Goal: Task Accomplishment & Management: Complete application form

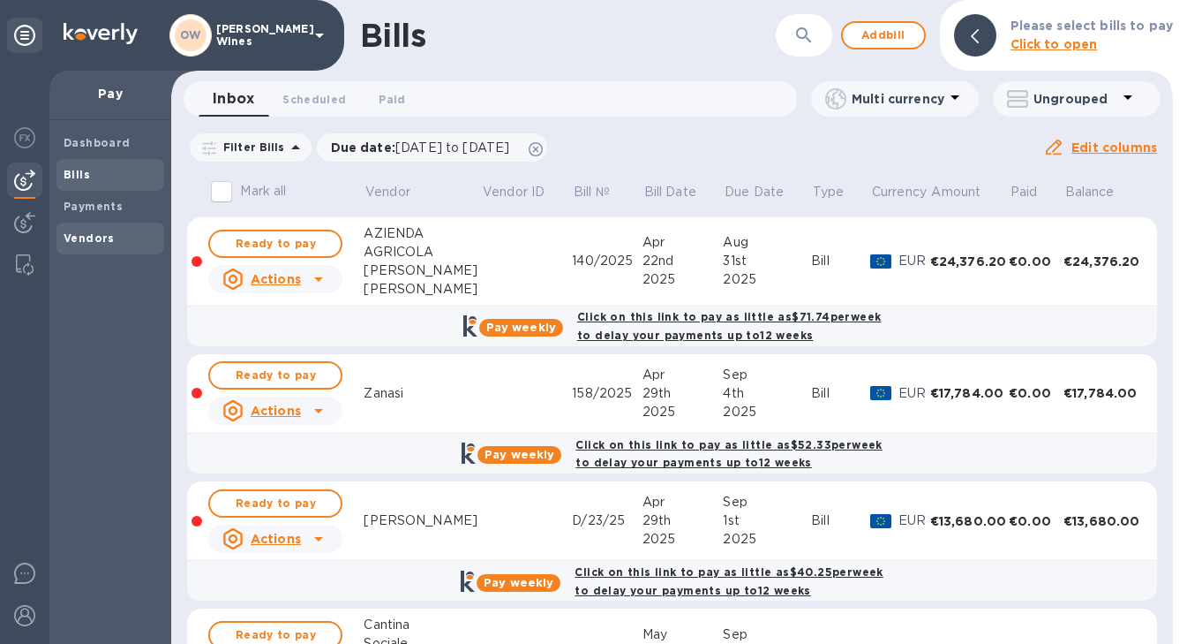
click at [86, 239] on b "Vendors" at bounding box center [89, 237] width 51 height 13
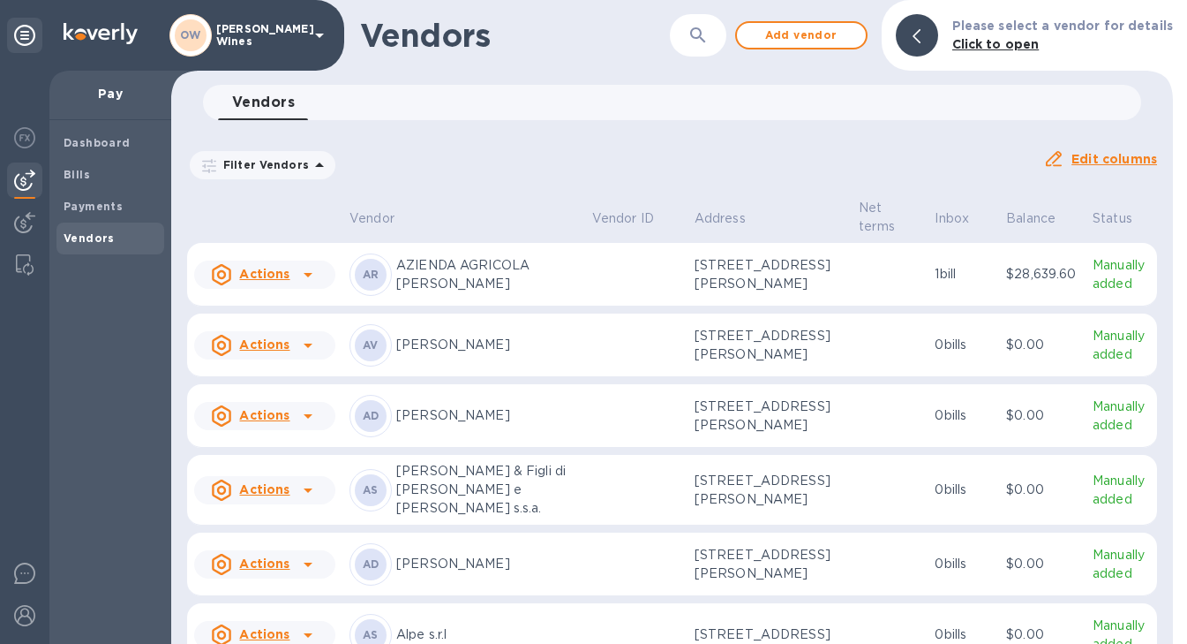
click at [706, 41] on icon "button" at bounding box center [698, 35] width 21 height 21
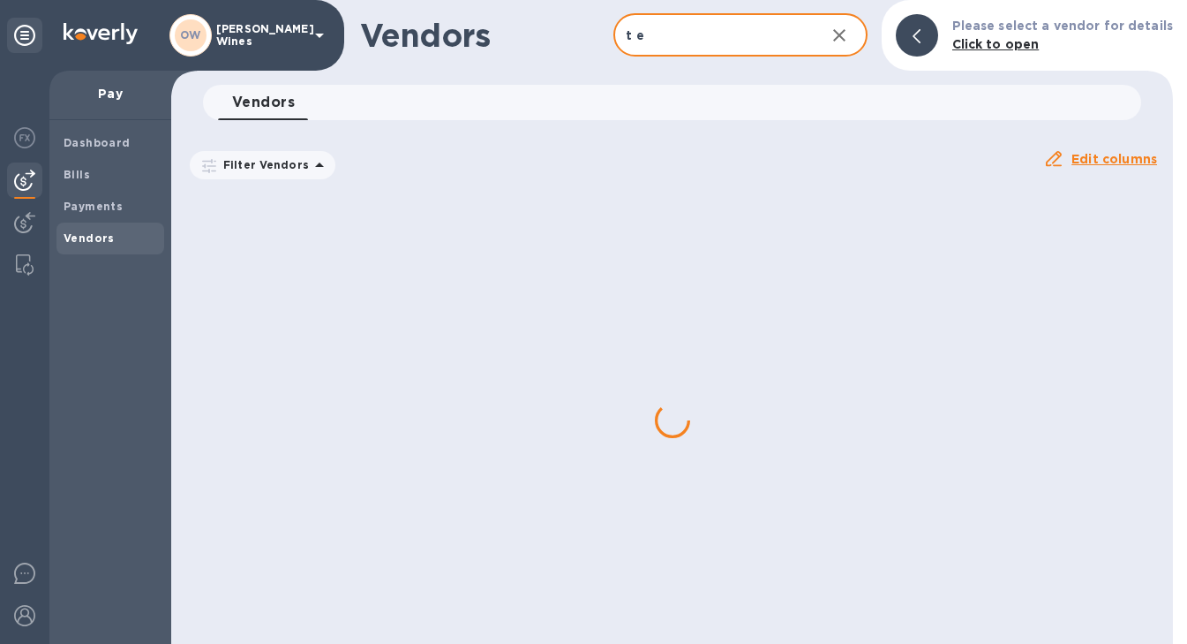
type input "T Elenteny"
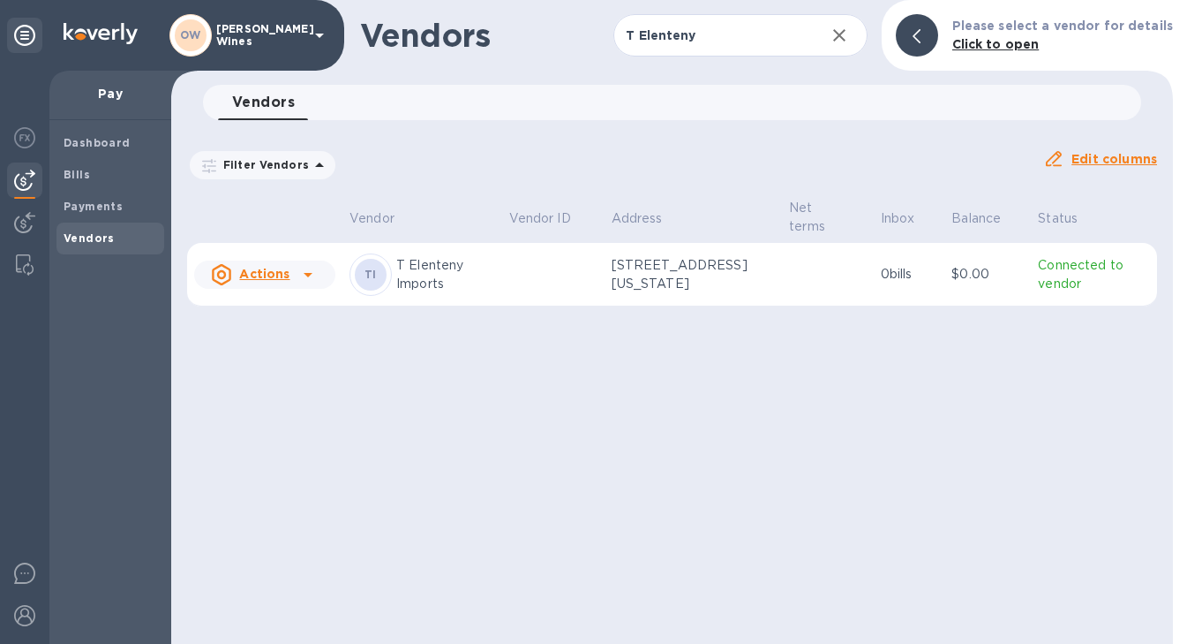
click at [310, 276] on icon at bounding box center [308, 274] width 21 height 21
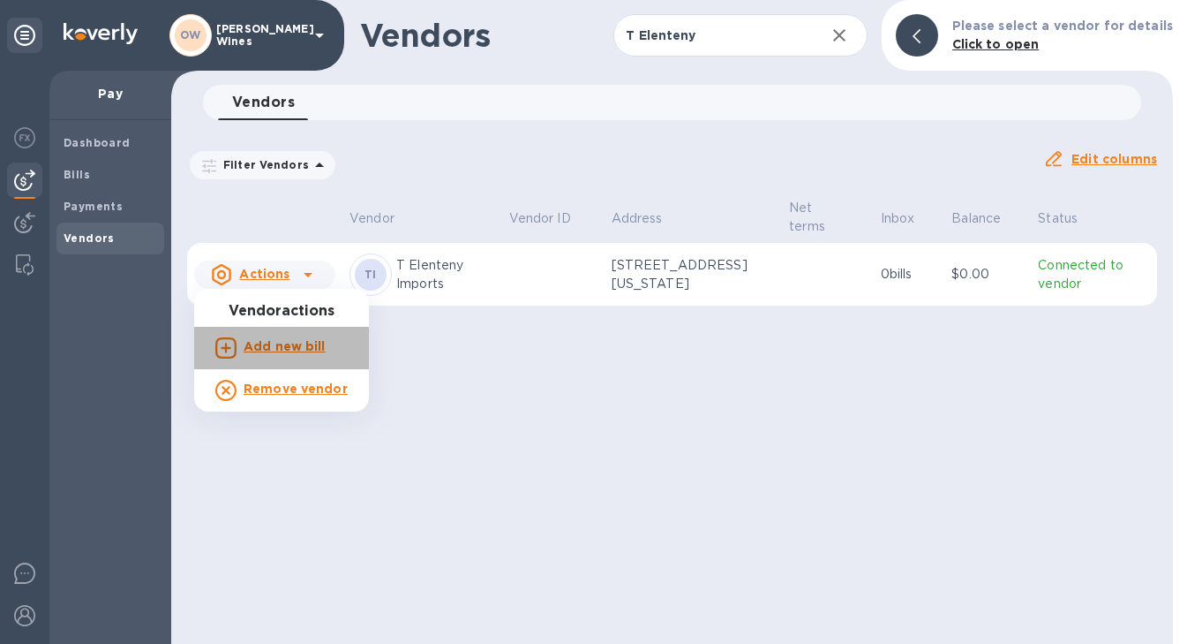
click at [314, 348] on b "Add new bill" at bounding box center [285, 346] width 82 height 14
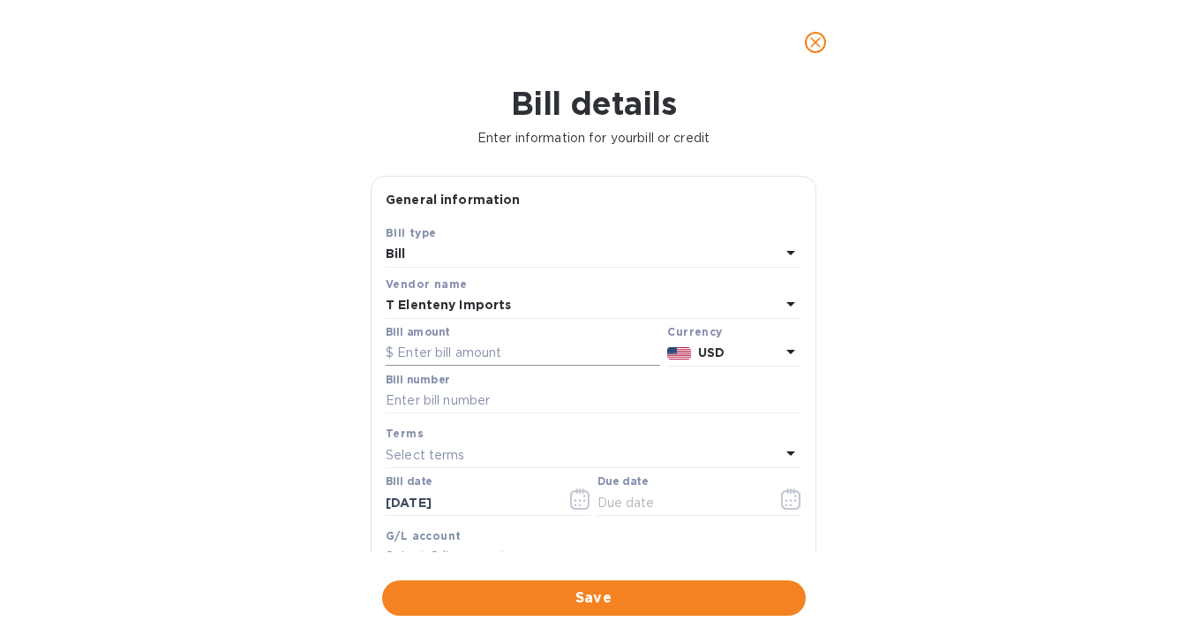
click at [505, 359] on input "text" at bounding box center [523, 353] width 275 height 26
click at [474, 389] on input "text" at bounding box center [594, 401] width 416 height 26
paste input "INV762804"
type input "INV762804"
click at [781, 500] on icon "button" at bounding box center [791, 498] width 20 height 21
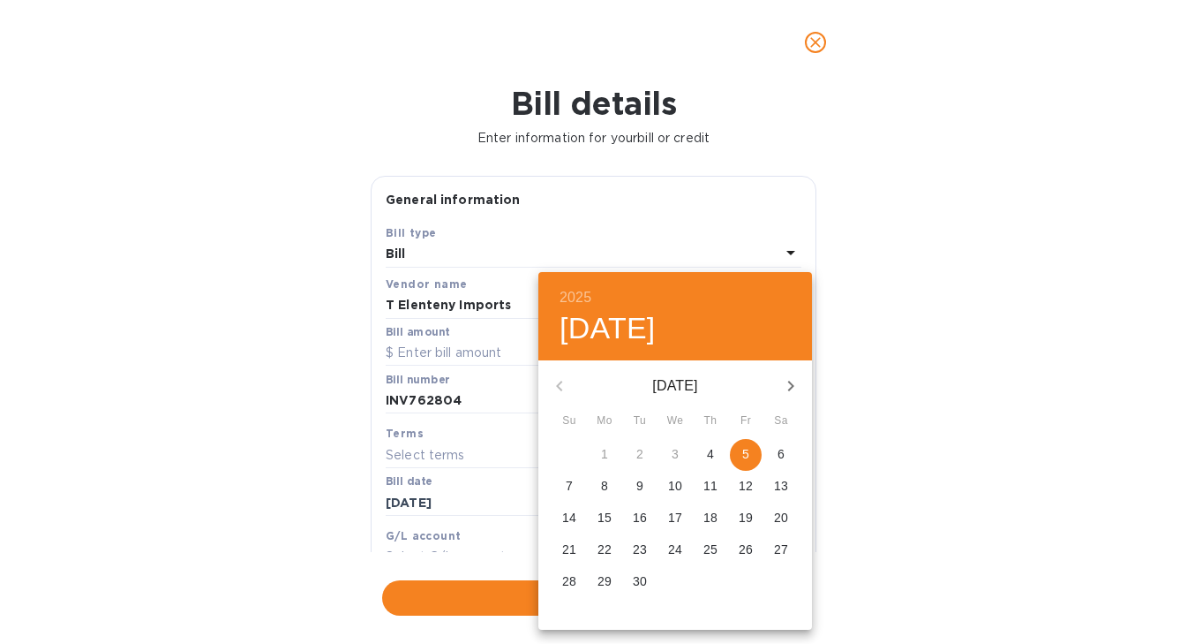
click at [706, 484] on p "11" at bounding box center [711, 486] width 14 height 18
type input "[DATE]"
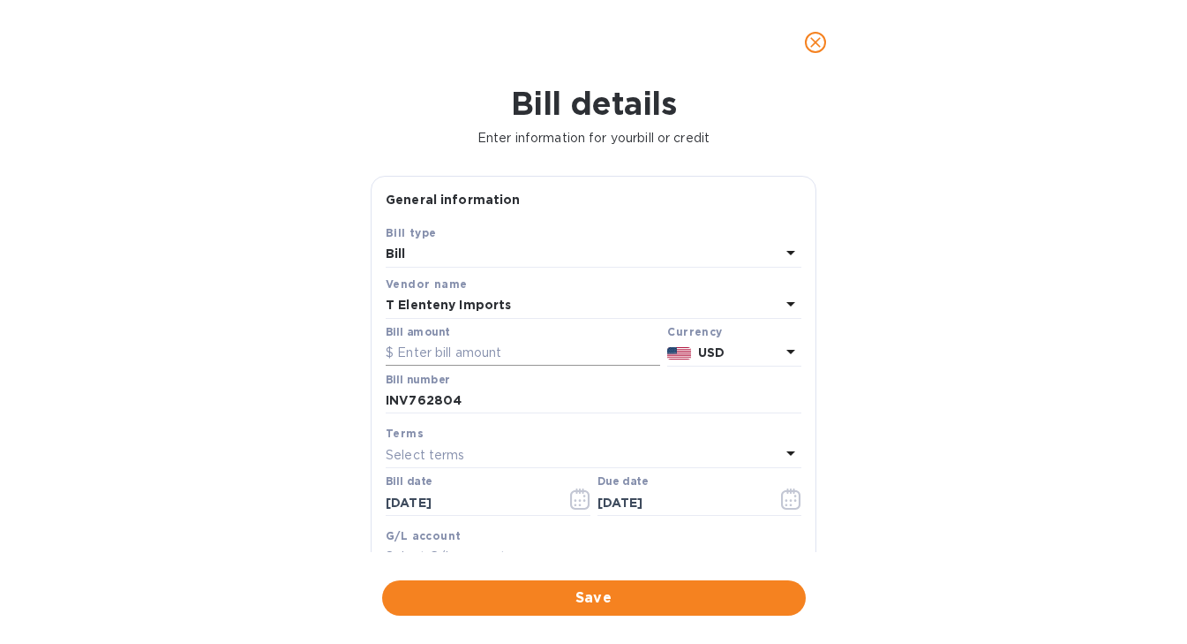
click at [472, 358] on input "text" at bounding box center [523, 353] width 275 height 26
paste input "1,128.15"
type input "1,128.15"
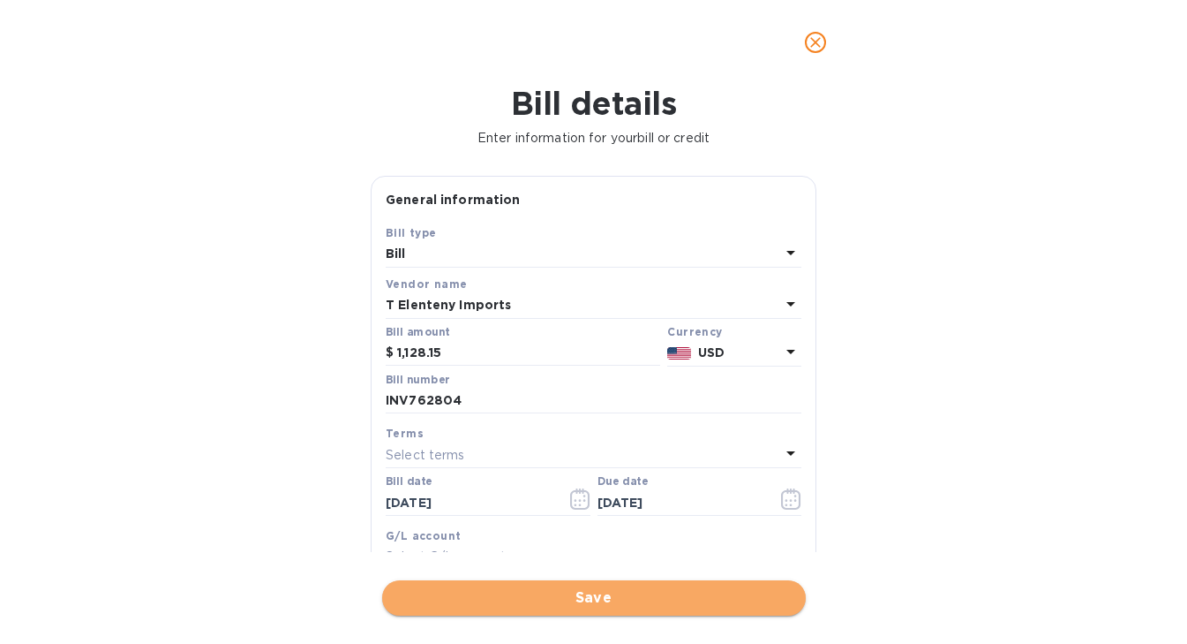
click at [588, 592] on span "Save" at bounding box center [594, 597] width 396 height 21
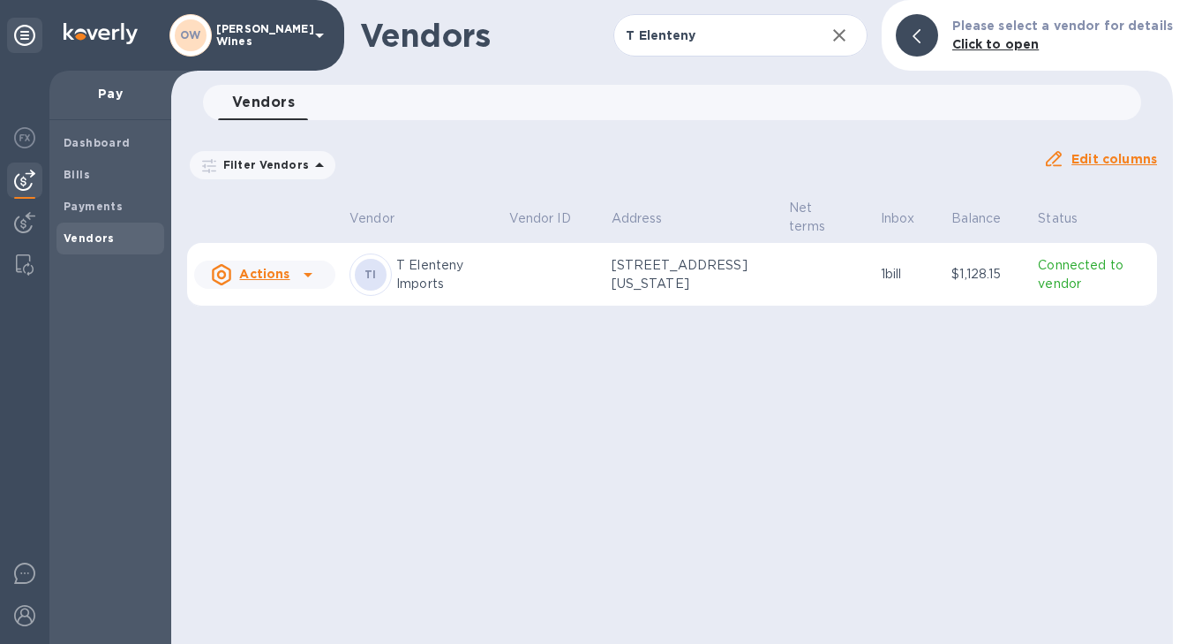
click at [311, 274] on icon at bounding box center [308, 274] width 21 height 21
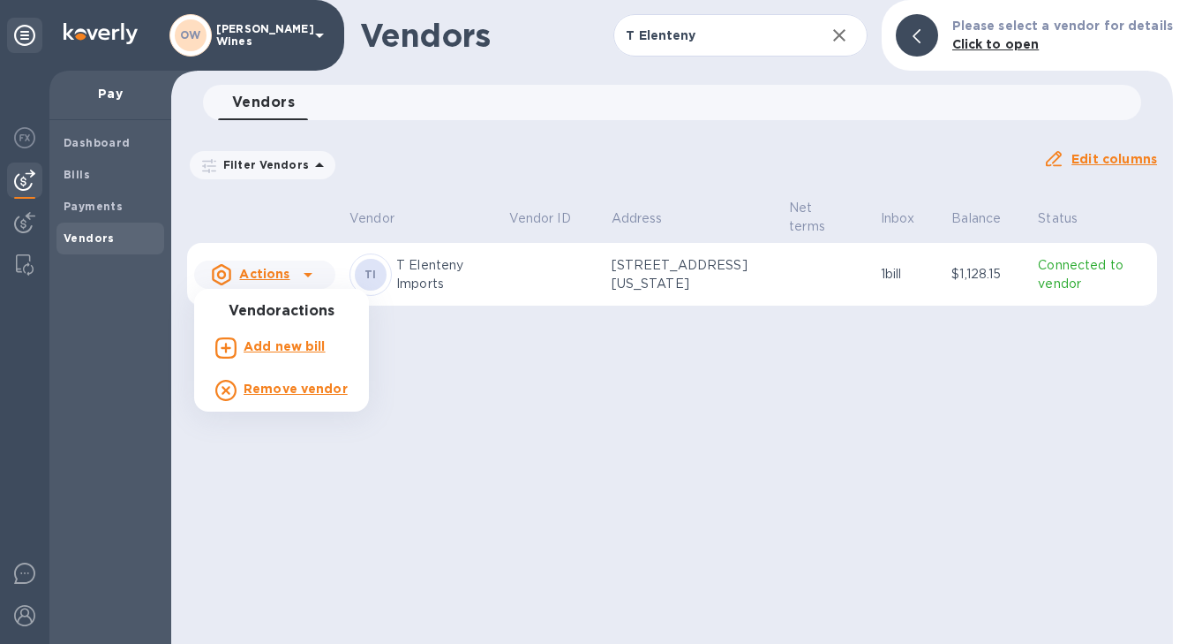
click at [292, 351] on b "Add new bill" at bounding box center [285, 346] width 82 height 14
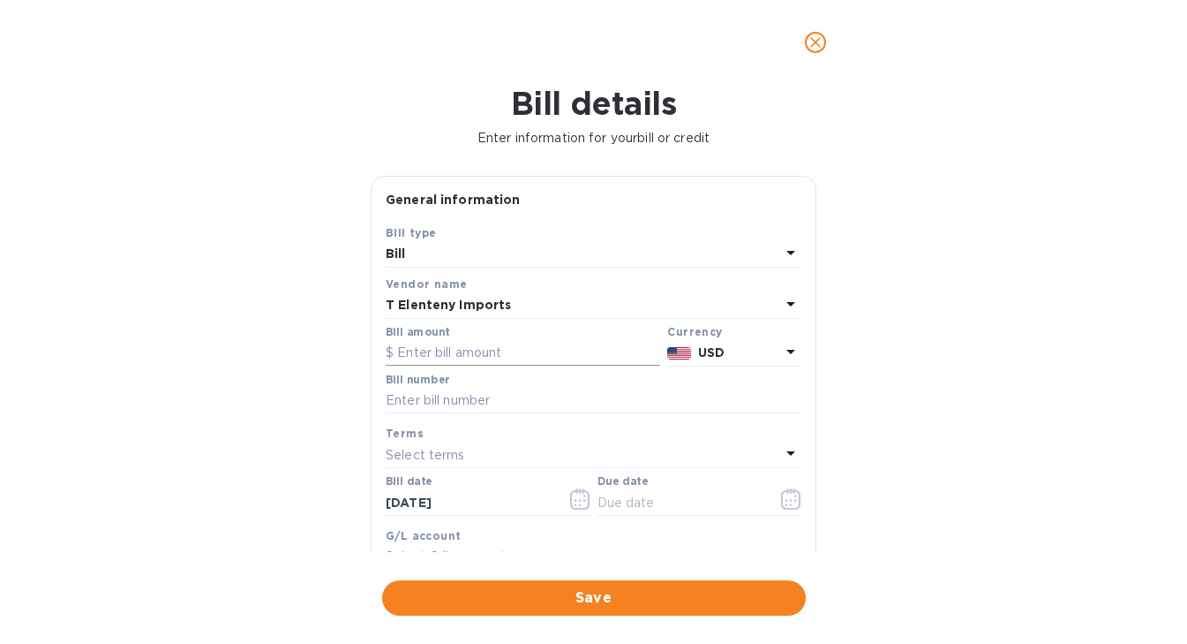
click at [414, 350] on input "text" at bounding box center [523, 353] width 275 height 26
paste input "310.68"
type input "310.68"
click at [489, 407] on input "text" at bounding box center [594, 401] width 416 height 26
paste input "INV761125"
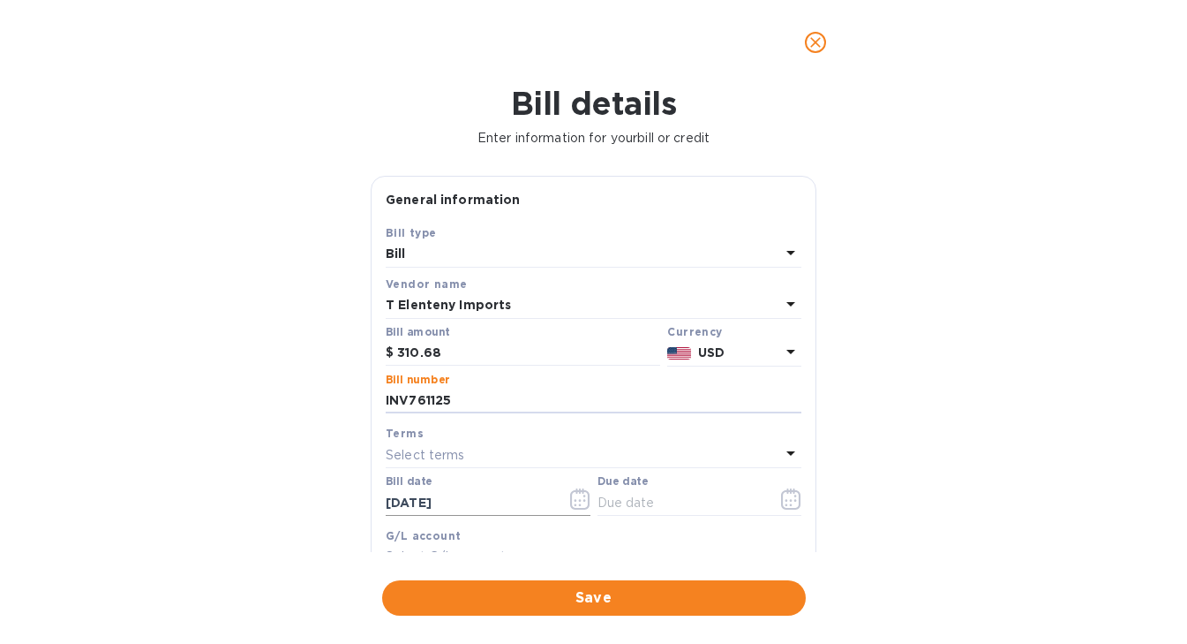
type input "INV761125"
click at [583, 501] on icon "button" at bounding box center [584, 500] width 3 height 3
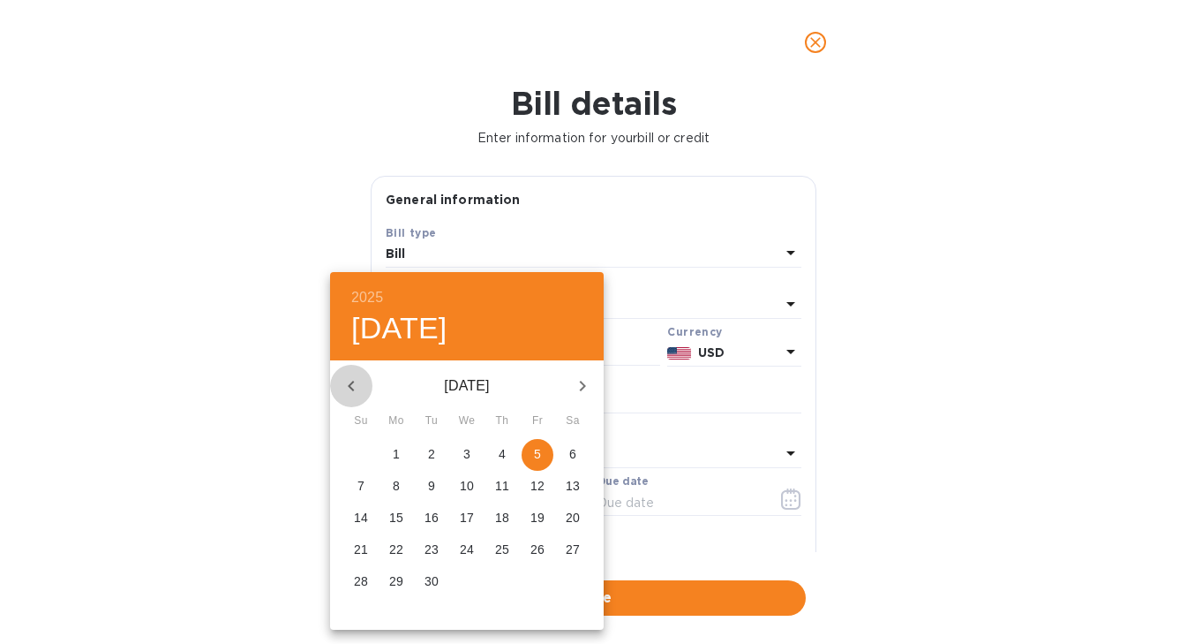
click at [352, 383] on icon "button" at bounding box center [351, 385] width 21 height 21
click at [500, 588] on p "28" at bounding box center [502, 581] width 14 height 18
type input "[DATE]"
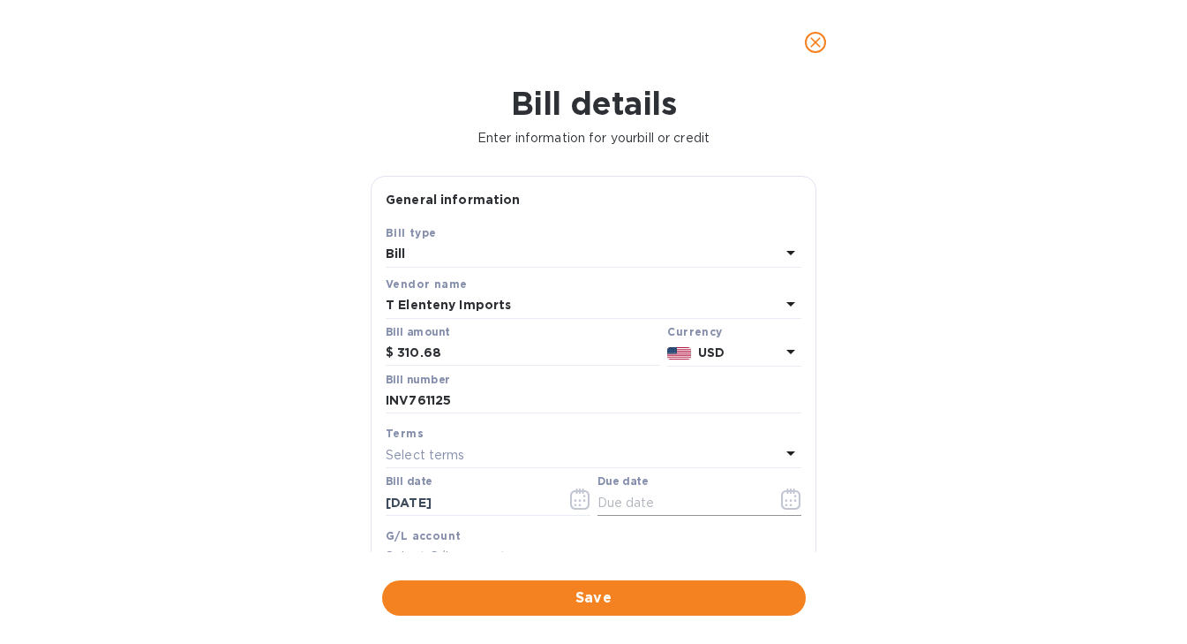
click at [757, 498] on div at bounding box center [700, 502] width 205 height 26
click at [788, 504] on icon "button" at bounding box center [791, 498] width 20 height 21
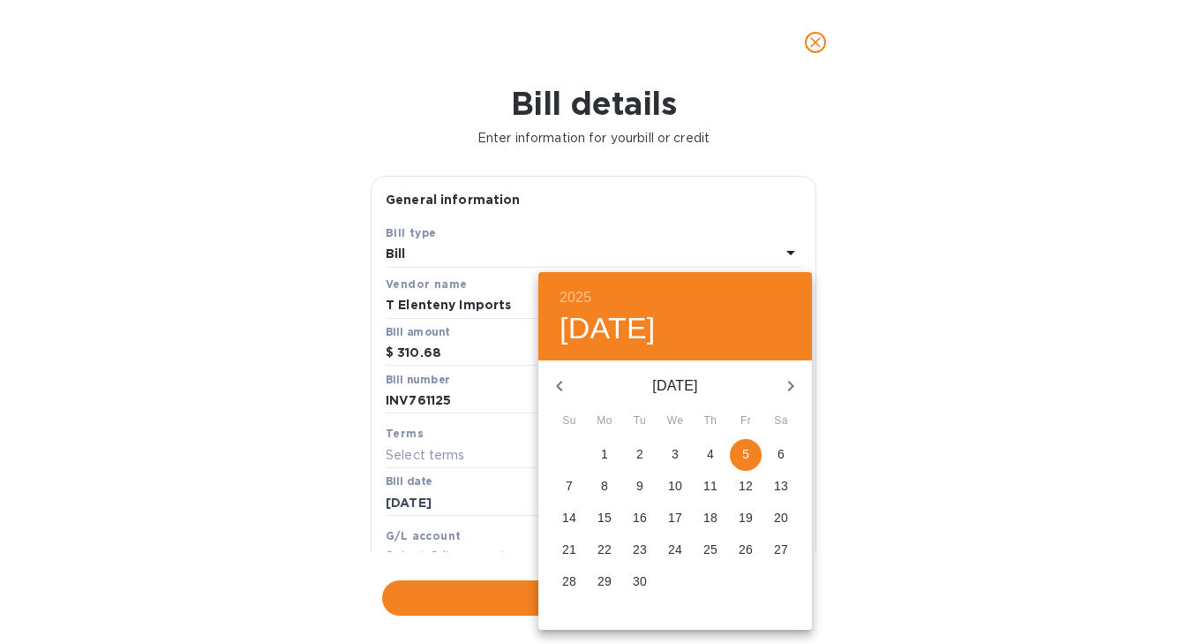
click at [482, 462] on div at bounding box center [593, 322] width 1187 height 644
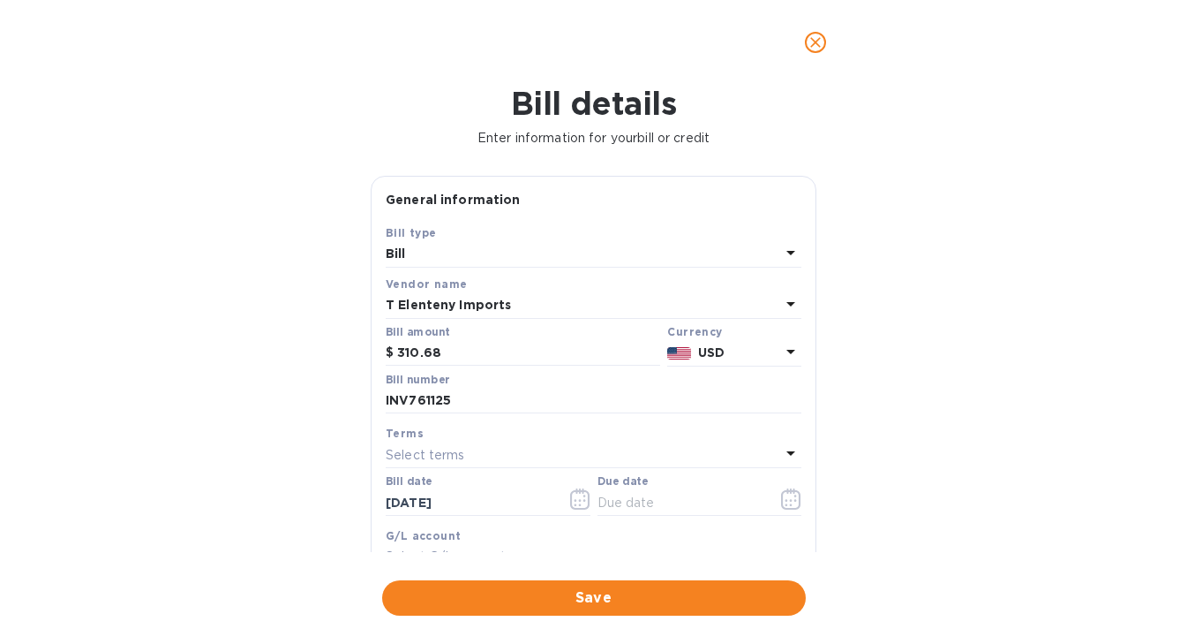
click at [787, 457] on icon at bounding box center [790, 452] width 21 height 21
click at [691, 504] on input "text" at bounding box center [596, 504] width 312 height 26
type input "n"
click at [760, 513] on span at bounding box center [767, 504] width 18 height 18
click at [760, 510] on icon at bounding box center [767, 504] width 14 height 14
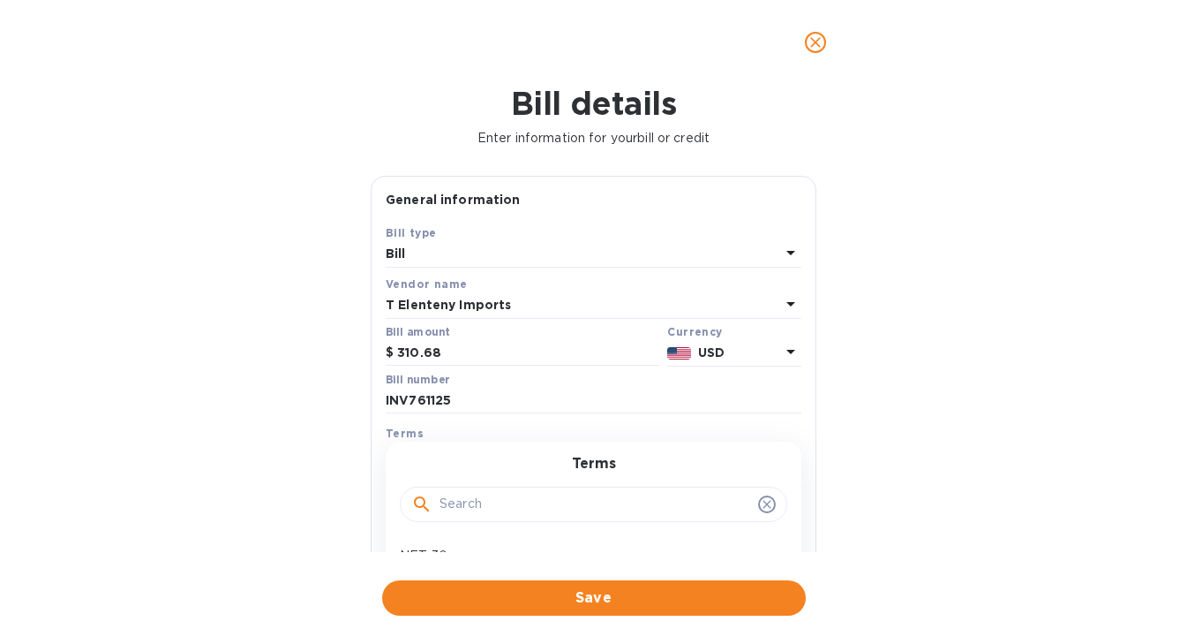
click at [760, 501] on icon at bounding box center [767, 504] width 14 height 14
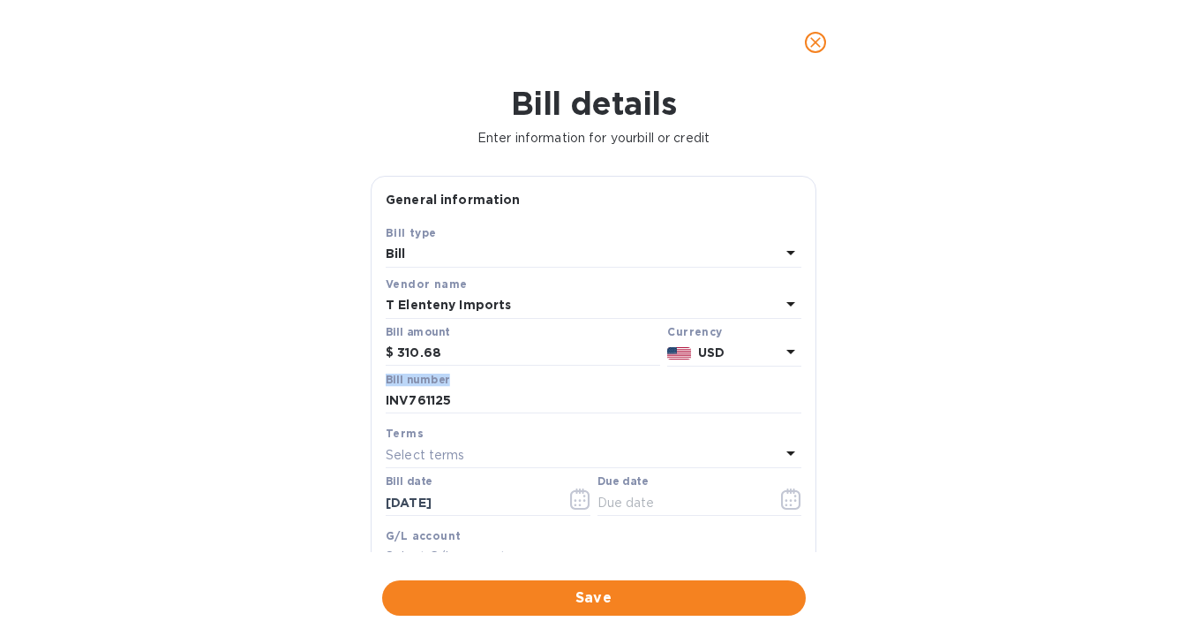
drag, startPoint x: 817, startPoint y: 373, endPoint x: 810, endPoint y: 403, distance: 30.8
click at [810, 403] on div "General information Save Bill type Bill Vendor name T Elenteny Imports Bill amo…" at bounding box center [594, 364] width 464 height 376
drag, startPoint x: 809, startPoint y: 376, endPoint x: 809, endPoint y: 426, distance: 50.3
click at [809, 426] on div "General information Save Bill type Bill Vendor name T Elenteny Imports Bill amo…" at bounding box center [594, 406] width 446 height 460
click at [793, 494] on icon "button" at bounding box center [791, 498] width 20 height 21
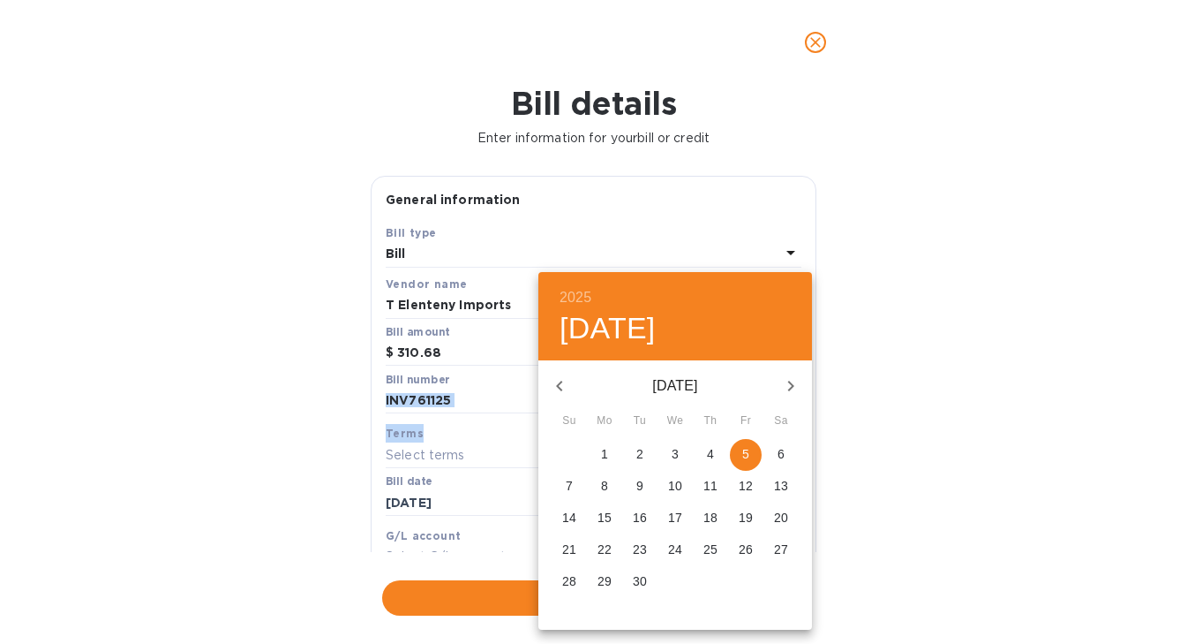
click at [561, 393] on icon "button" at bounding box center [559, 385] width 21 height 21
click at [795, 385] on icon "button" at bounding box center [790, 385] width 21 height 21
click at [771, 216] on div at bounding box center [593, 322] width 1187 height 644
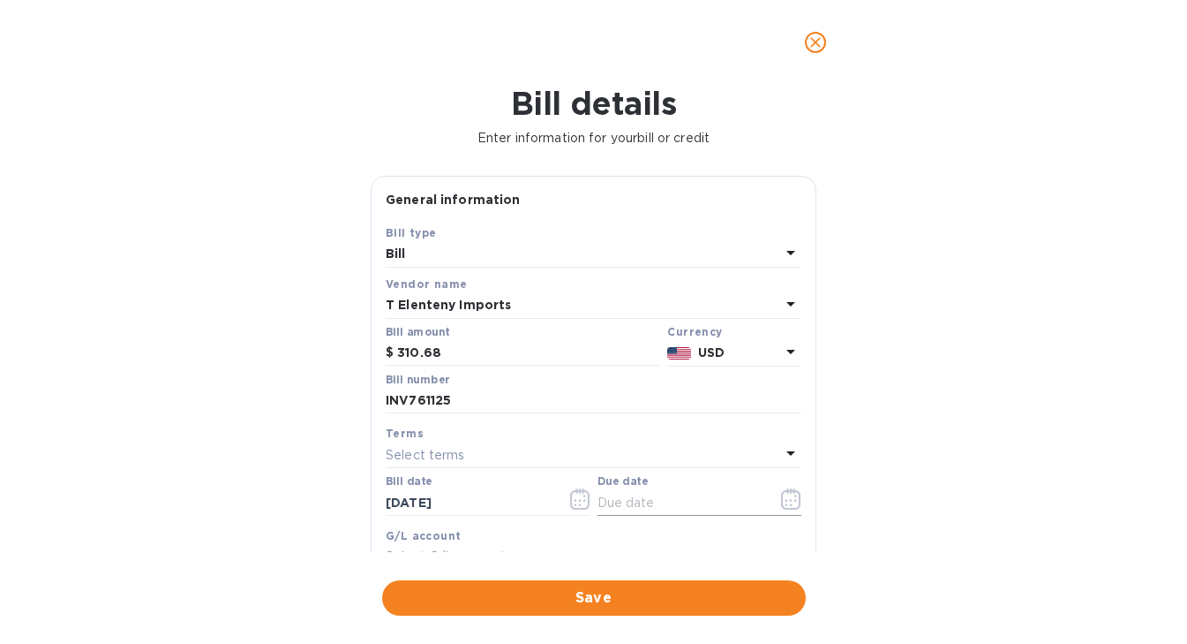
click at [786, 493] on icon "button" at bounding box center [790, 498] width 19 height 21
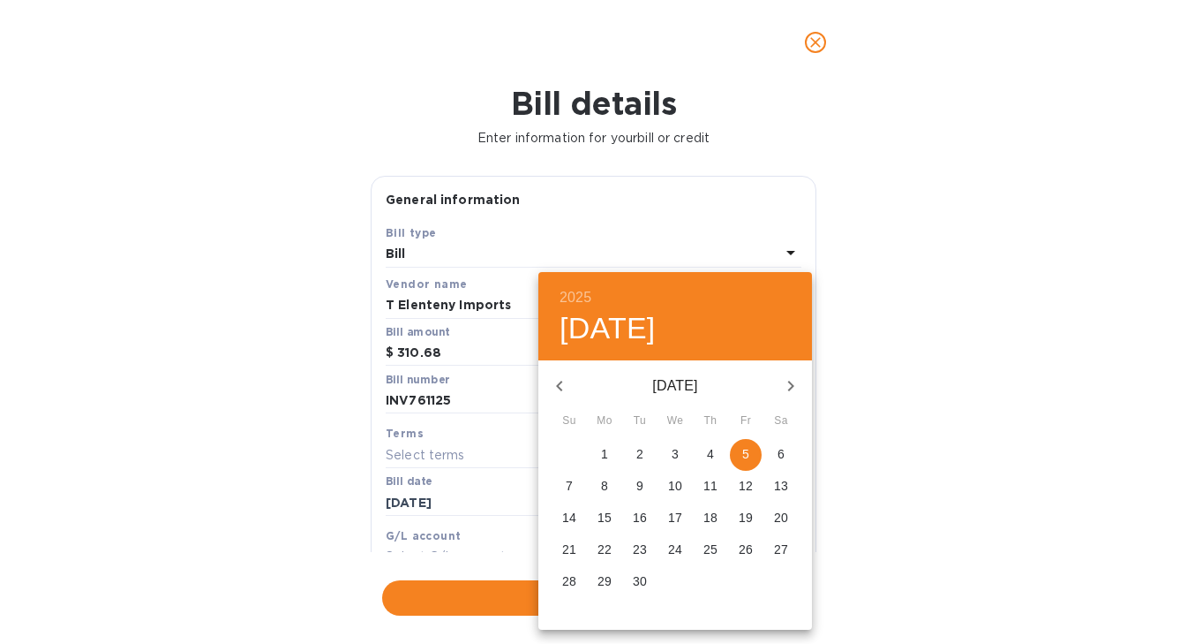
click at [772, 547] on span "27" at bounding box center [781, 549] width 32 height 18
type input "[DATE]"
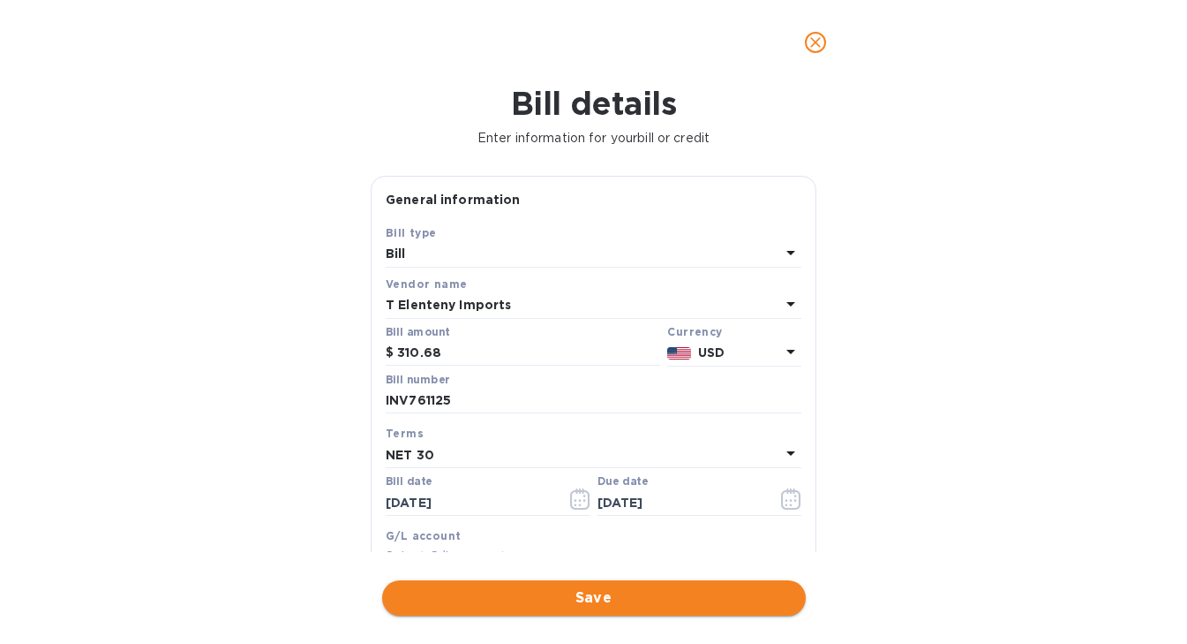
click at [619, 603] on span "Save" at bounding box center [594, 597] width 396 height 21
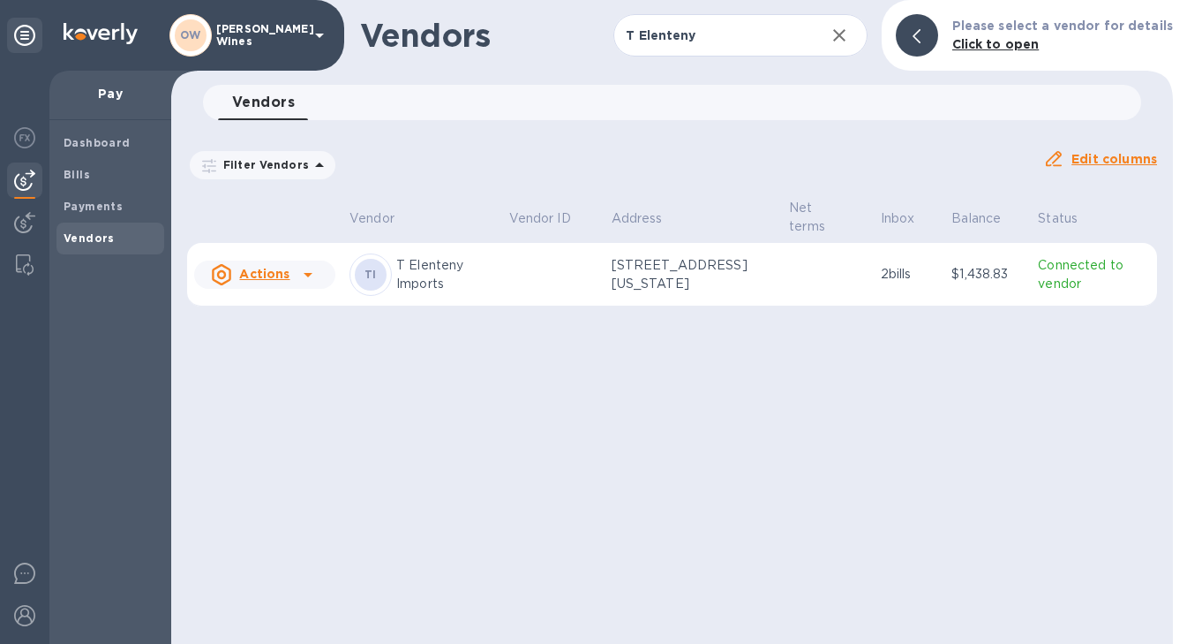
click at [305, 268] on icon at bounding box center [308, 274] width 21 height 21
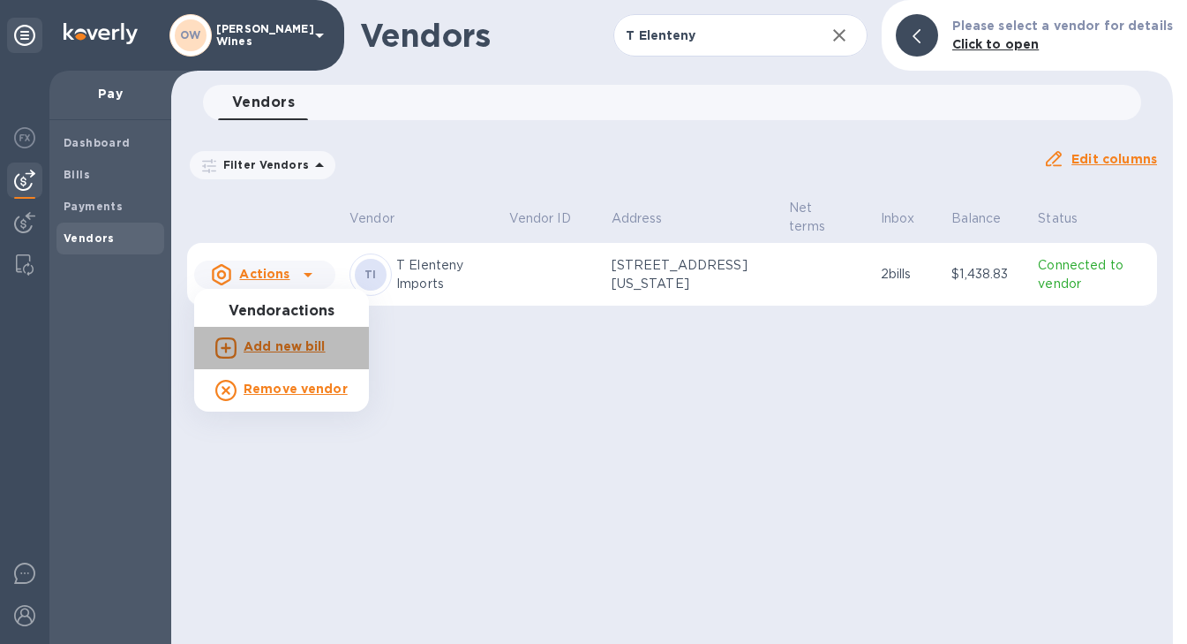
click at [286, 349] on b "Add new bill" at bounding box center [285, 346] width 82 height 14
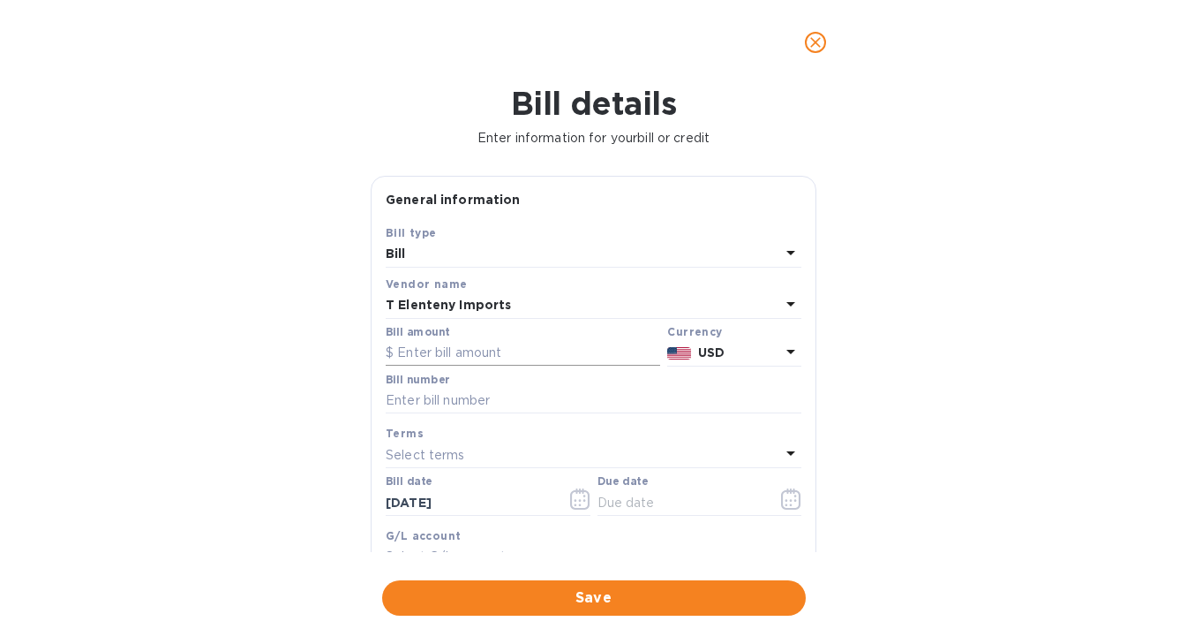
click at [428, 358] on input "text" at bounding box center [523, 353] width 275 height 26
type input "166.41"
click at [435, 395] on input "text" at bounding box center [594, 401] width 416 height 26
type input "INV761779"
click at [588, 501] on button "button" at bounding box center [580, 499] width 41 height 42
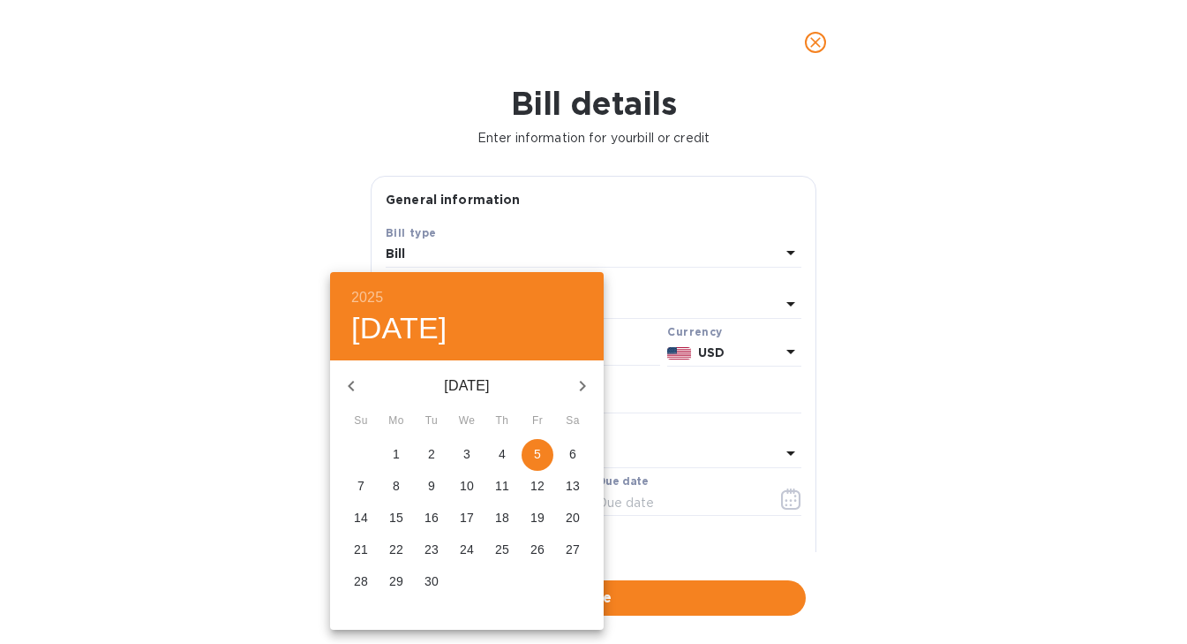
click at [353, 390] on icon "button" at bounding box center [351, 385] width 21 height 21
click at [360, 607] on p "31" at bounding box center [361, 613] width 14 height 18
type input "[DATE]"
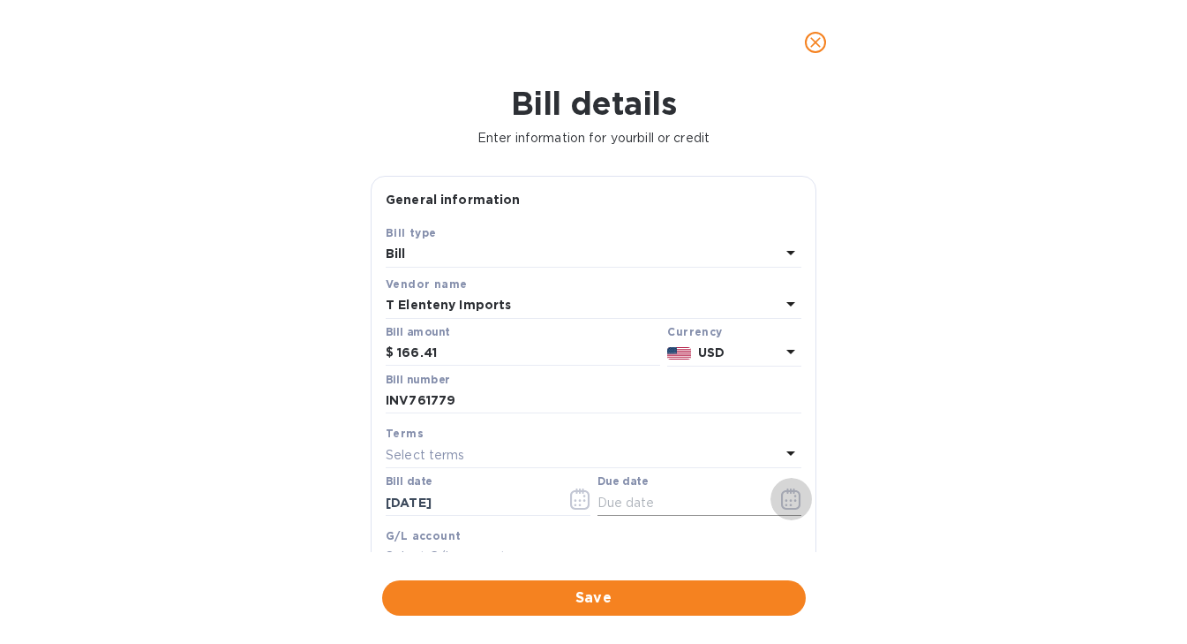
click at [793, 492] on icon "button" at bounding box center [791, 498] width 20 height 21
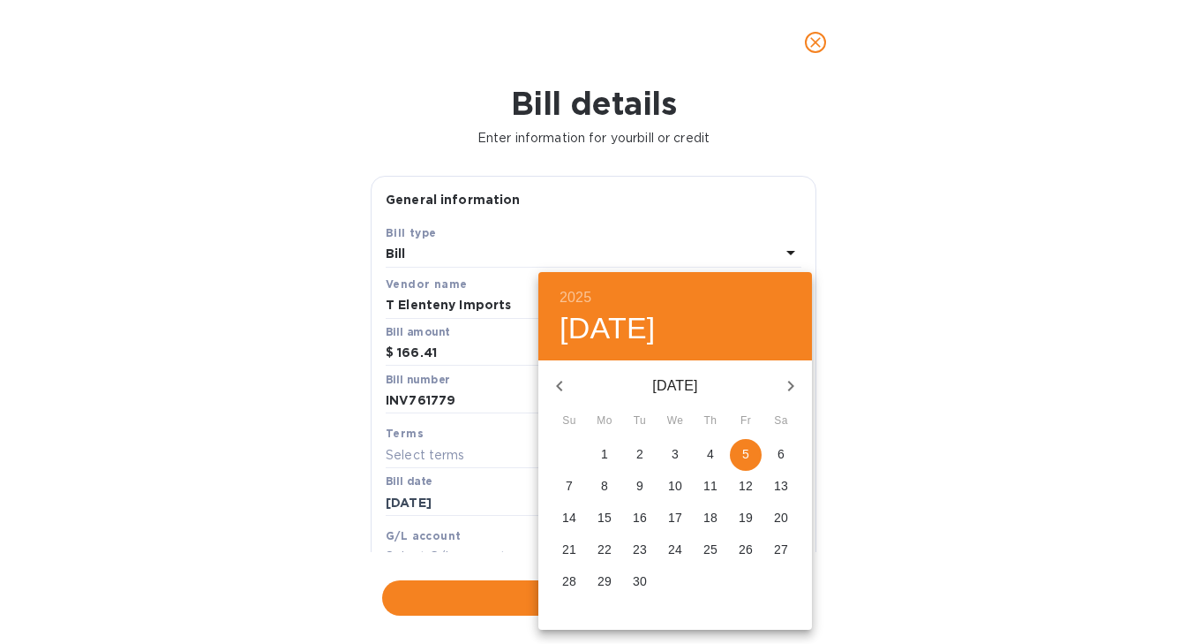
click at [614, 511] on span "15" at bounding box center [605, 518] width 32 height 18
type input "[DATE]"
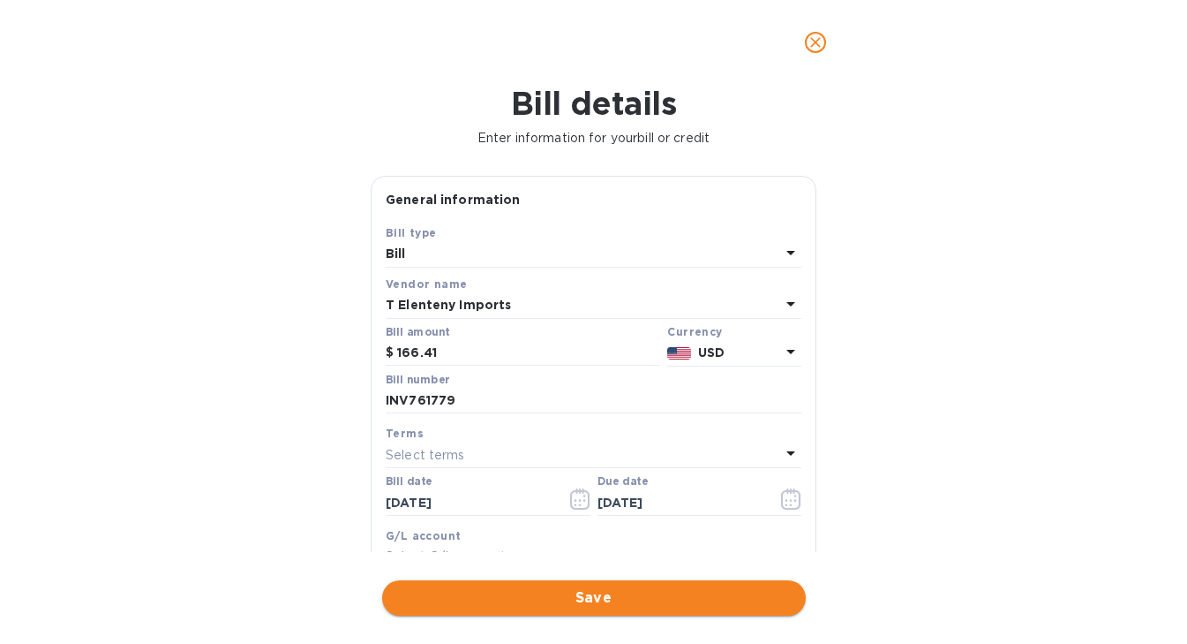
click at [607, 599] on span "Save" at bounding box center [594, 597] width 396 height 21
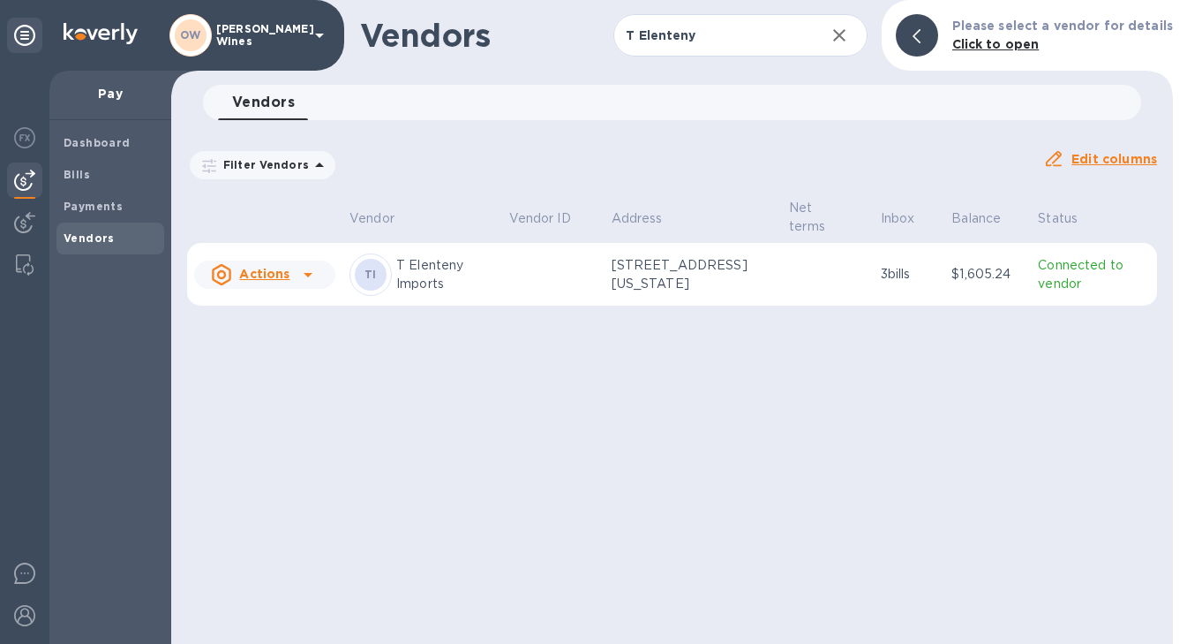
click at [311, 270] on icon at bounding box center [308, 274] width 21 height 21
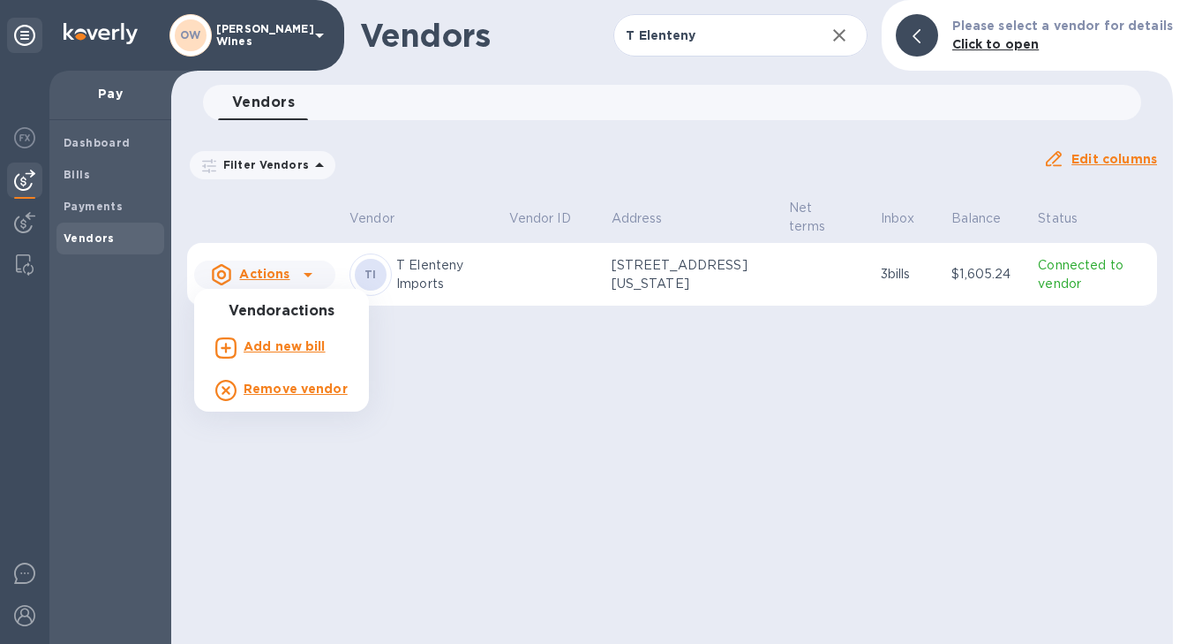
click at [317, 348] on b "Add new bill" at bounding box center [285, 346] width 82 height 14
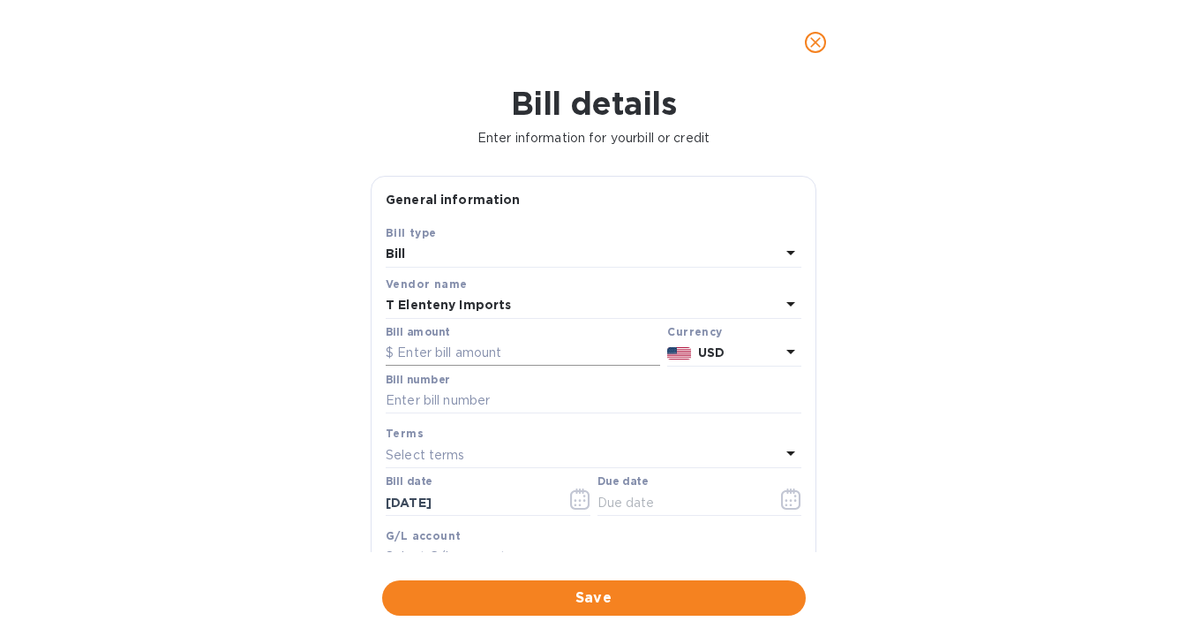
click at [424, 356] on input "text" at bounding box center [523, 353] width 275 height 26
type input "1,235.52"
click at [433, 407] on input "text" at bounding box center [594, 401] width 416 height 26
type input "U"
type input "INV761777"
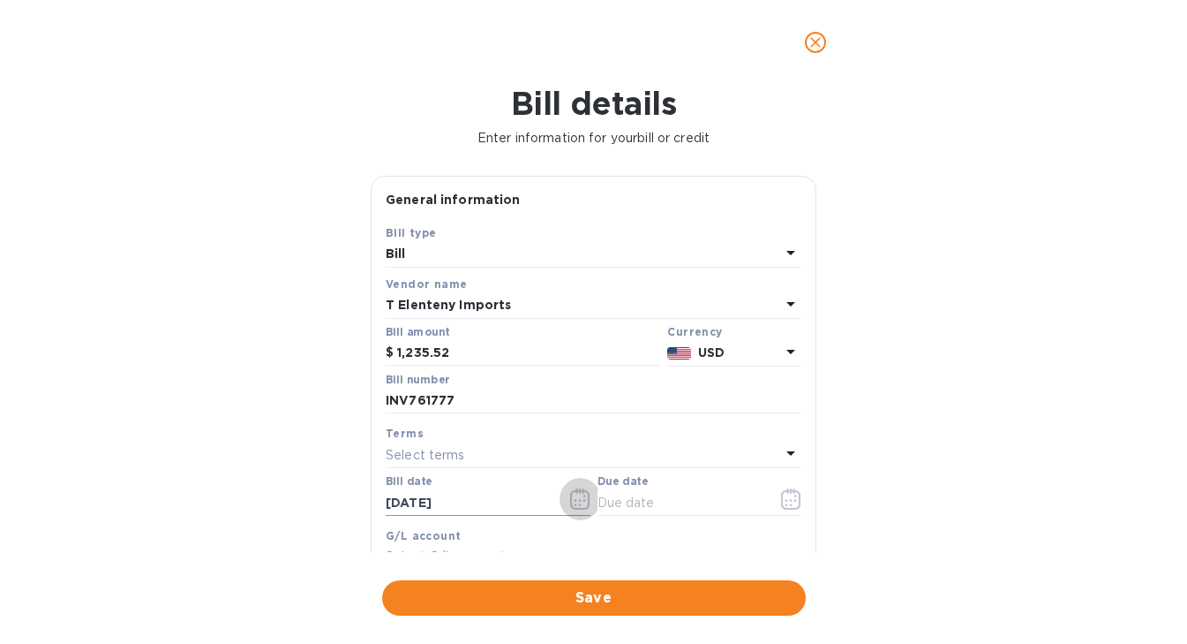
click at [577, 502] on icon "button" at bounding box center [580, 498] width 20 height 21
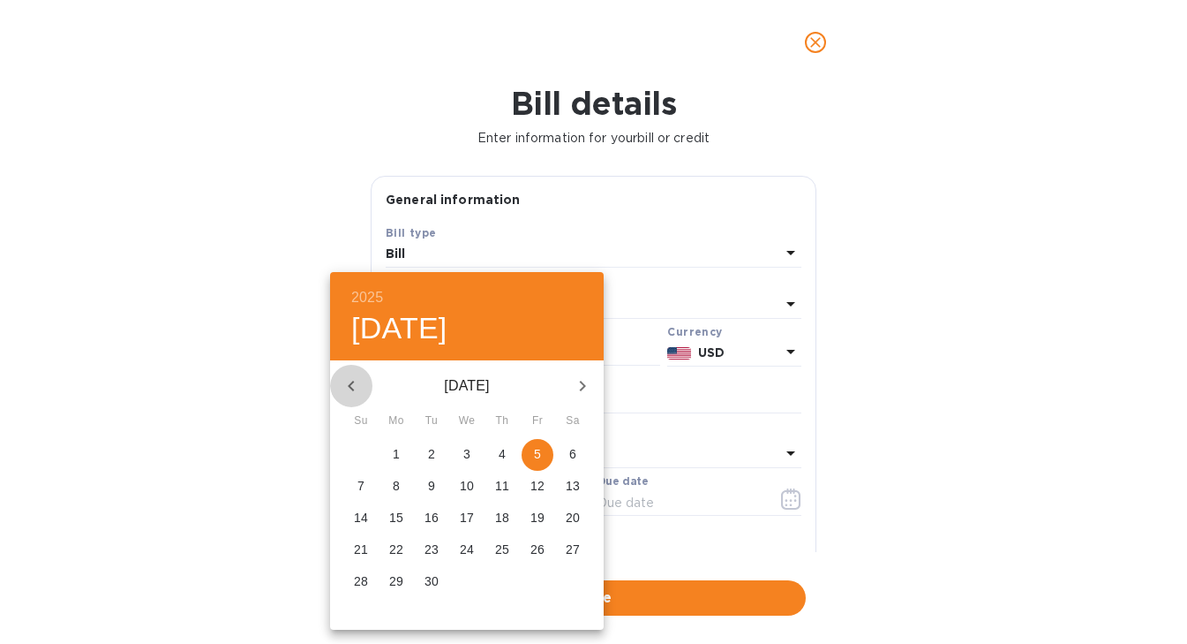
click at [346, 389] on icon "button" at bounding box center [351, 385] width 21 height 21
click at [370, 609] on span "31" at bounding box center [361, 613] width 32 height 18
type input "[DATE]"
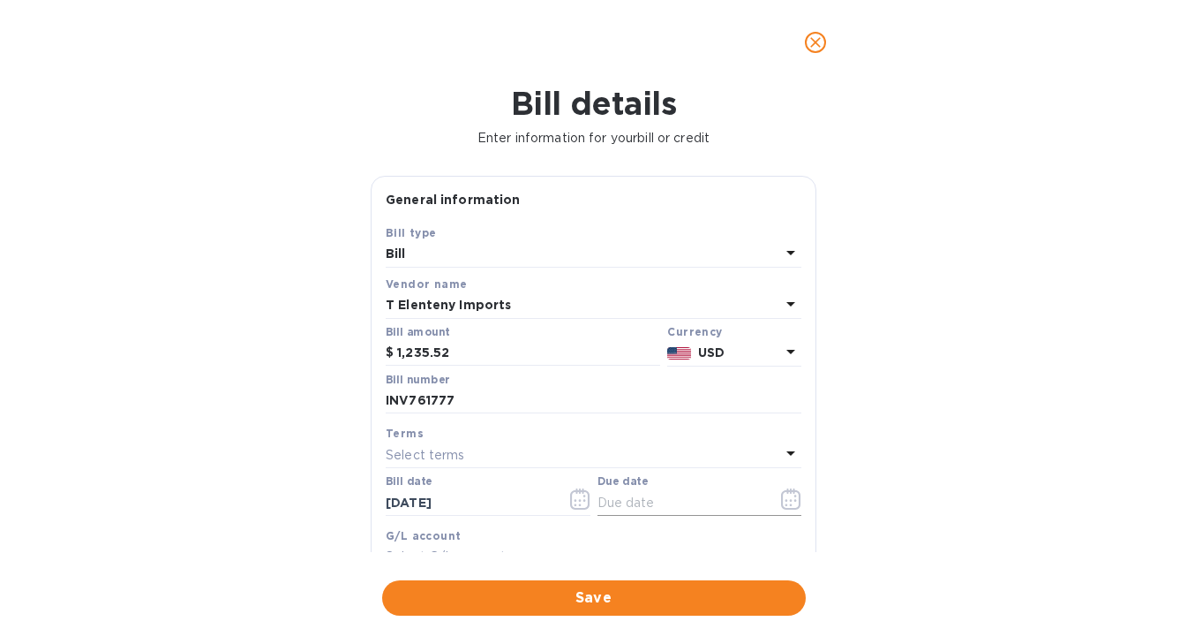
click at [783, 499] on icon "button" at bounding box center [791, 498] width 20 height 21
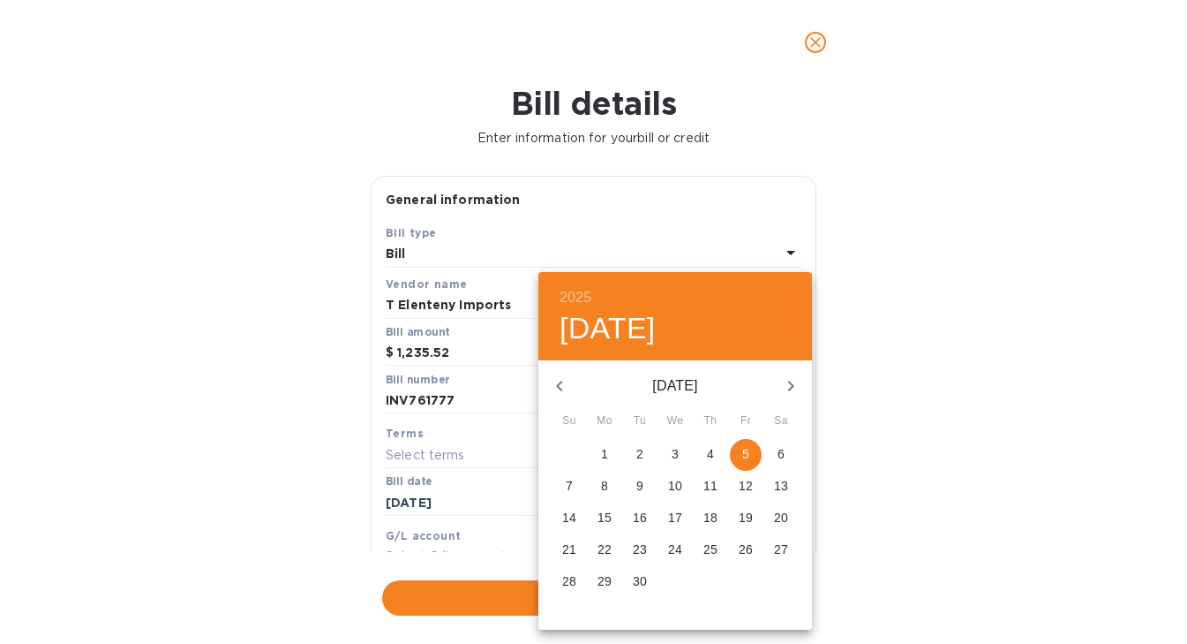
click at [600, 514] on p "15" at bounding box center [605, 518] width 14 height 18
type input "[DATE]"
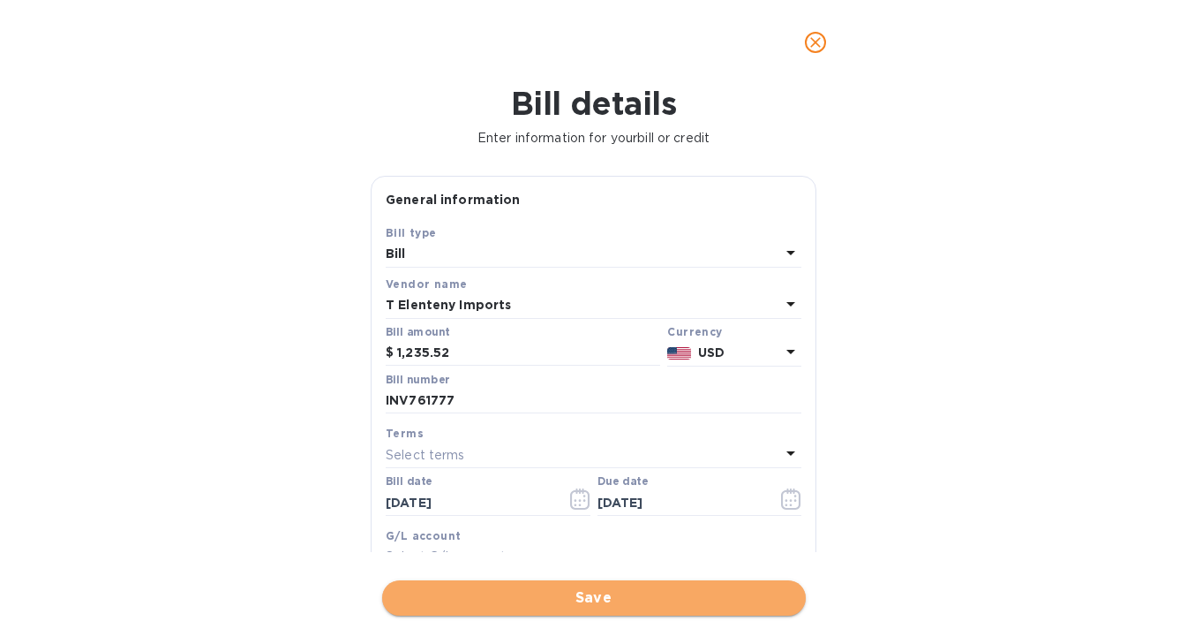
click at [583, 589] on span "Save" at bounding box center [594, 597] width 396 height 21
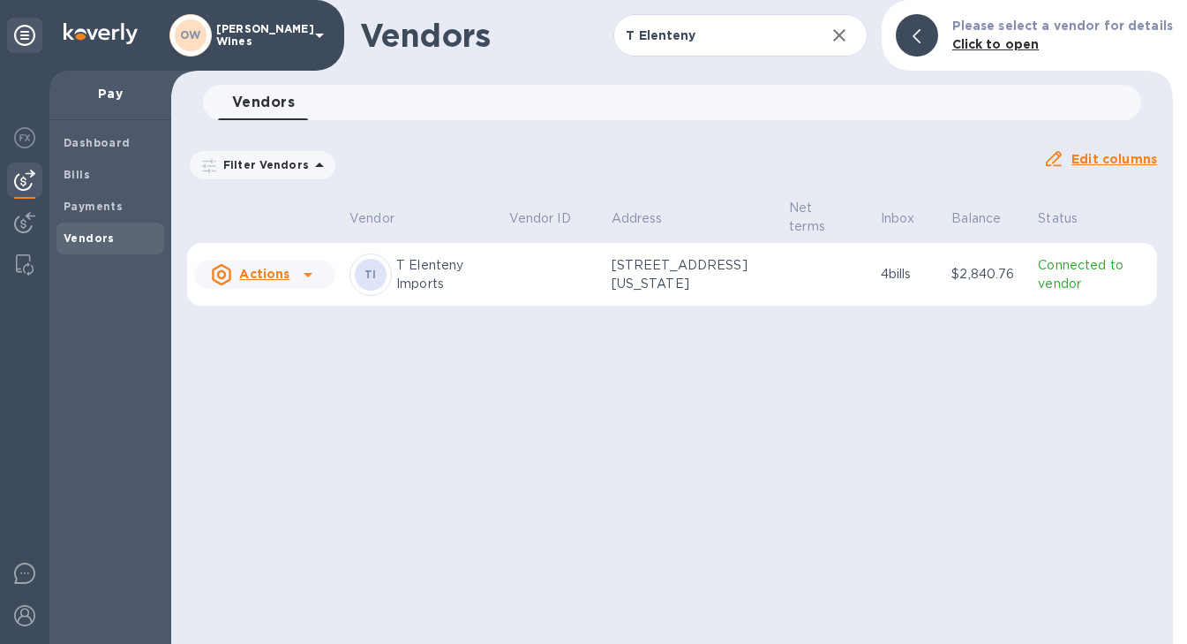
click at [302, 279] on icon at bounding box center [308, 274] width 21 height 21
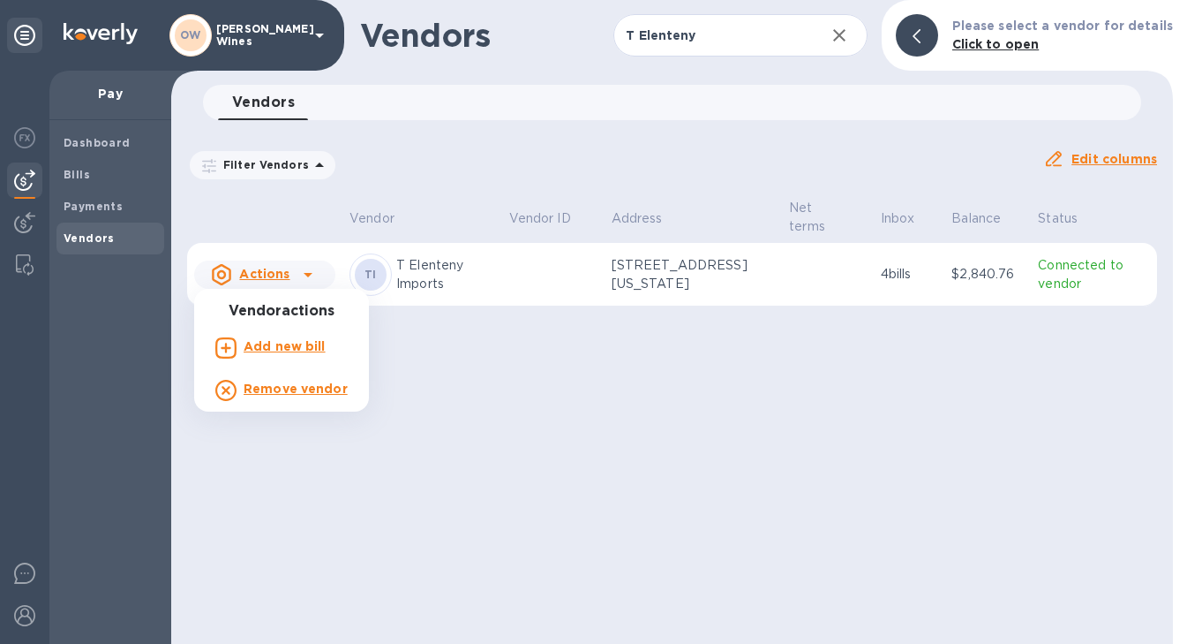
click at [275, 348] on b "Add new bill" at bounding box center [285, 346] width 82 height 14
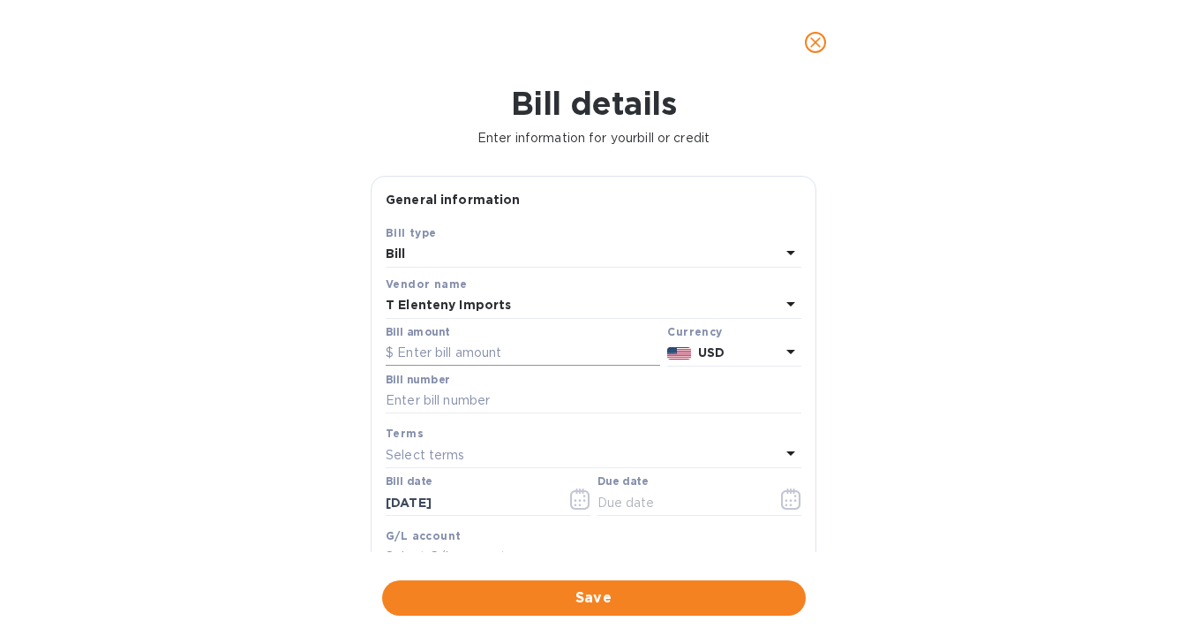
click at [424, 350] on input "text" at bounding box center [523, 353] width 275 height 26
type input "1,176.21"
click at [434, 405] on input "text" at bounding box center [594, 401] width 416 height 26
type input "INV761775"
click at [570, 492] on icon "button" at bounding box center [580, 498] width 20 height 21
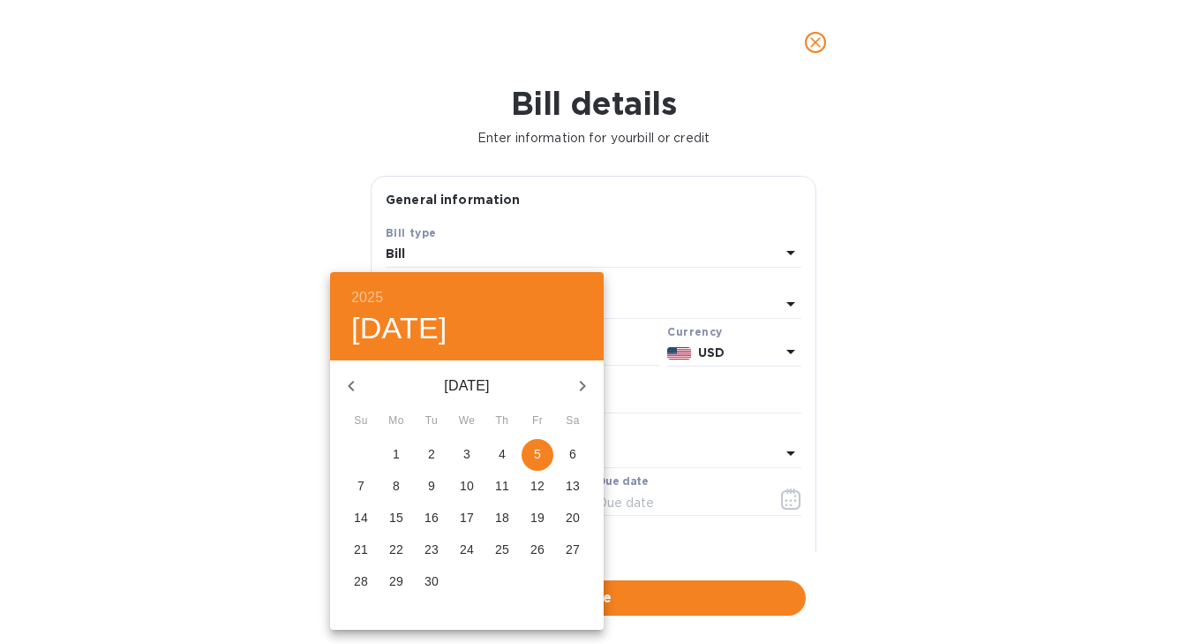
click at [350, 389] on icon "button" at bounding box center [351, 385] width 21 height 21
click at [360, 613] on p "31" at bounding box center [361, 613] width 14 height 18
type input "[DATE]"
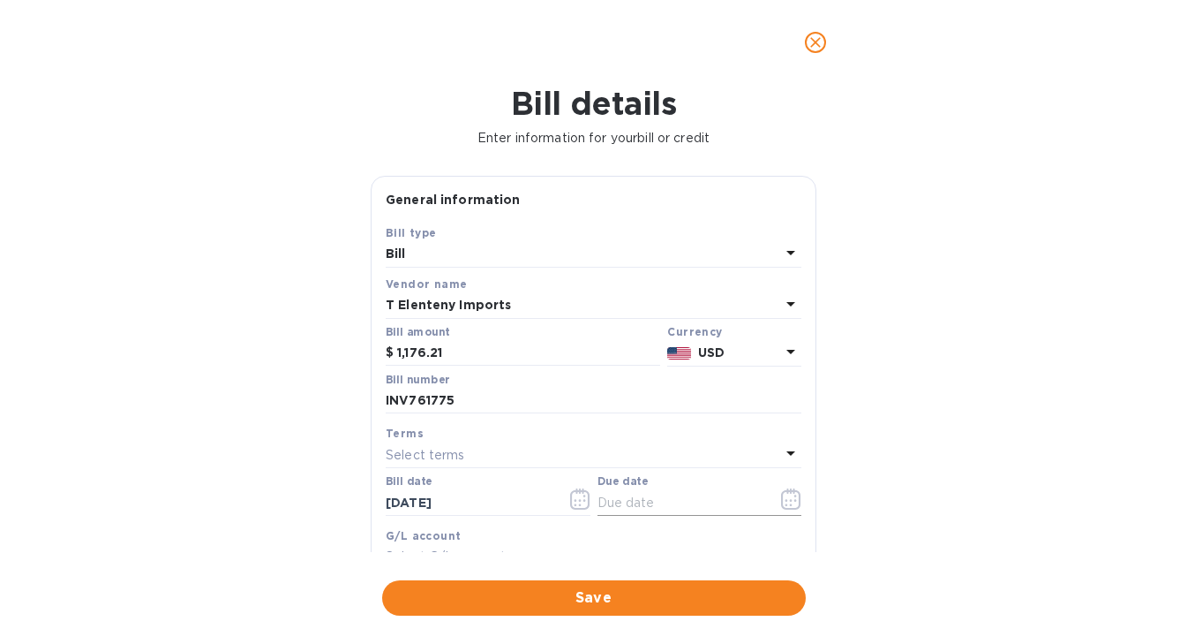
click at [785, 503] on icon "button" at bounding box center [791, 498] width 20 height 21
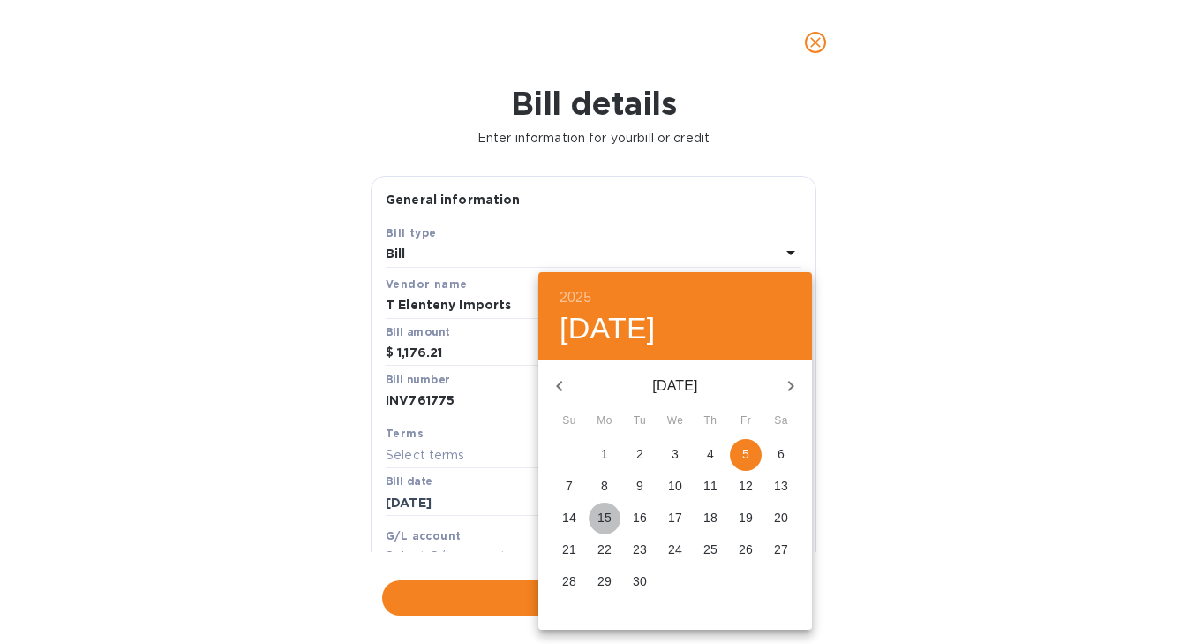
click at [598, 514] on p "15" at bounding box center [605, 518] width 14 height 18
type input "[DATE]"
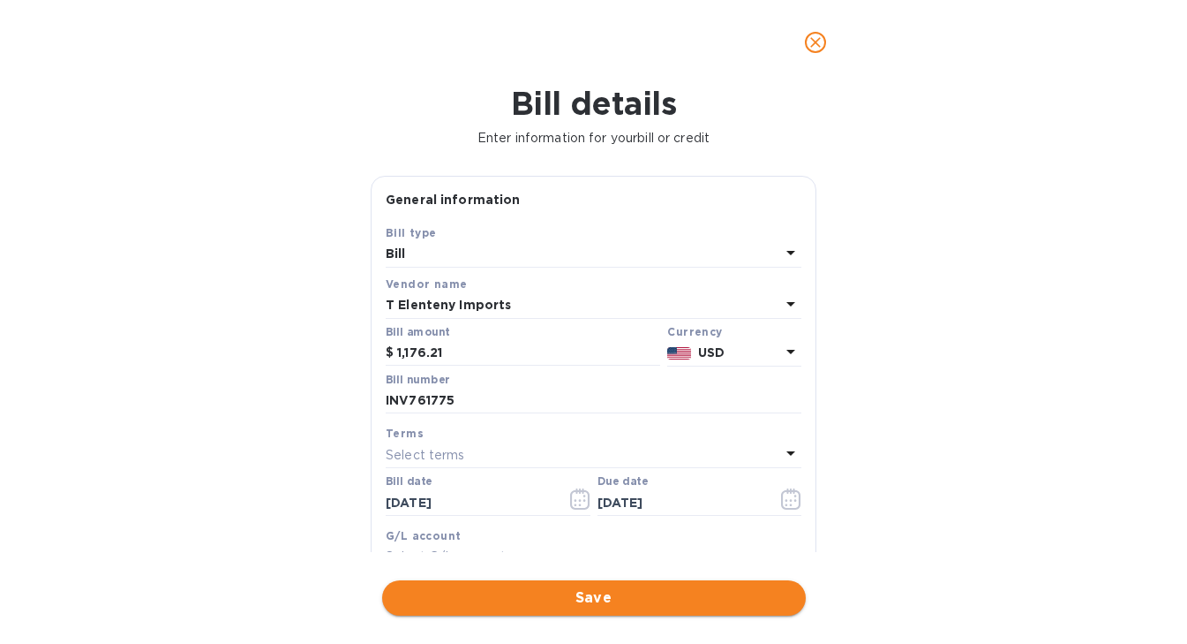
click at [590, 590] on span "Save" at bounding box center [594, 597] width 396 height 21
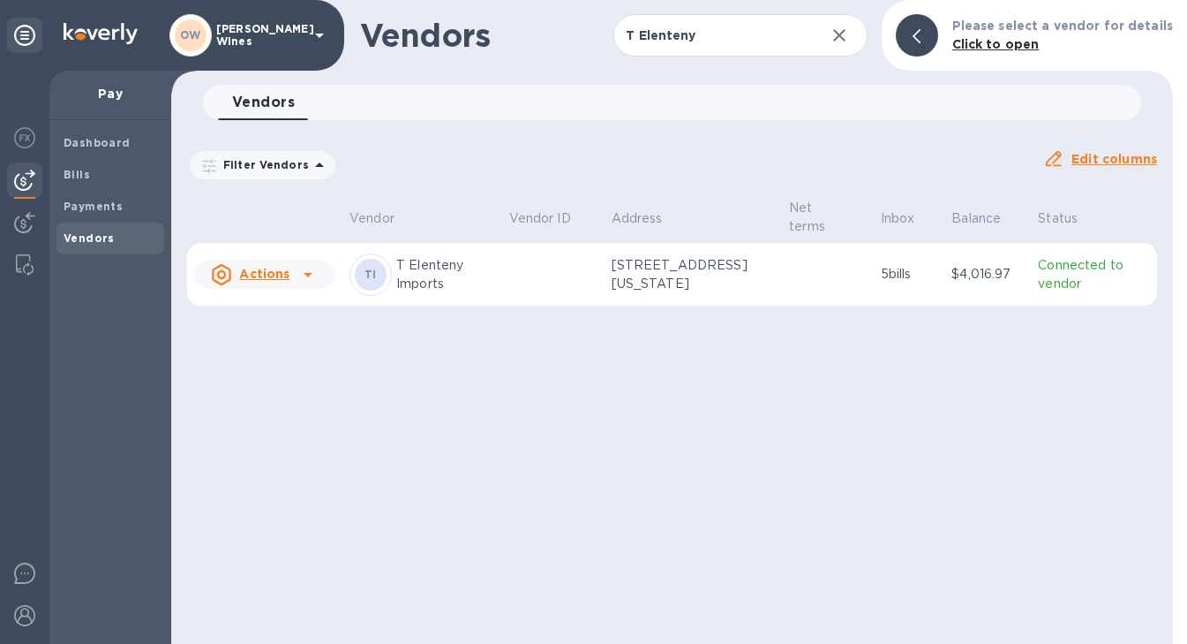
click at [304, 279] on icon at bounding box center [308, 274] width 21 height 21
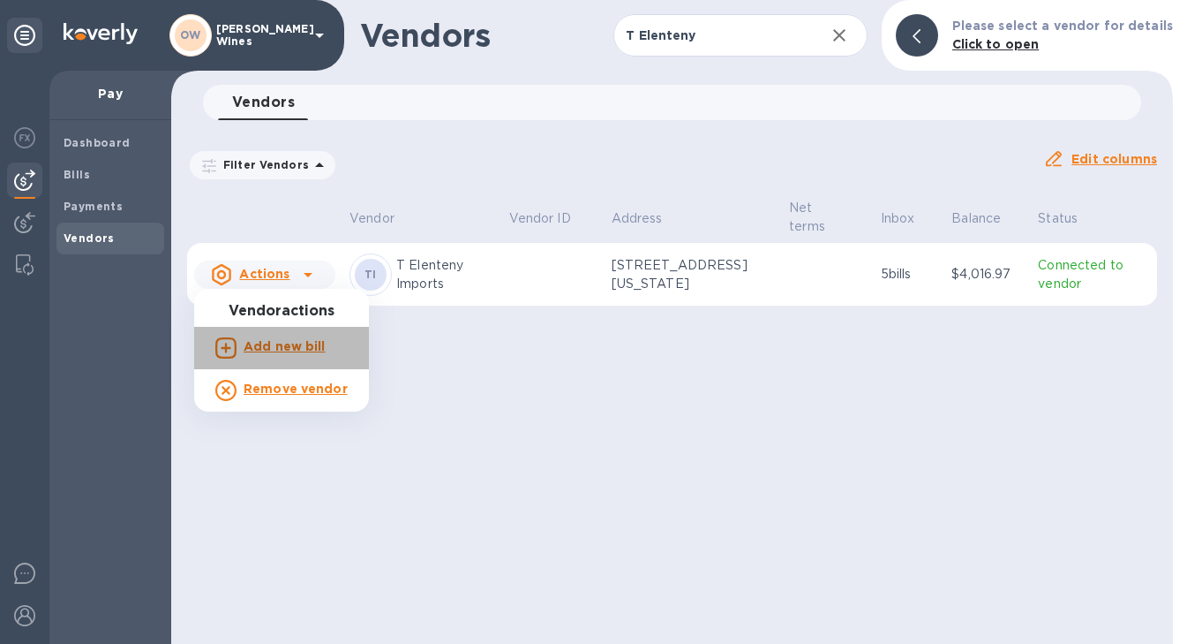
click at [290, 352] on b "Add new bill" at bounding box center [285, 346] width 82 height 14
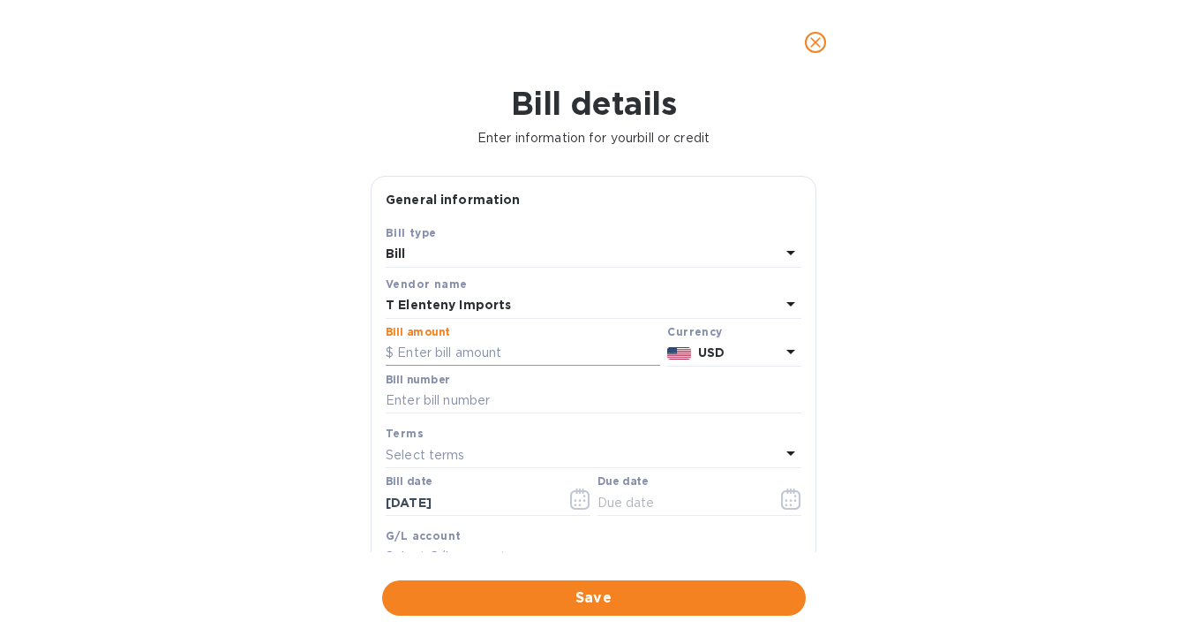
click at [449, 359] on input "text" at bounding box center [523, 353] width 275 height 26
type input "1,595.60"
click at [427, 399] on input "text" at bounding box center [594, 401] width 416 height 26
type input "INV761773"
click at [580, 506] on icon "button" at bounding box center [580, 498] width 20 height 21
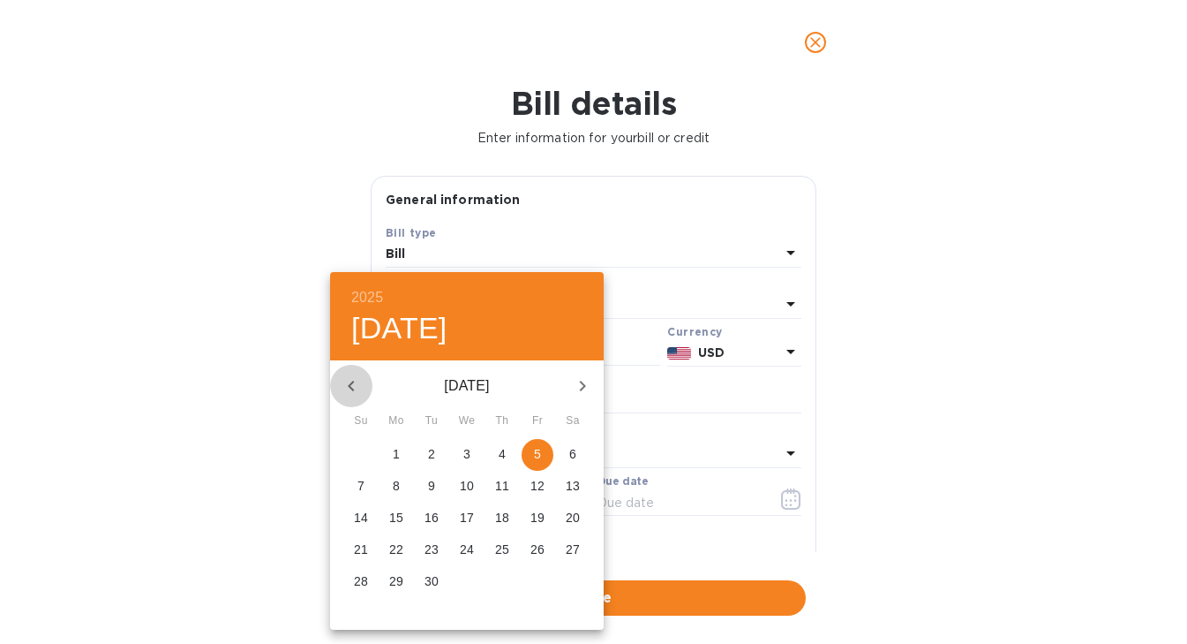
click at [344, 401] on button "button" at bounding box center [351, 386] width 42 height 42
click at [359, 611] on p "31" at bounding box center [361, 613] width 14 height 18
type input "[DATE]"
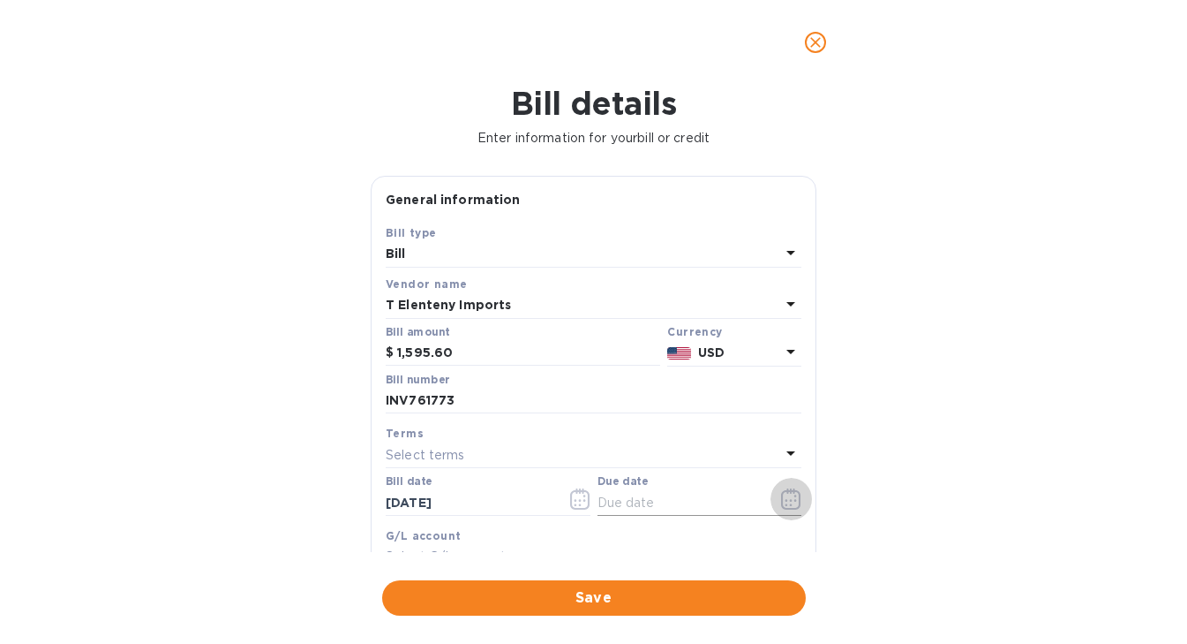
click at [771, 502] on button "button" at bounding box center [791, 499] width 41 height 42
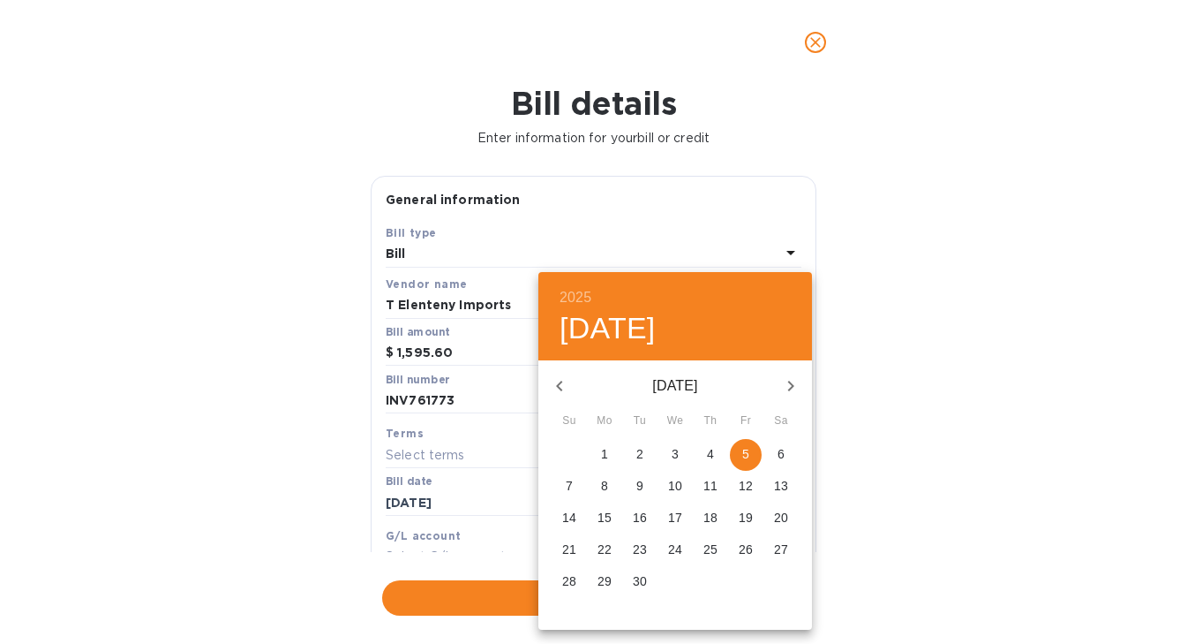
click at [597, 528] on button "15" at bounding box center [605, 518] width 32 height 32
type input "[DATE]"
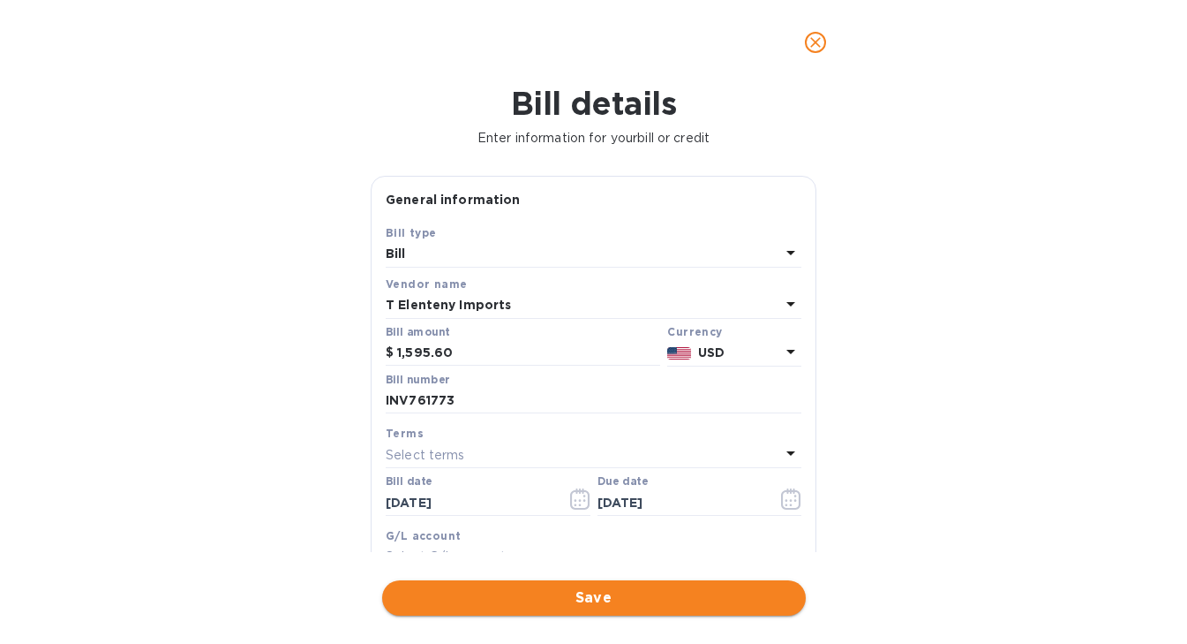
click at [602, 597] on span "Save" at bounding box center [594, 597] width 396 height 21
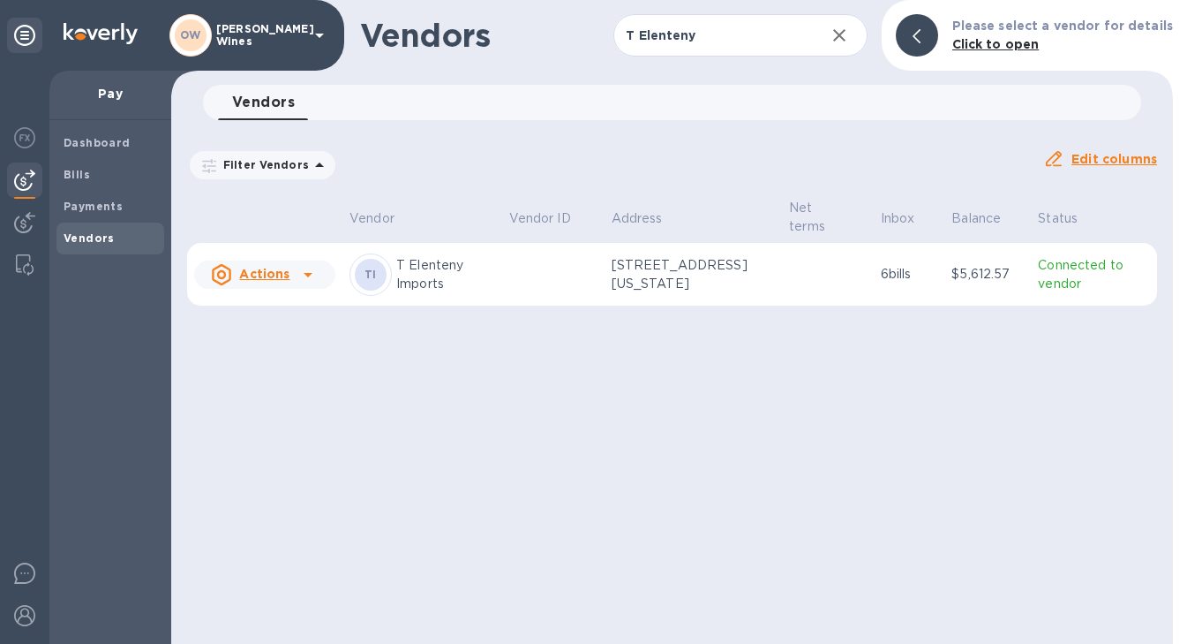
click at [308, 271] on icon at bounding box center [308, 274] width 21 height 21
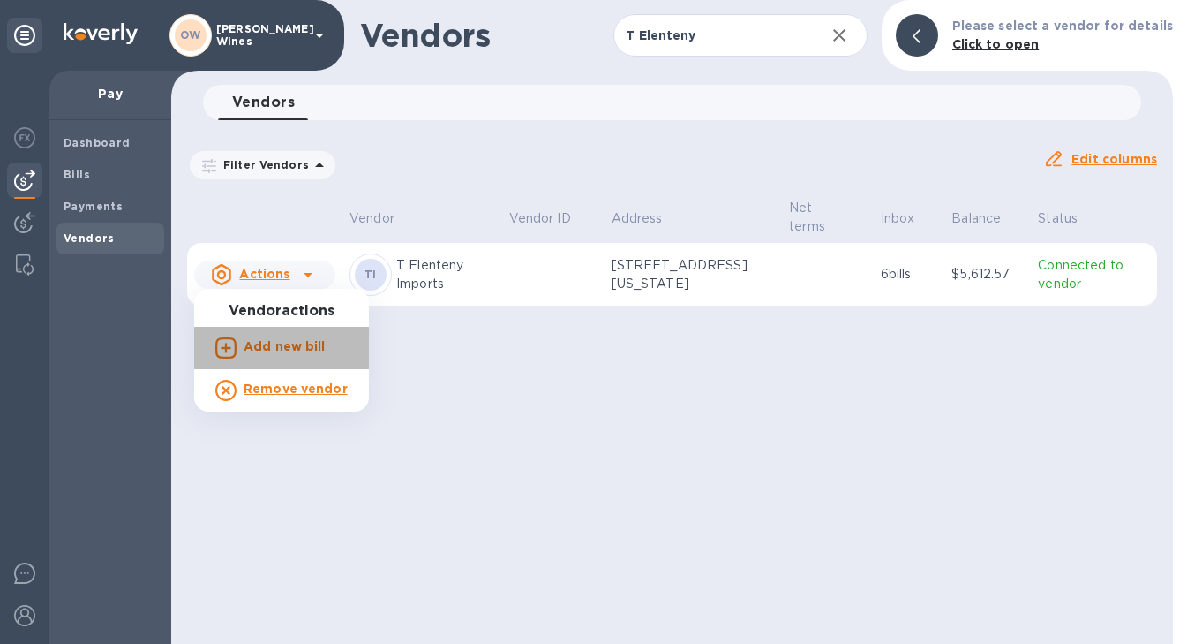
click at [289, 352] on b "Add new bill" at bounding box center [285, 346] width 82 height 14
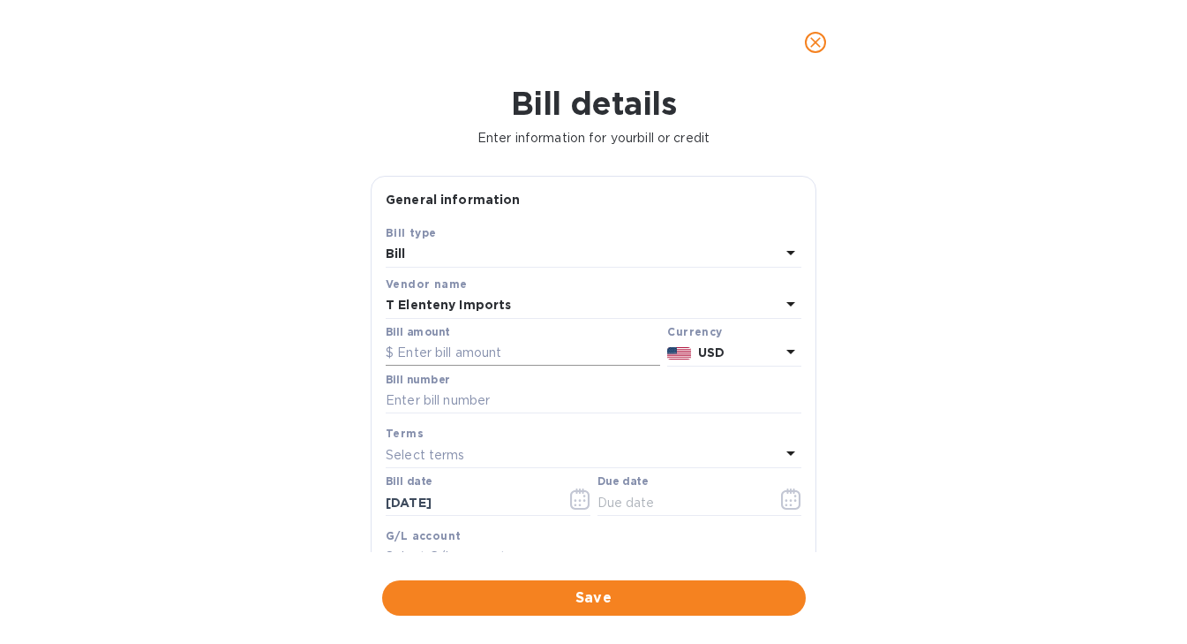
click at [495, 358] on input "text" at bounding box center [523, 353] width 275 height 26
type input "241.25"
click at [472, 399] on input "text" at bounding box center [594, 401] width 416 height 26
type input "INV761776"
click at [574, 500] on icon "button" at bounding box center [580, 498] width 20 height 21
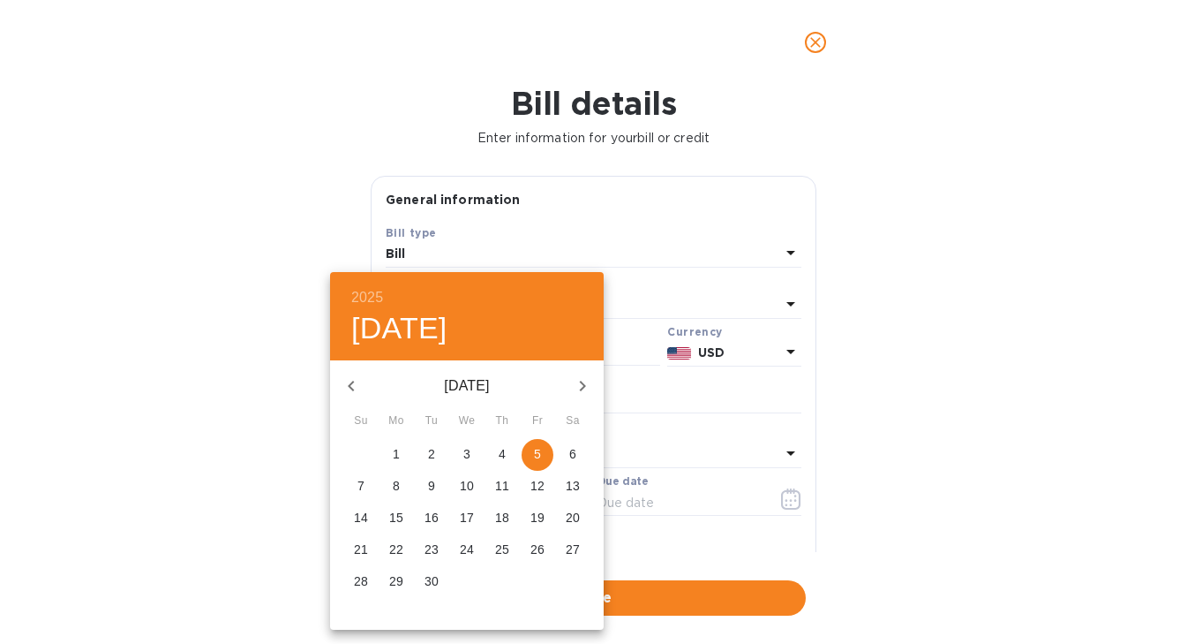
click at [351, 383] on icon "button" at bounding box center [351, 385] width 21 height 21
click at [355, 607] on p "31" at bounding box center [361, 613] width 14 height 18
type input "[DATE]"
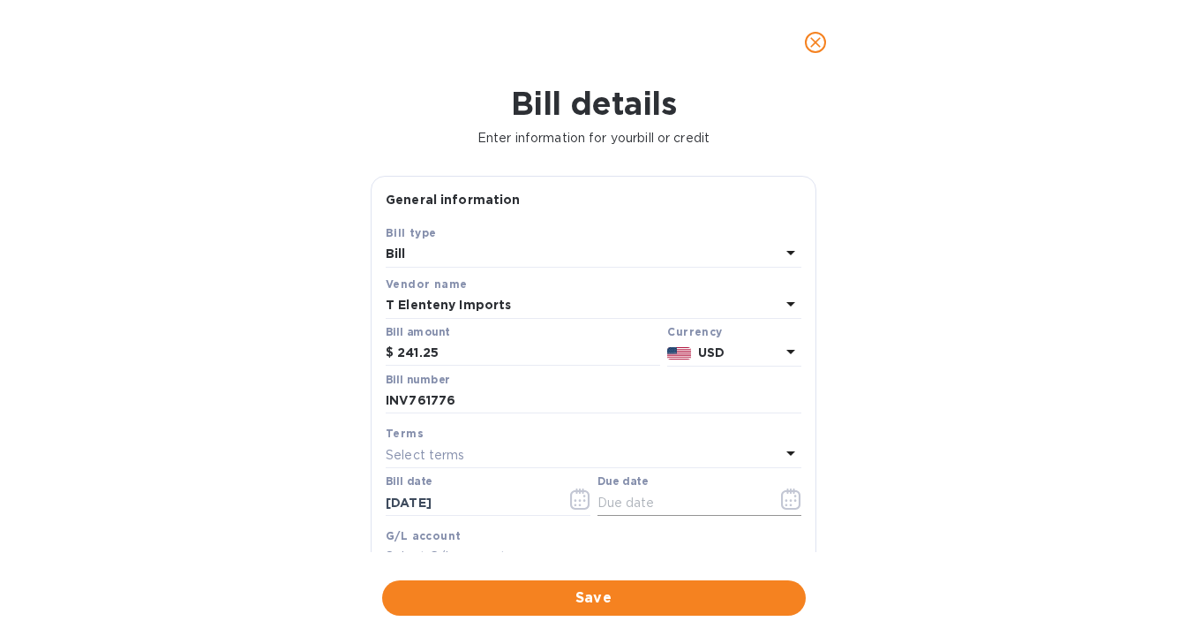
click at [775, 489] on button "button" at bounding box center [791, 499] width 41 height 42
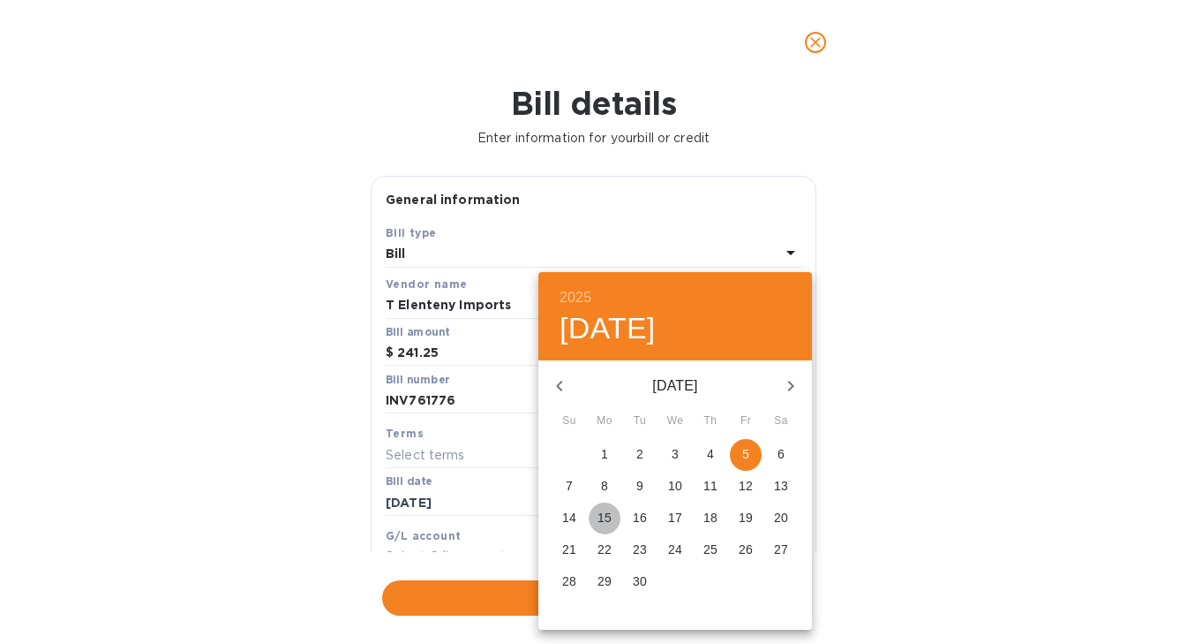
click at [598, 520] on p "15" at bounding box center [605, 518] width 14 height 18
type input "[DATE]"
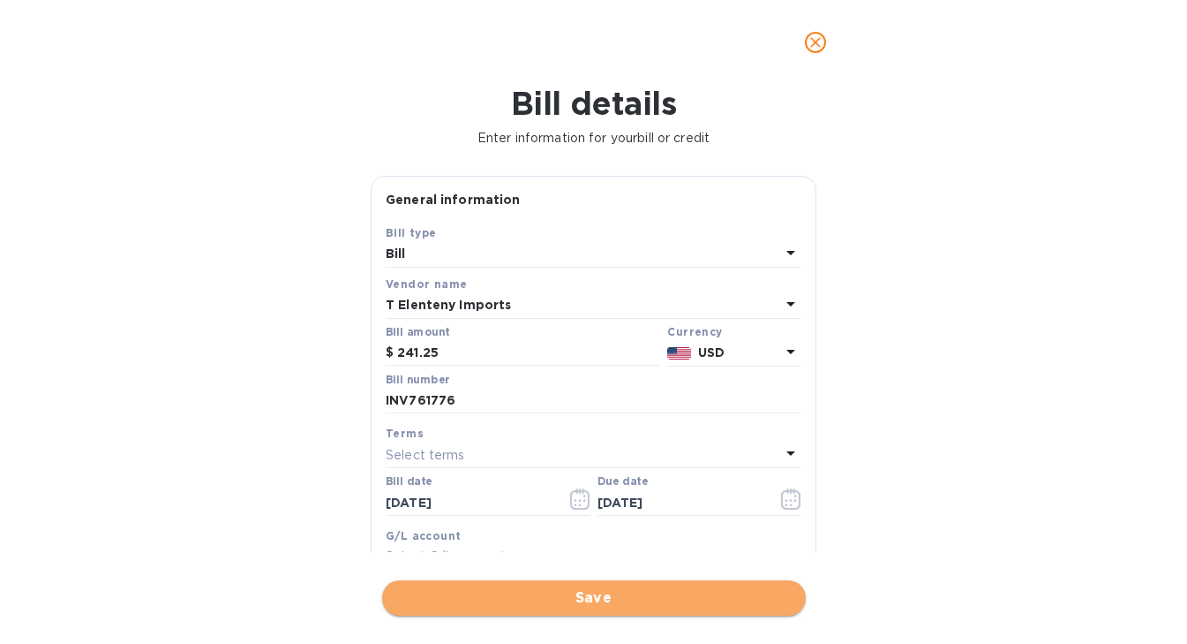
click at [606, 603] on span "Save" at bounding box center [594, 597] width 396 height 21
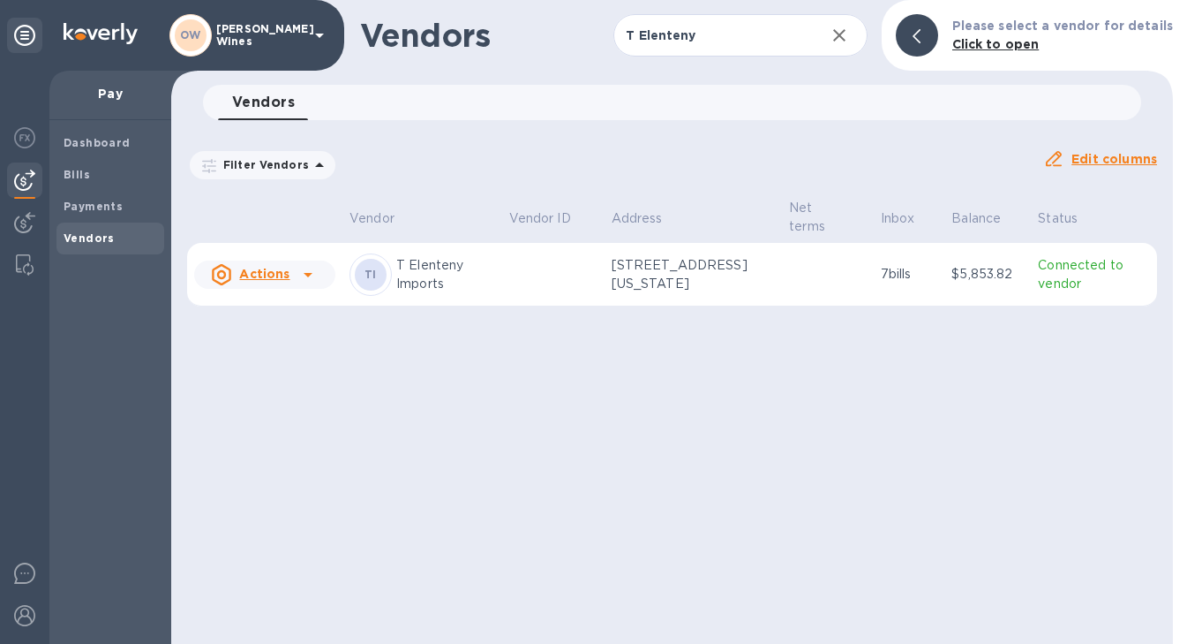
click at [305, 277] on icon at bounding box center [308, 274] width 21 height 21
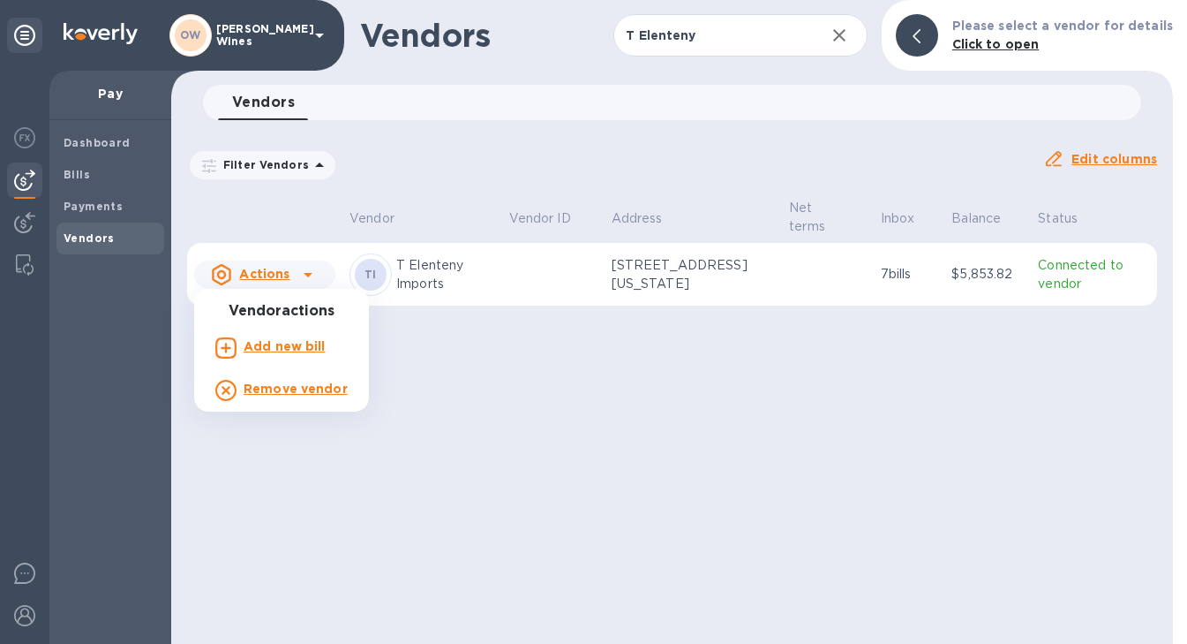
click at [283, 349] on b "Add new bill" at bounding box center [285, 346] width 82 height 14
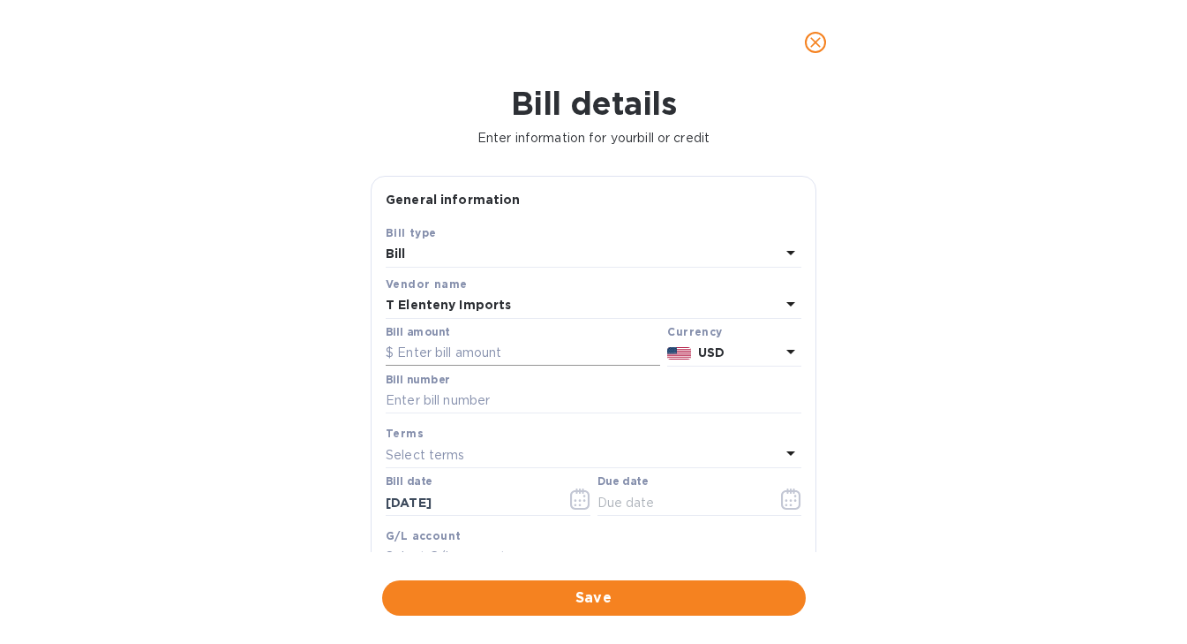
click at [426, 358] on input "text" at bounding box center [523, 353] width 275 height 26
type input "2,900"
click at [446, 401] on input "text" at bounding box center [594, 401] width 416 height 26
type input "INV762424"
click at [578, 498] on icon "button" at bounding box center [580, 498] width 20 height 21
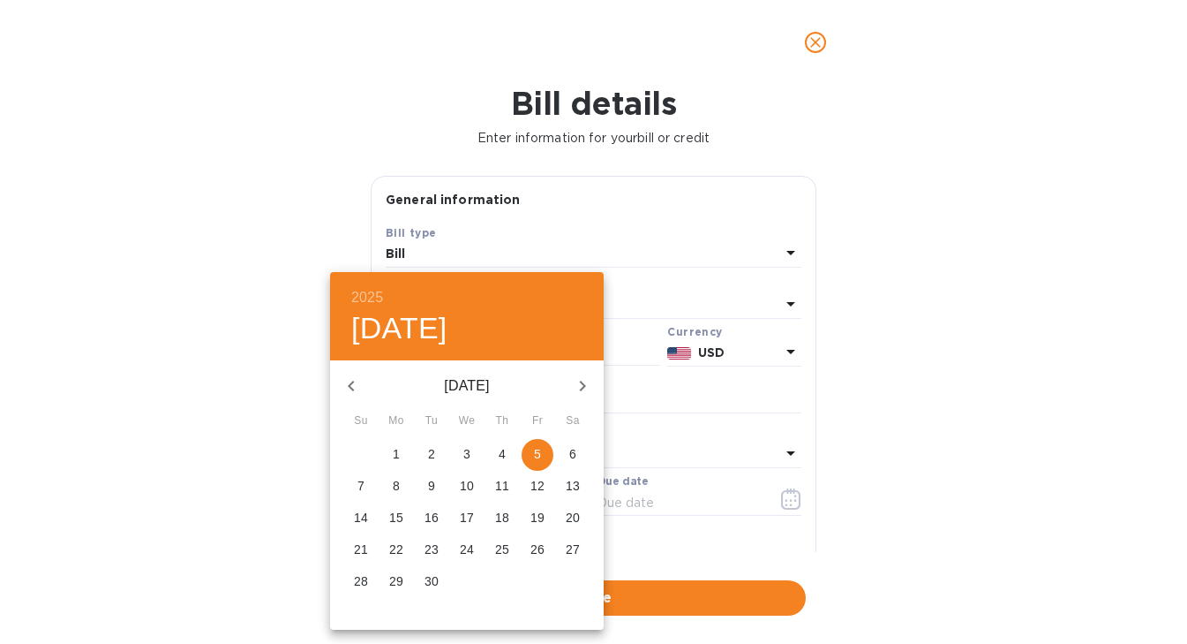
click at [350, 385] on icon "button" at bounding box center [351, 385] width 21 height 21
click at [362, 606] on p "31" at bounding box center [361, 613] width 14 height 18
type input "[DATE]"
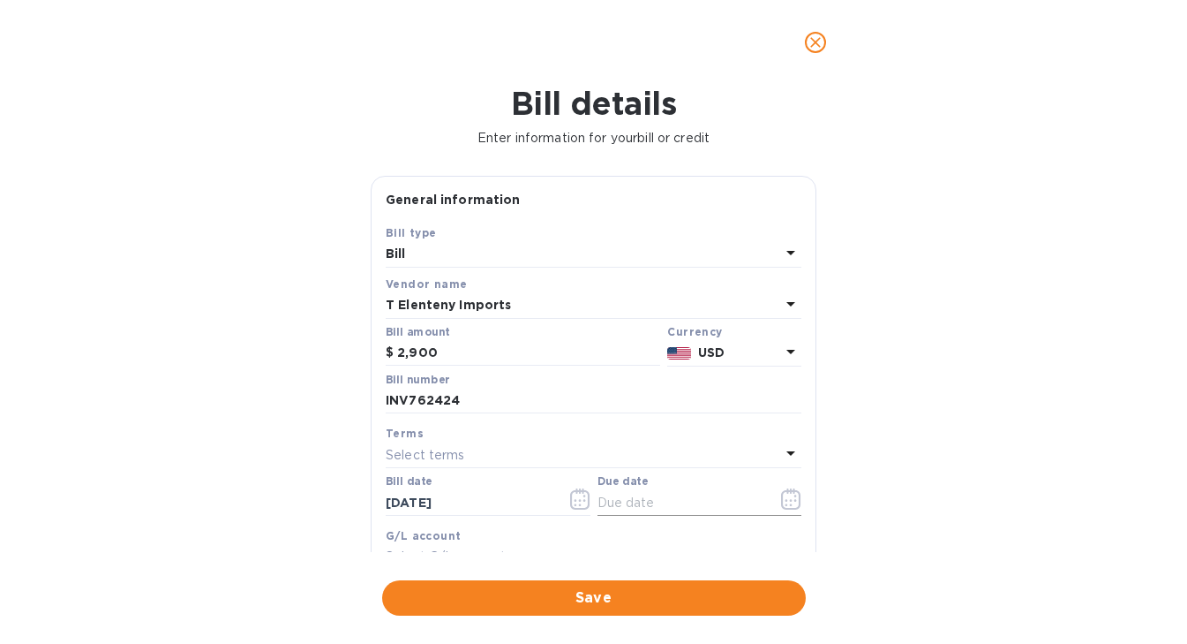
click at [781, 502] on icon "button" at bounding box center [791, 498] width 20 height 21
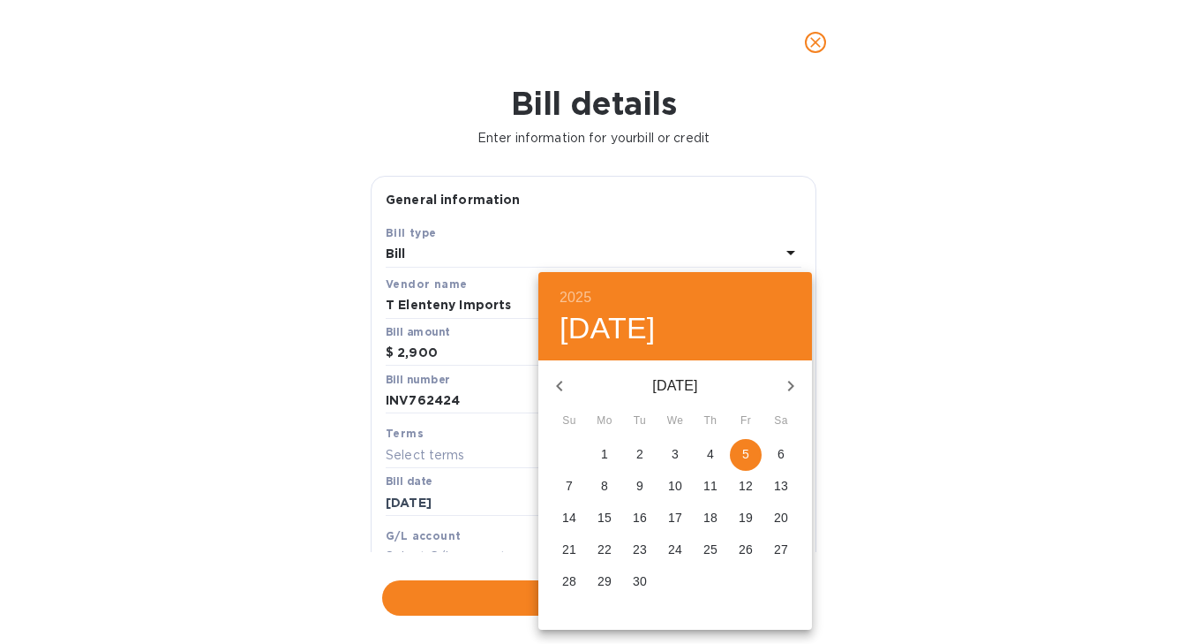
click at [782, 524] on p "20" at bounding box center [781, 518] width 14 height 18
type input "[DATE]"
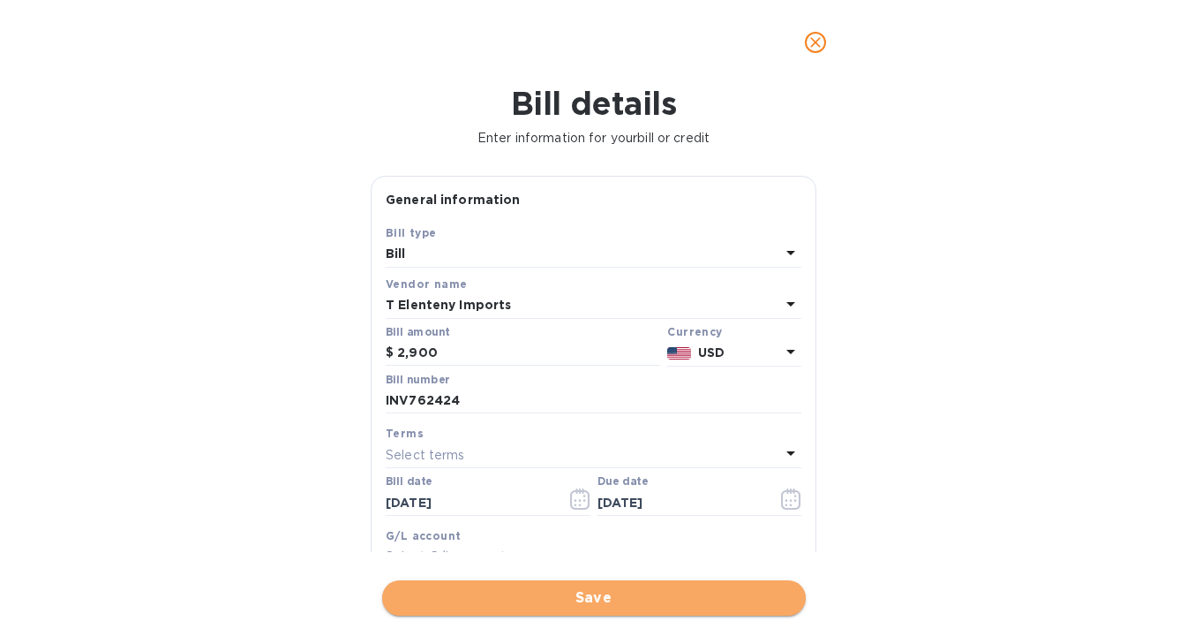
click at [616, 599] on span "Save" at bounding box center [594, 597] width 396 height 21
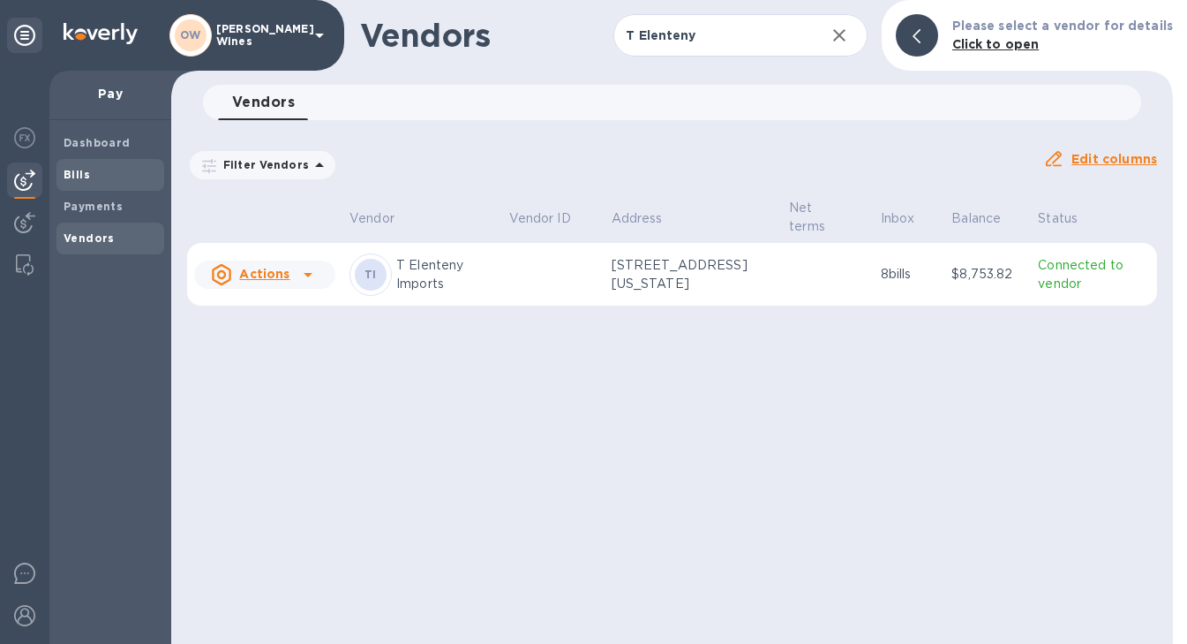
click at [75, 177] on b "Bills" at bounding box center [77, 174] width 26 height 13
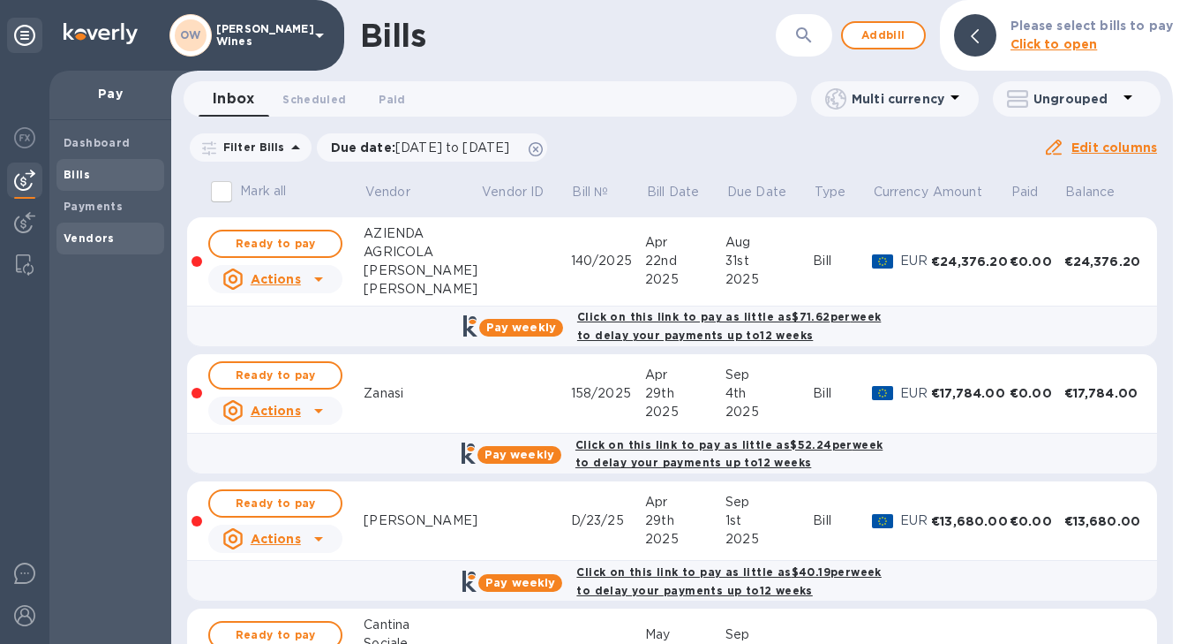
click at [87, 250] on div "Vendors" at bounding box center [111, 238] width 108 height 32
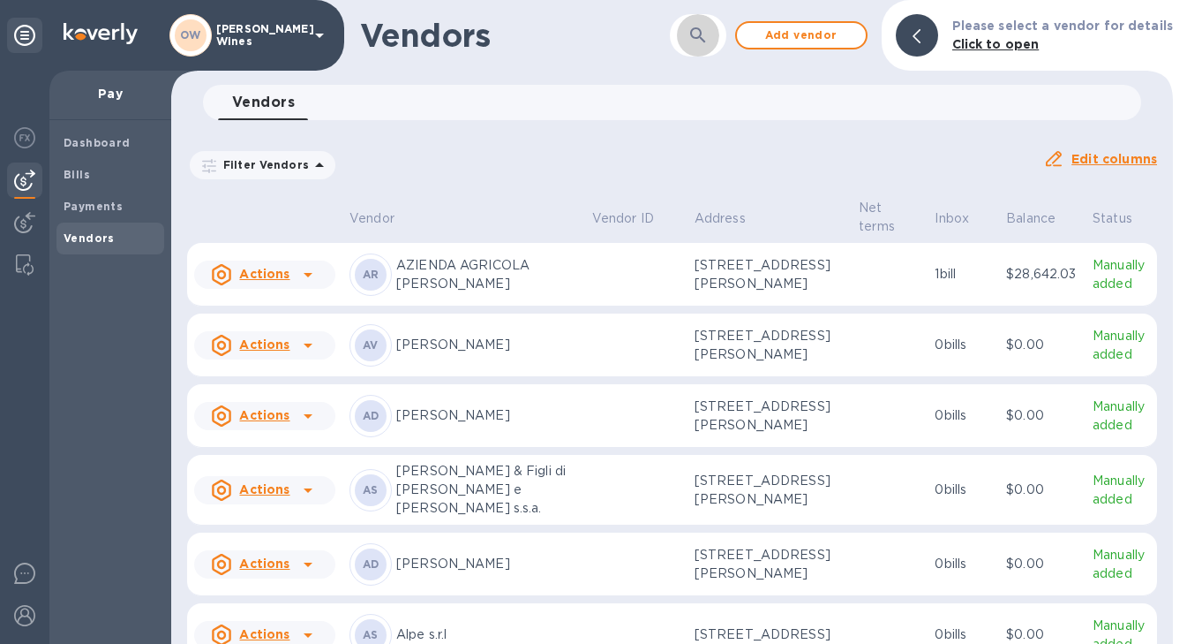
click at [709, 41] on icon "button" at bounding box center [698, 35] width 21 height 21
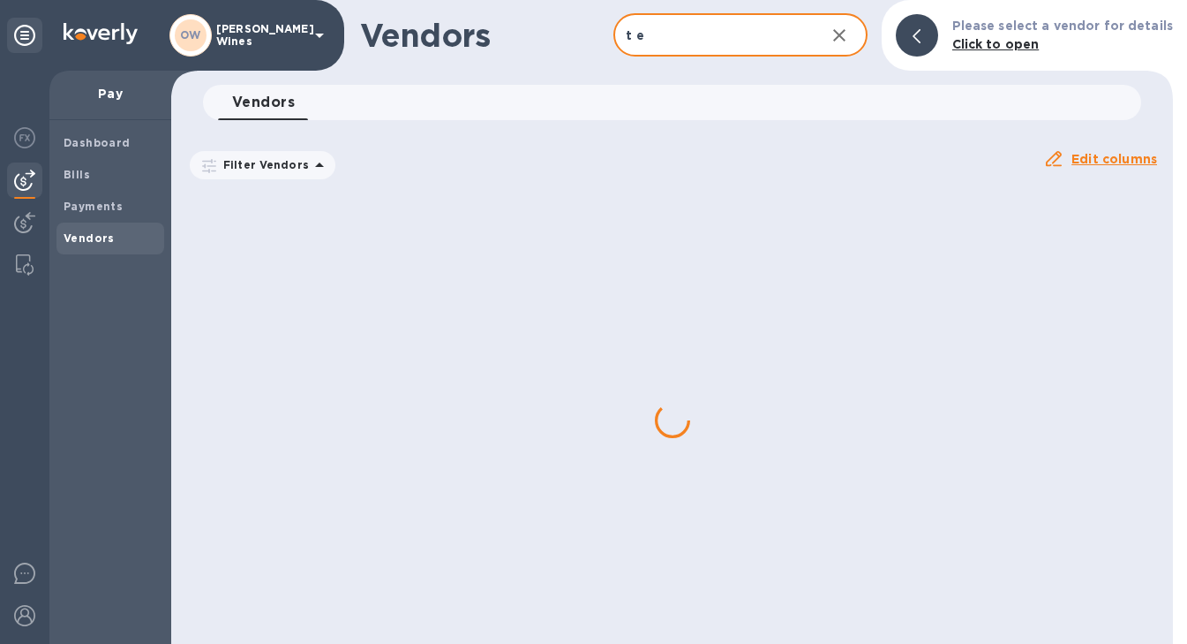
type input "T Elenteny"
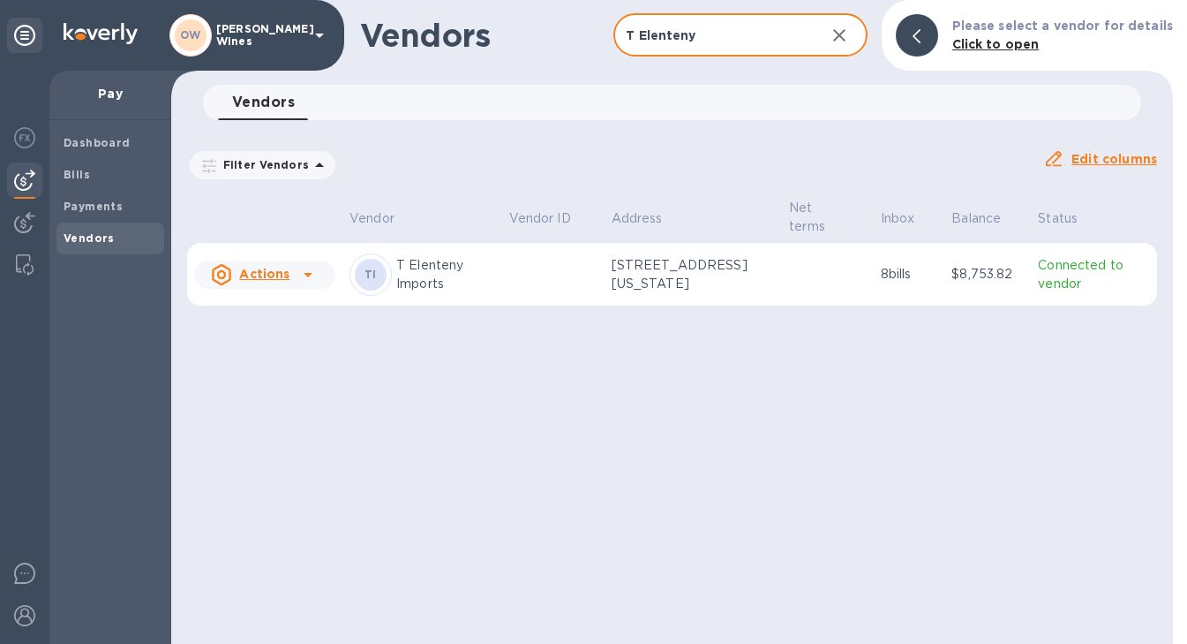
click at [302, 275] on icon at bounding box center [308, 274] width 21 height 21
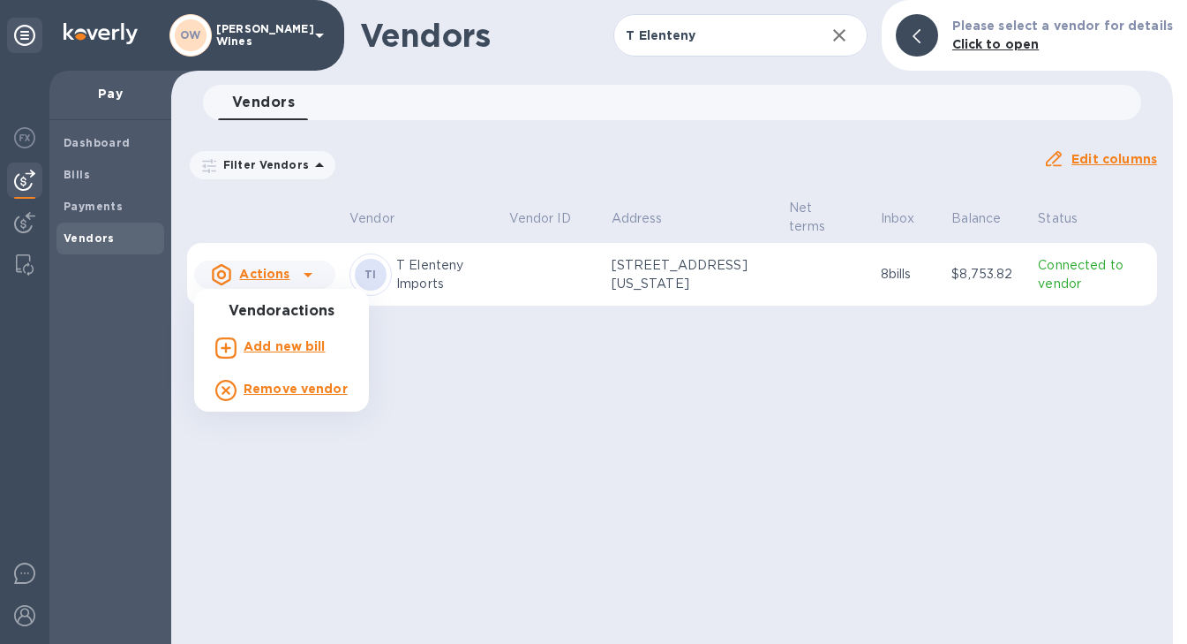
click at [275, 356] on div "Add new bill" at bounding box center [284, 348] width 89 height 28
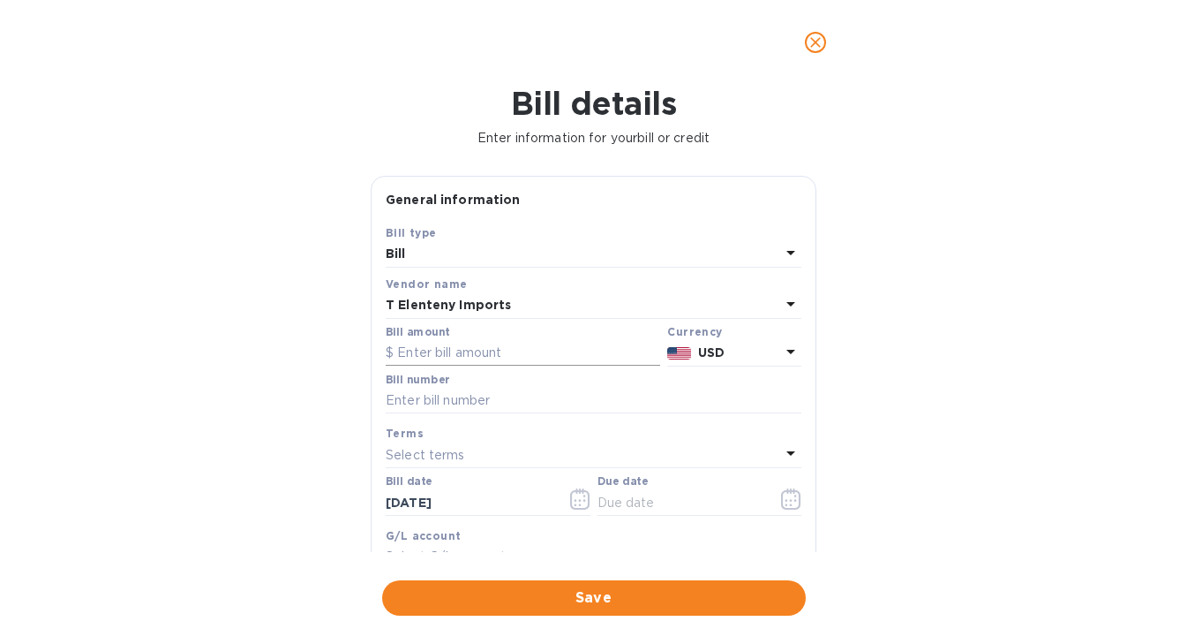
click at [481, 353] on input "text" at bounding box center [523, 353] width 275 height 26
paste input "2,399.84"
type input "2,399.84"
click at [469, 402] on input "text" at bounding box center [594, 401] width 416 height 26
paste input "INV763386"
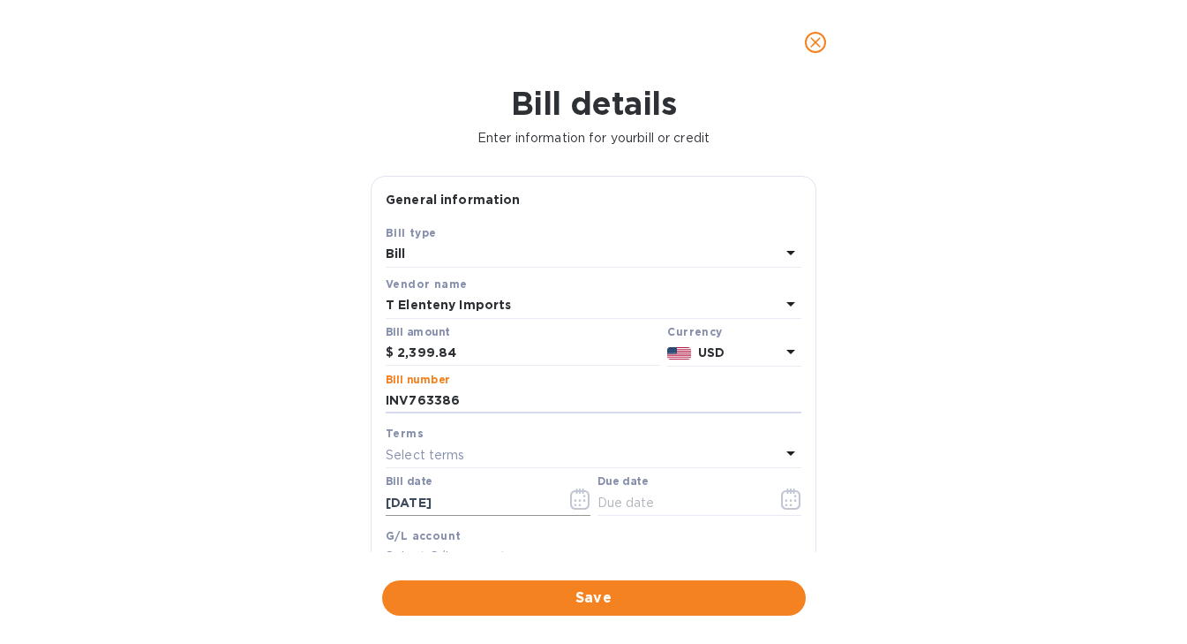
type input "INV763386"
click at [583, 501] on icon "button" at bounding box center [584, 500] width 3 height 3
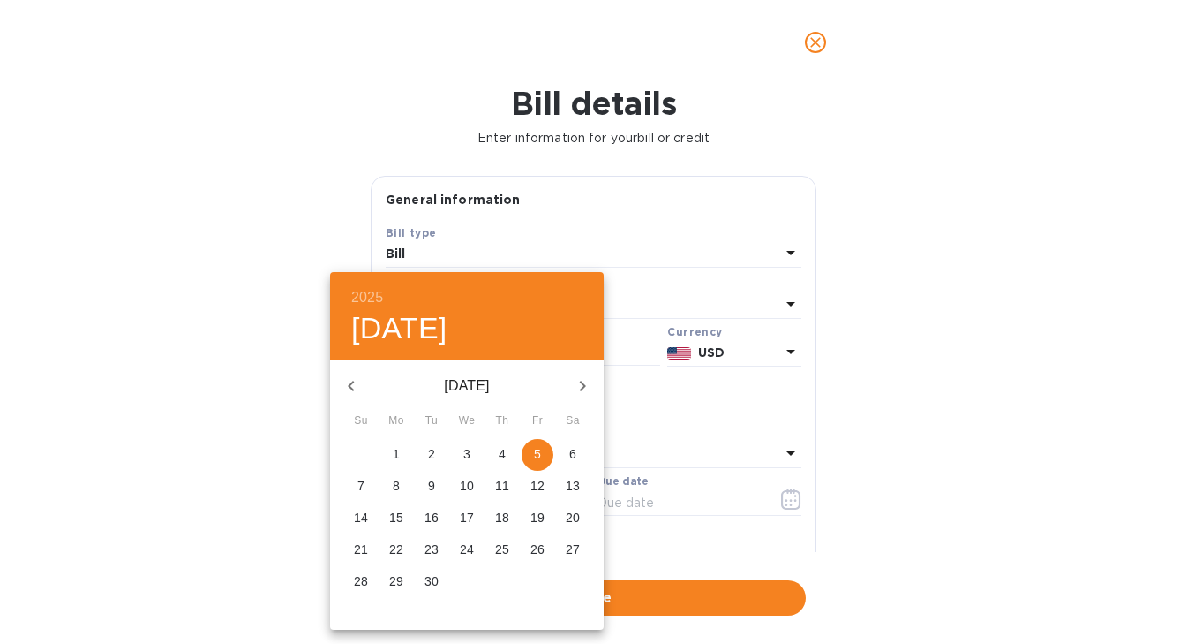
click at [581, 500] on div "13" at bounding box center [572, 487] width 35 height 32
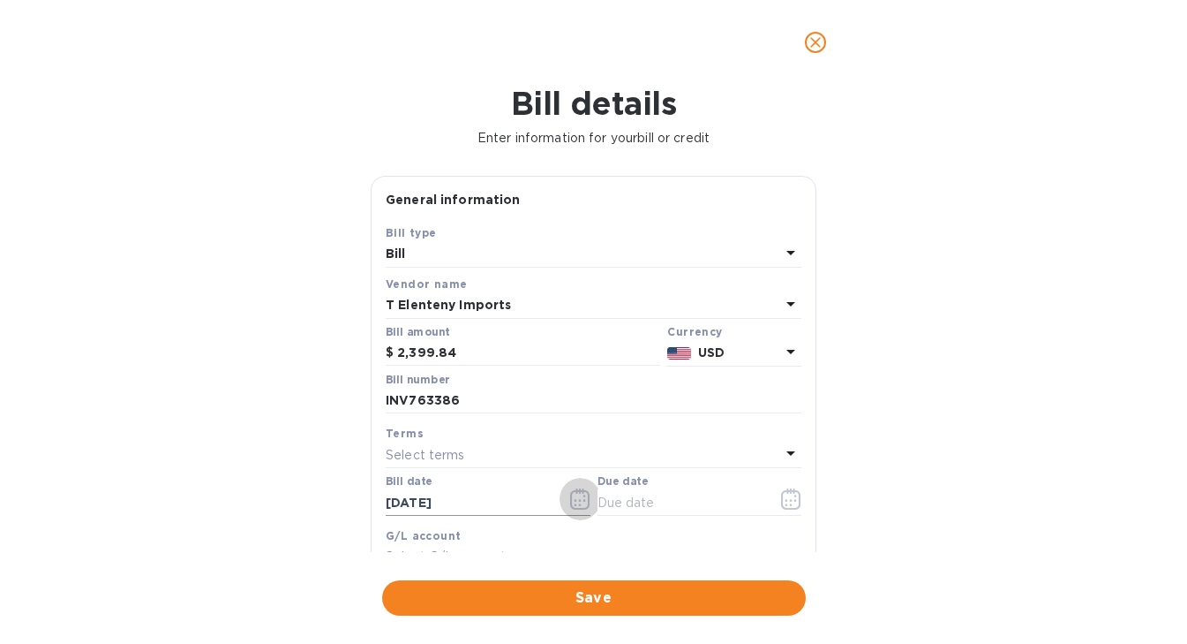
click at [583, 504] on icon "button" at bounding box center [580, 498] width 20 height 21
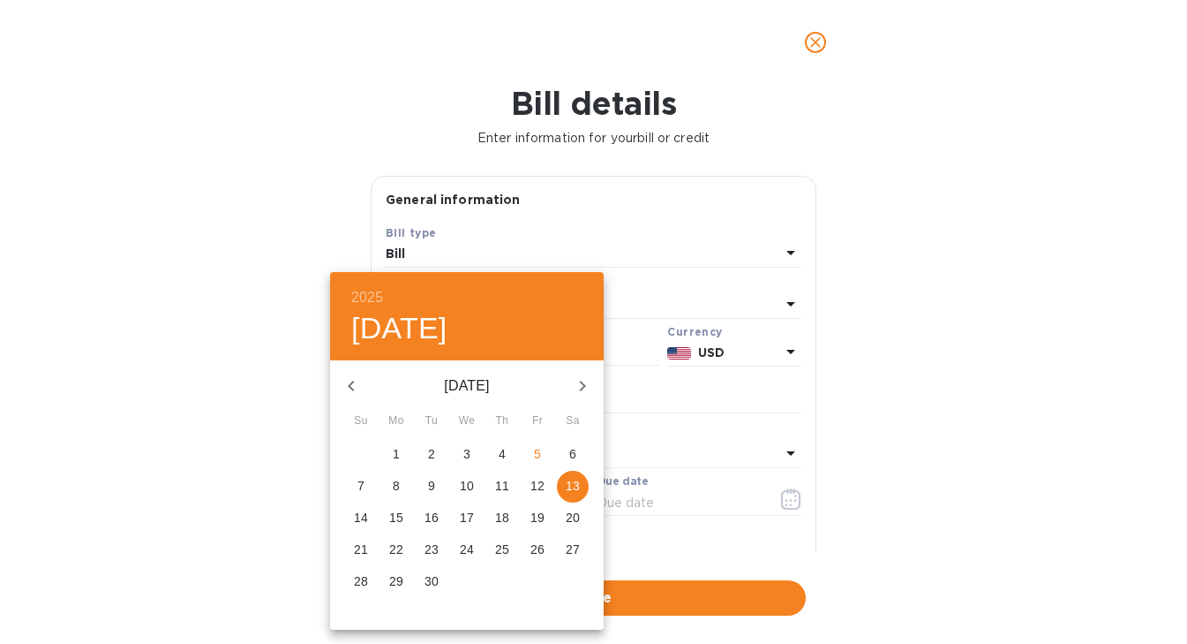
click at [539, 449] on p "5" at bounding box center [537, 454] width 7 height 18
type input "[DATE]"
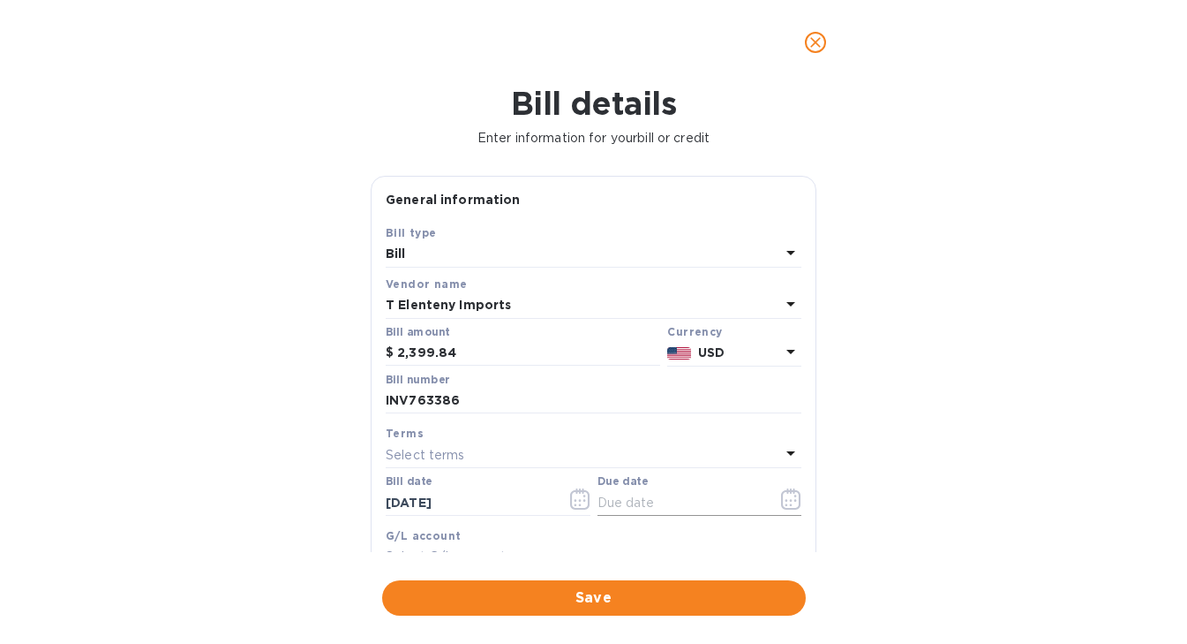
click at [787, 508] on icon "button" at bounding box center [791, 498] width 20 height 21
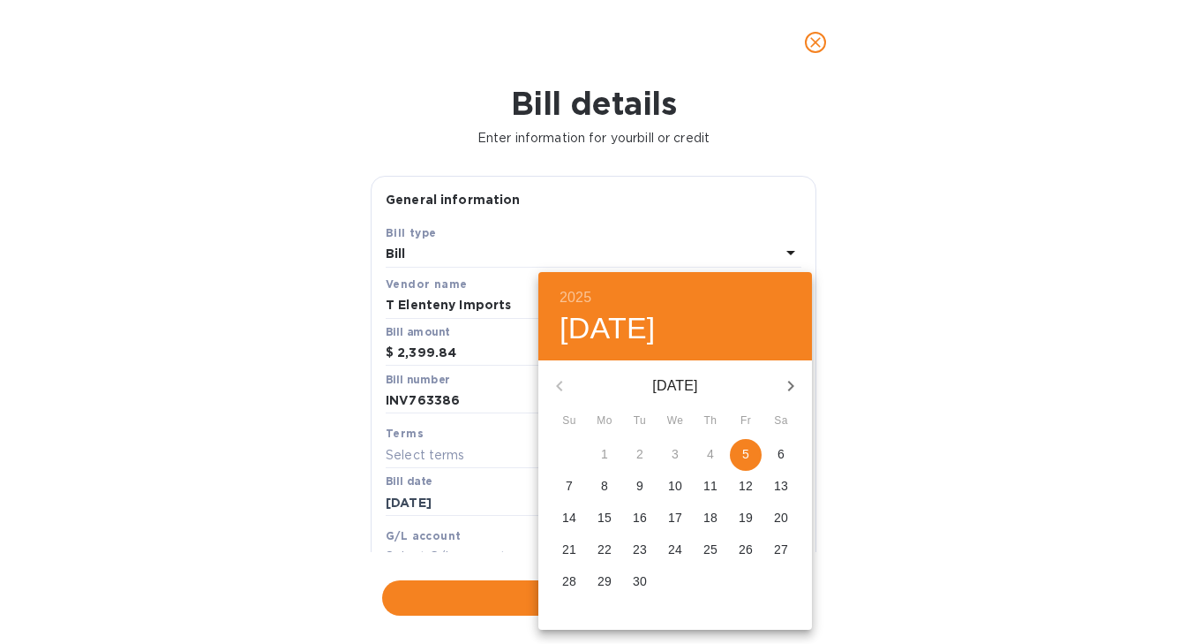
click at [718, 483] on span "11" at bounding box center [711, 486] width 32 height 18
type input "[DATE]"
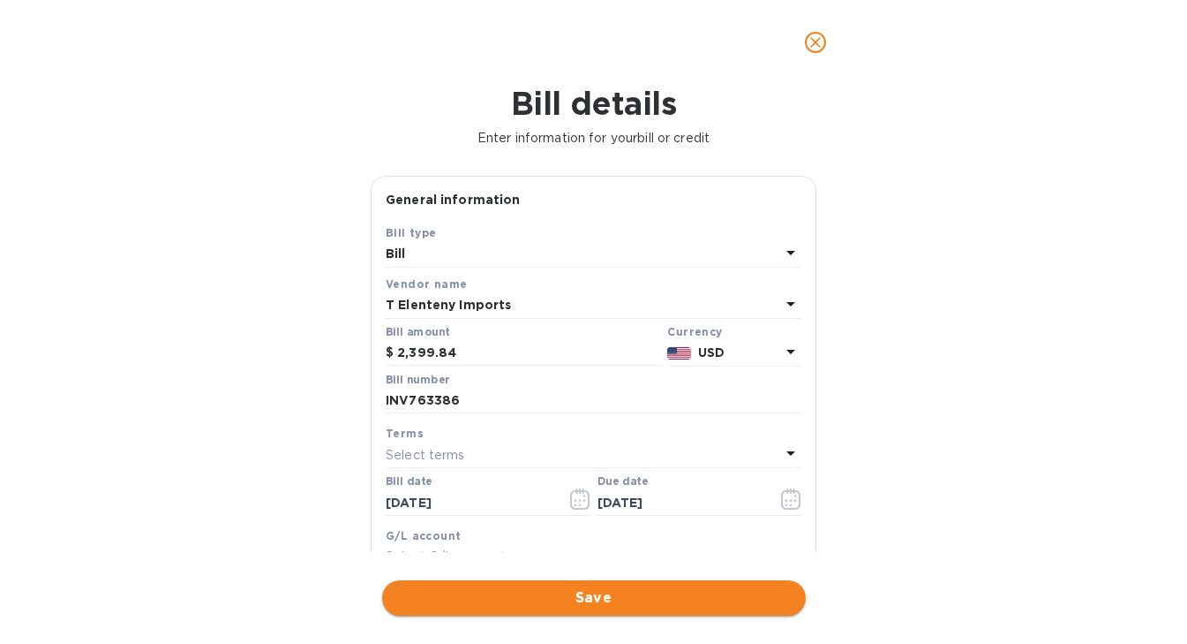
click at [644, 599] on span "Save" at bounding box center [594, 597] width 396 height 21
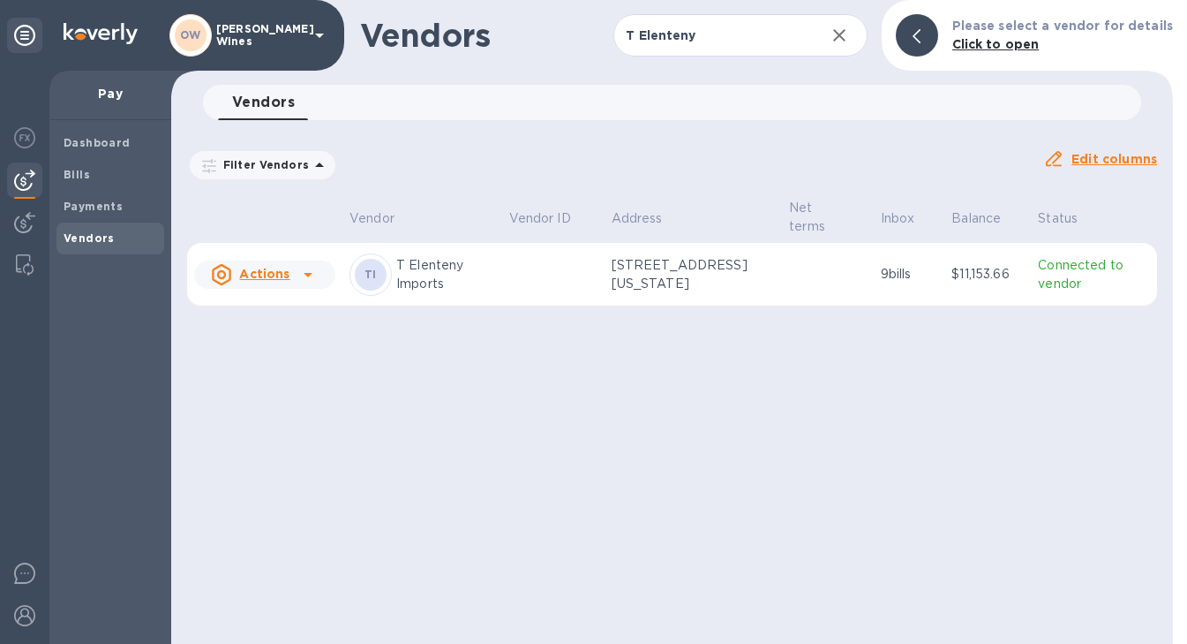
click at [308, 282] on icon at bounding box center [308, 274] width 21 height 21
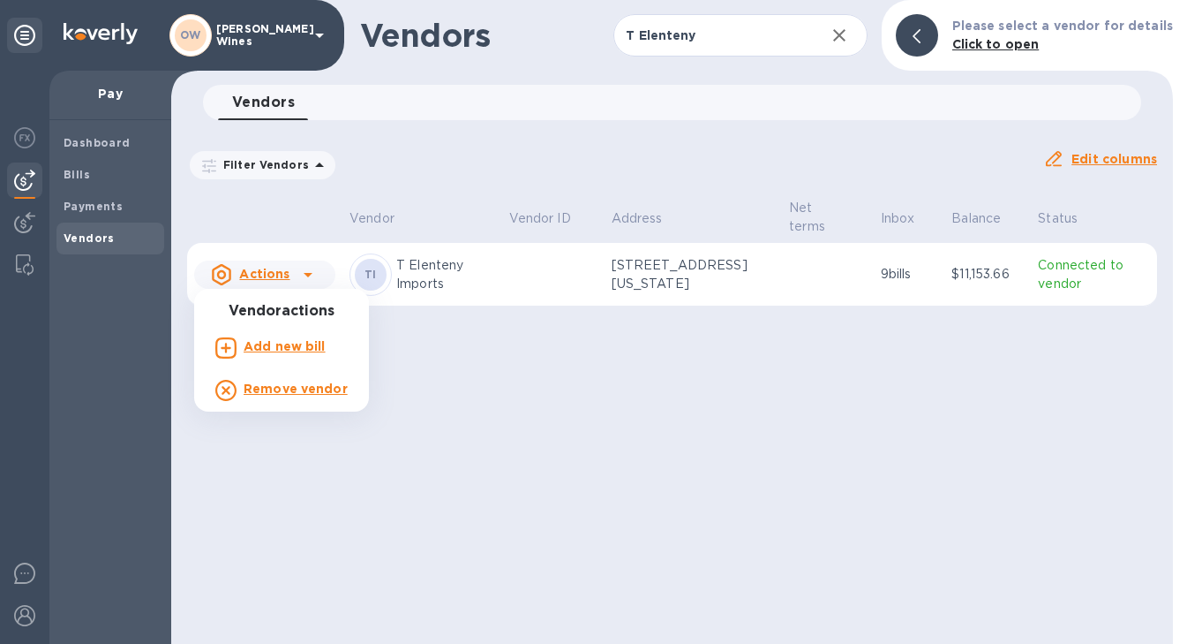
click at [297, 339] on b "Add new bill" at bounding box center [285, 346] width 82 height 14
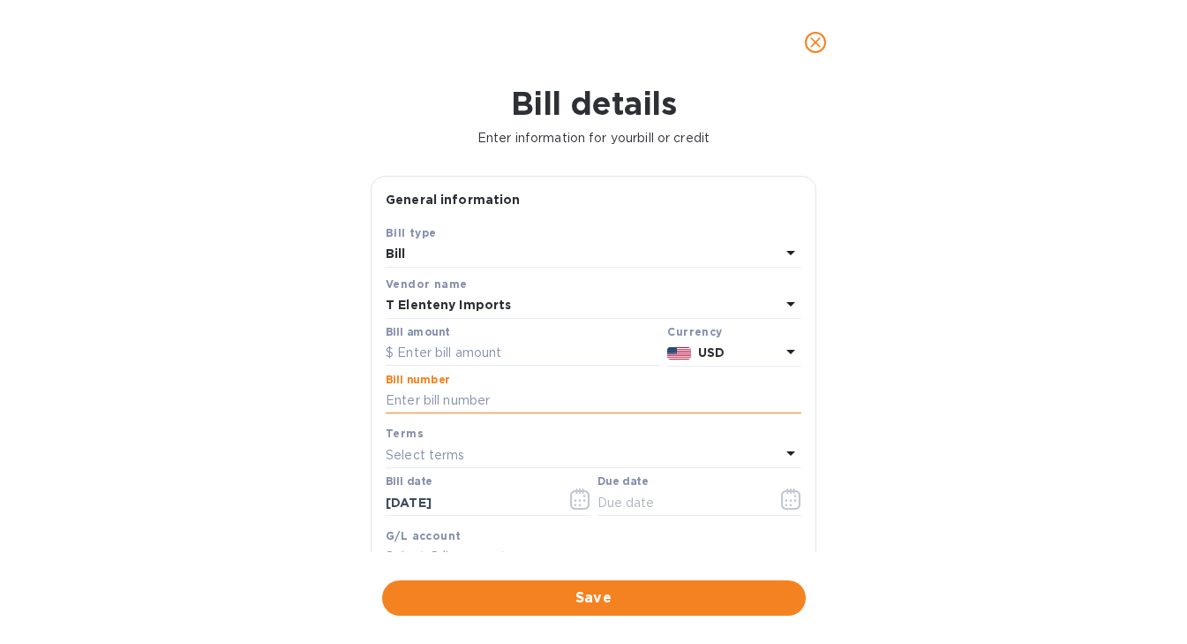
click at [522, 394] on input "text" at bounding box center [594, 401] width 416 height 26
paste input "INV761125"
type input "INV761125"
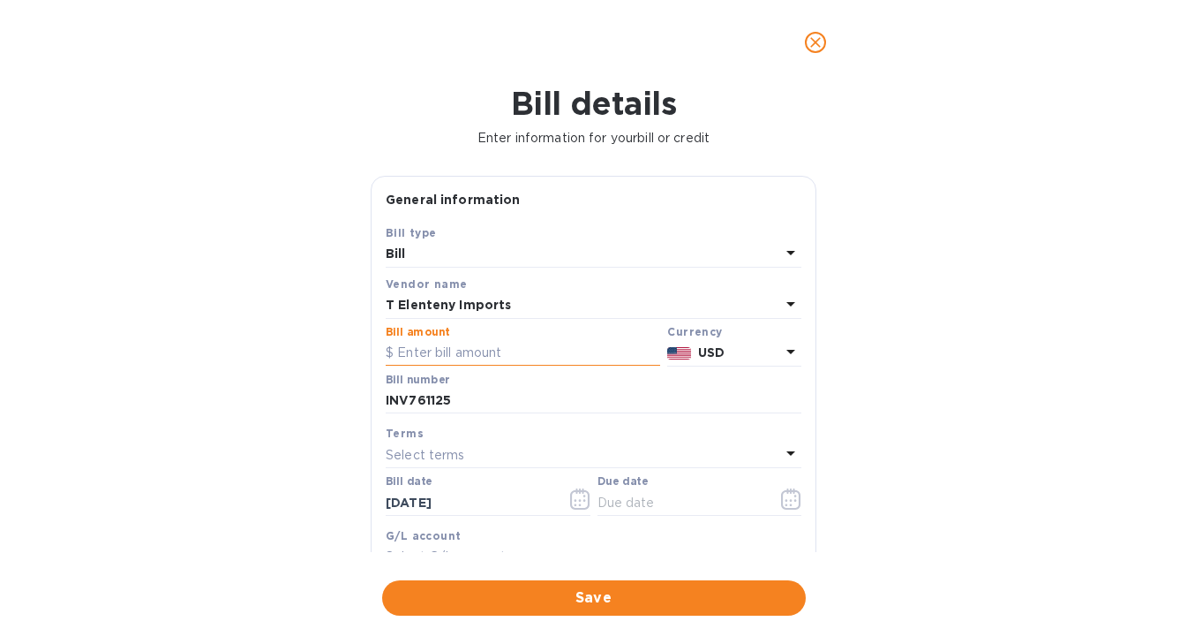
click at [473, 352] on input "text" at bounding box center [523, 353] width 275 height 26
paste input "310.68"
type input "310.68"
click at [582, 507] on icon "button" at bounding box center [580, 498] width 20 height 21
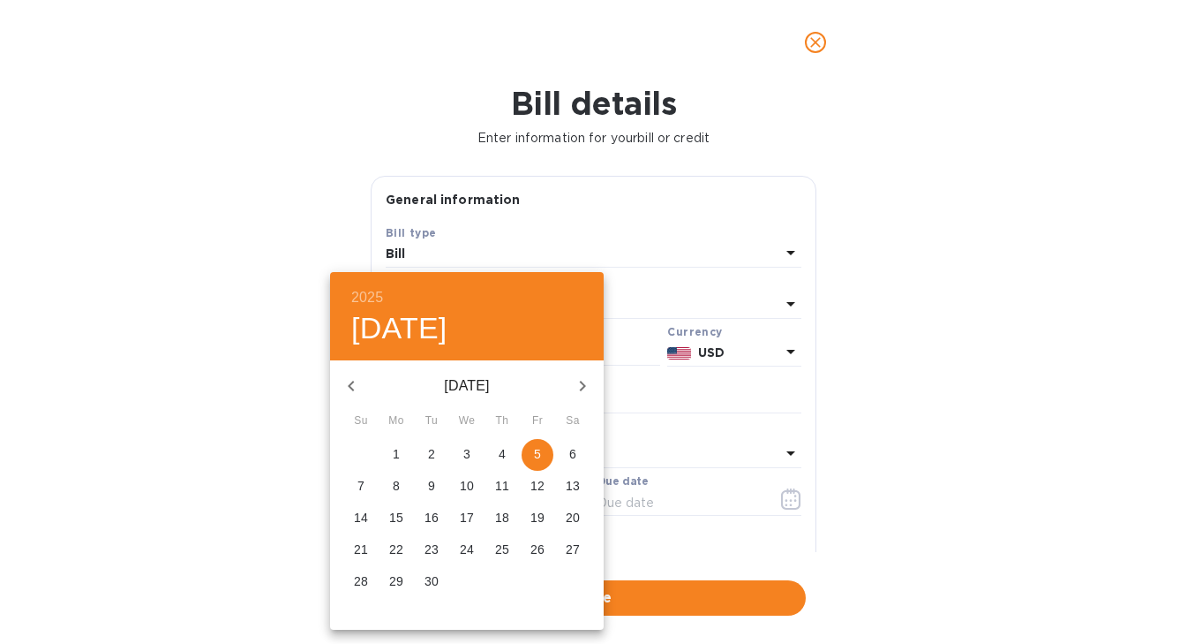
click at [919, 361] on div at bounding box center [593, 322] width 1187 height 644
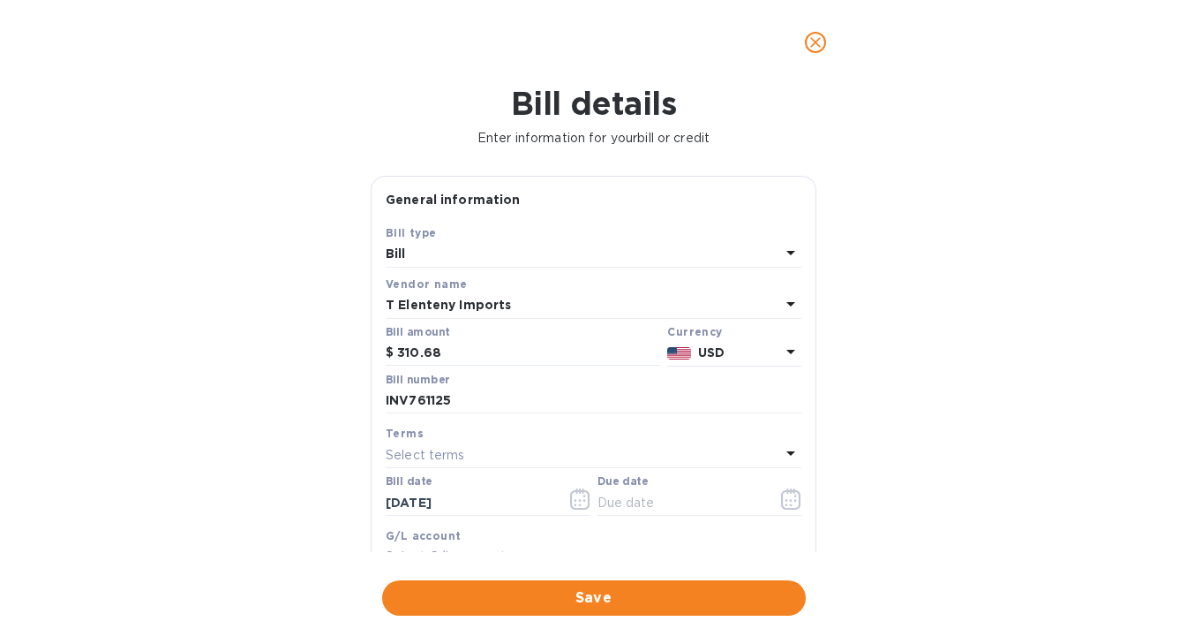
click at [822, 43] on icon "close" at bounding box center [816, 43] width 18 height 18
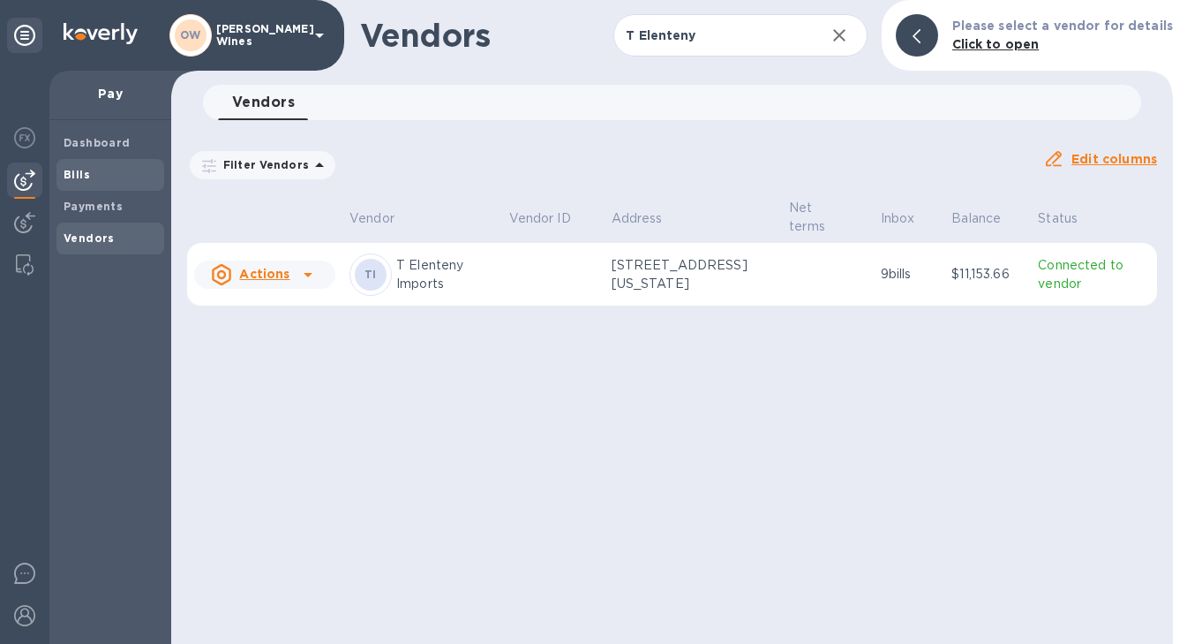
click at [81, 176] on b "Bills" at bounding box center [77, 174] width 26 height 13
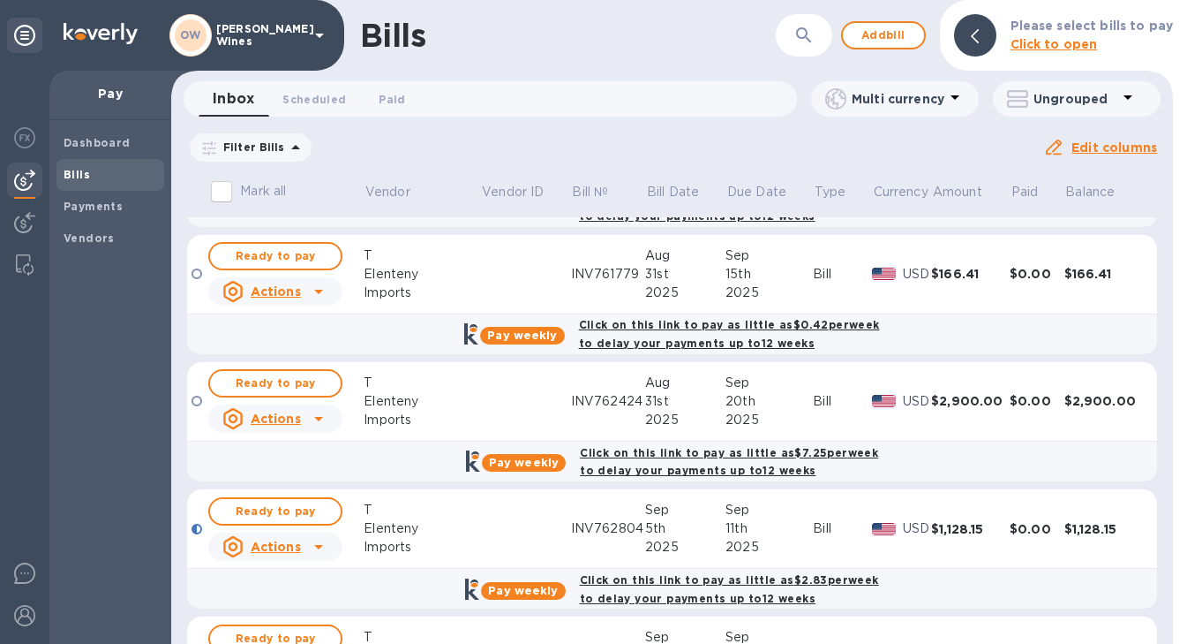
scroll to position [2221, 0]
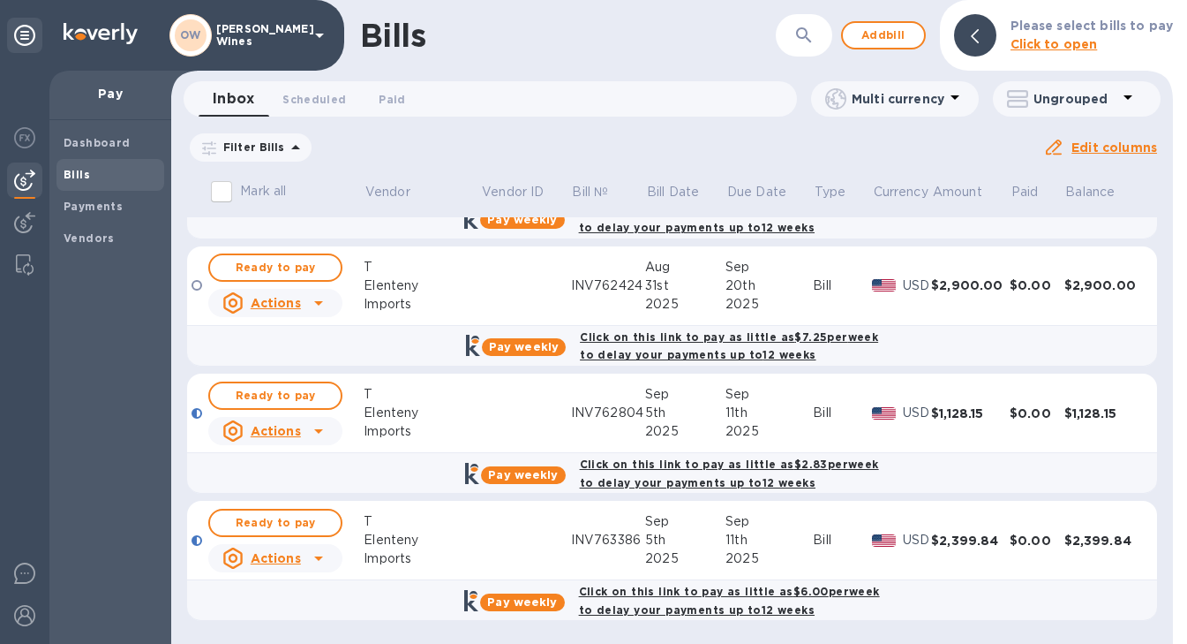
drag, startPoint x: 1164, startPoint y: 591, endPoint x: 1158, endPoint y: 677, distance: 86.7
click at [1158, 643] on html "OW [PERSON_NAME] Wines Pay Dashboard Bills Payments Vendors Bills ​ Add bill Pl…" at bounding box center [593, 322] width 1187 height 644
click at [388, 99] on span "Paid 0" at bounding box center [392, 99] width 26 height 19
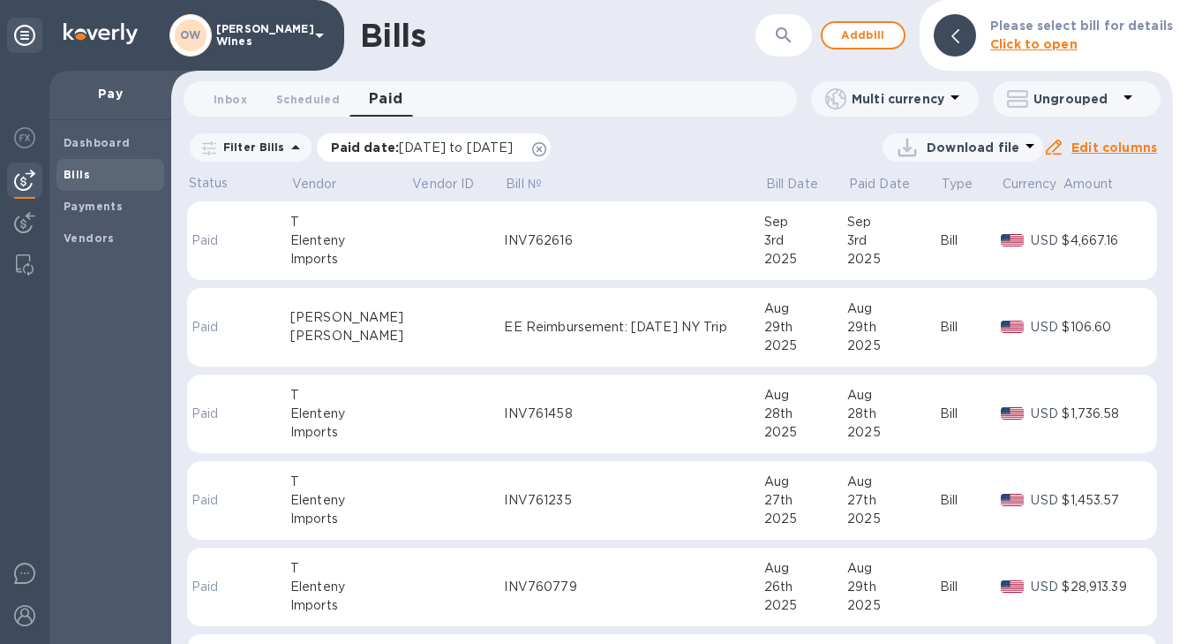
click at [546, 151] on icon at bounding box center [539, 149] width 14 height 14
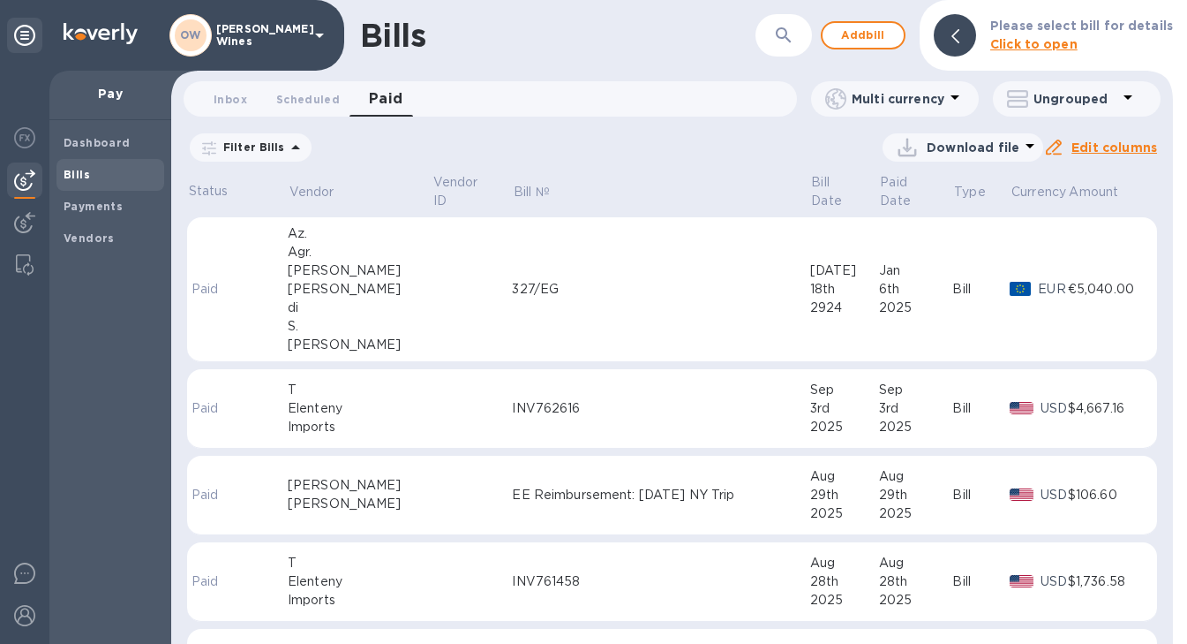
click at [380, 94] on span "Paid 0" at bounding box center [386, 99] width 34 height 25
click at [278, 147] on p "Filter Bills" at bounding box center [250, 146] width 69 height 15
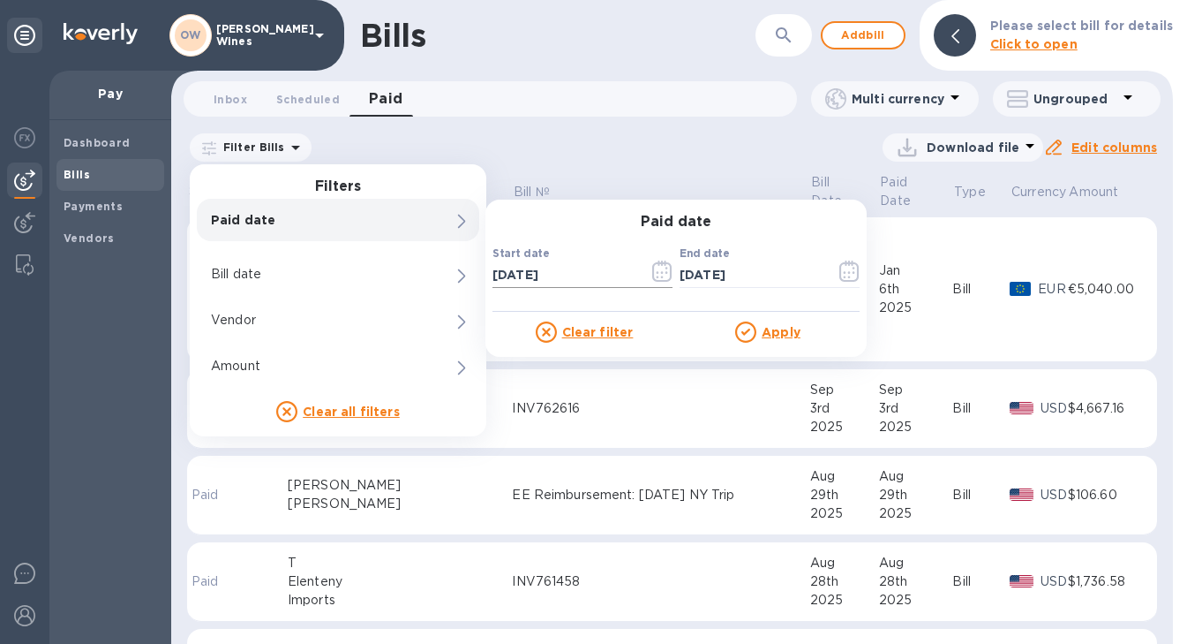
click at [659, 273] on icon "button" at bounding box center [662, 270] width 20 height 21
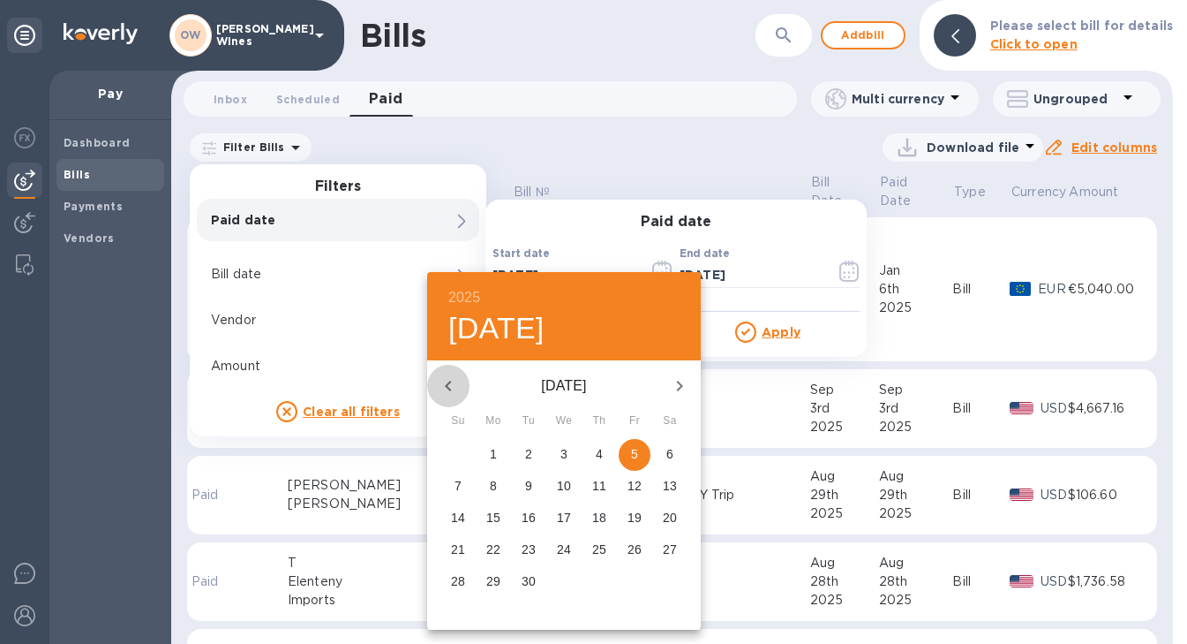
click at [447, 385] on icon "button" at bounding box center [448, 386] width 6 height 11
click at [627, 452] on span "1" at bounding box center [635, 454] width 32 height 18
type input "[DATE]"
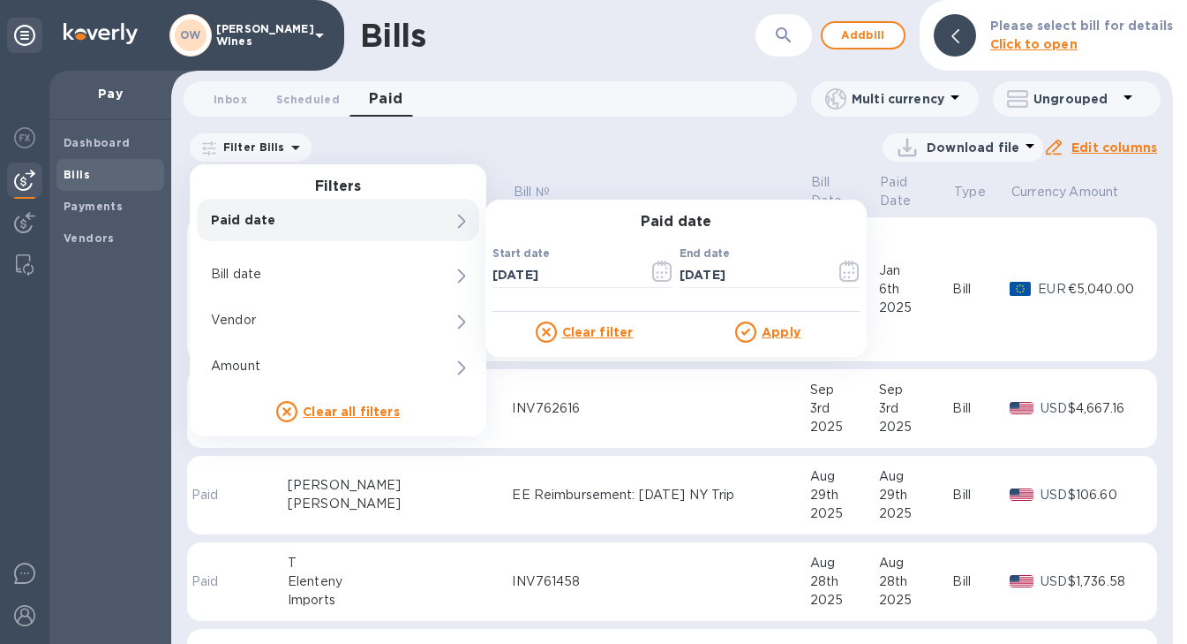
click at [787, 333] on u "Apply" at bounding box center [781, 332] width 39 height 14
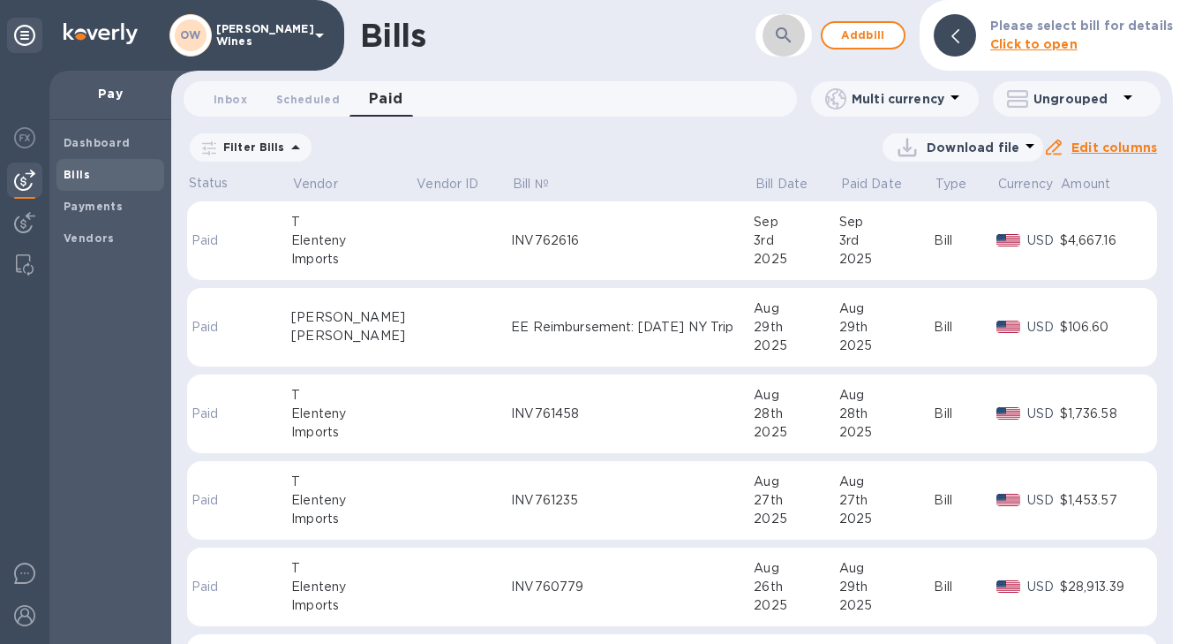
click at [795, 38] on icon "button" at bounding box center [783, 35] width 21 height 21
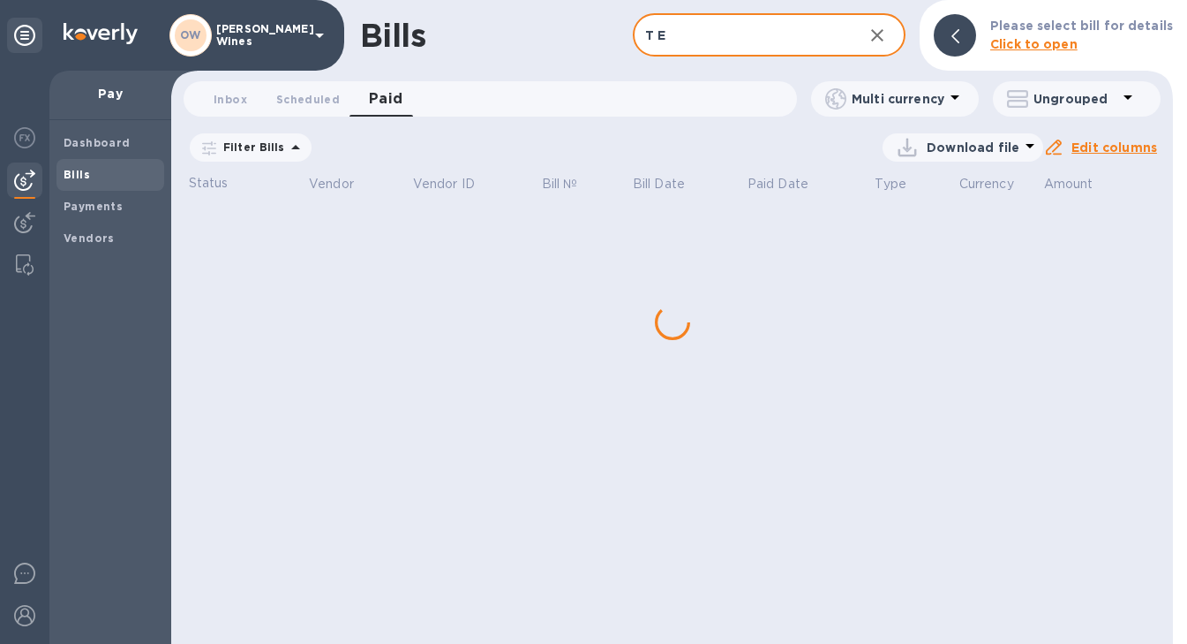
click at [723, 43] on input "T E" at bounding box center [741, 35] width 216 height 43
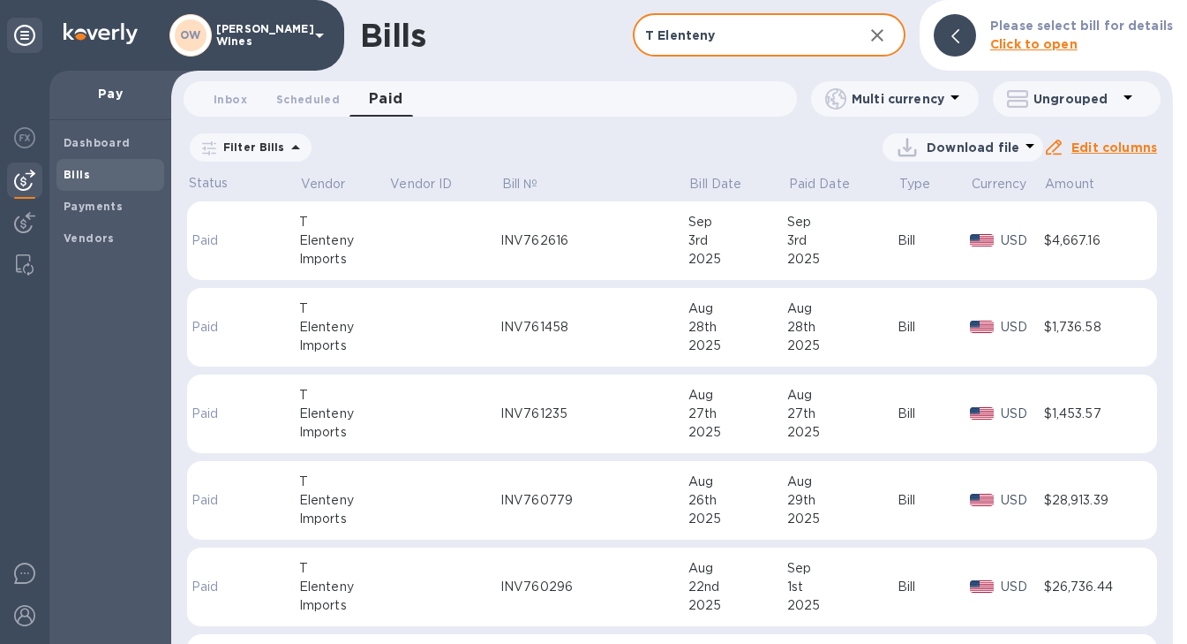
type input "T Elenteny"
click at [1016, 150] on p "Download file" at bounding box center [973, 148] width 93 height 18
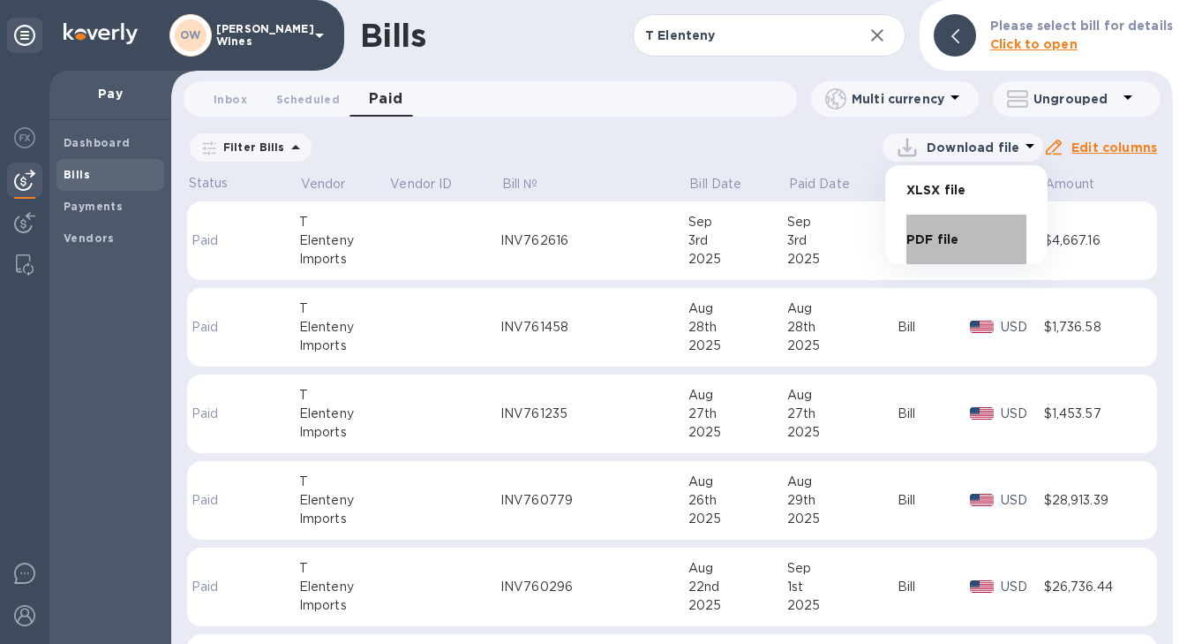
click at [938, 241] on li "PDF file" at bounding box center [967, 239] width 120 height 49
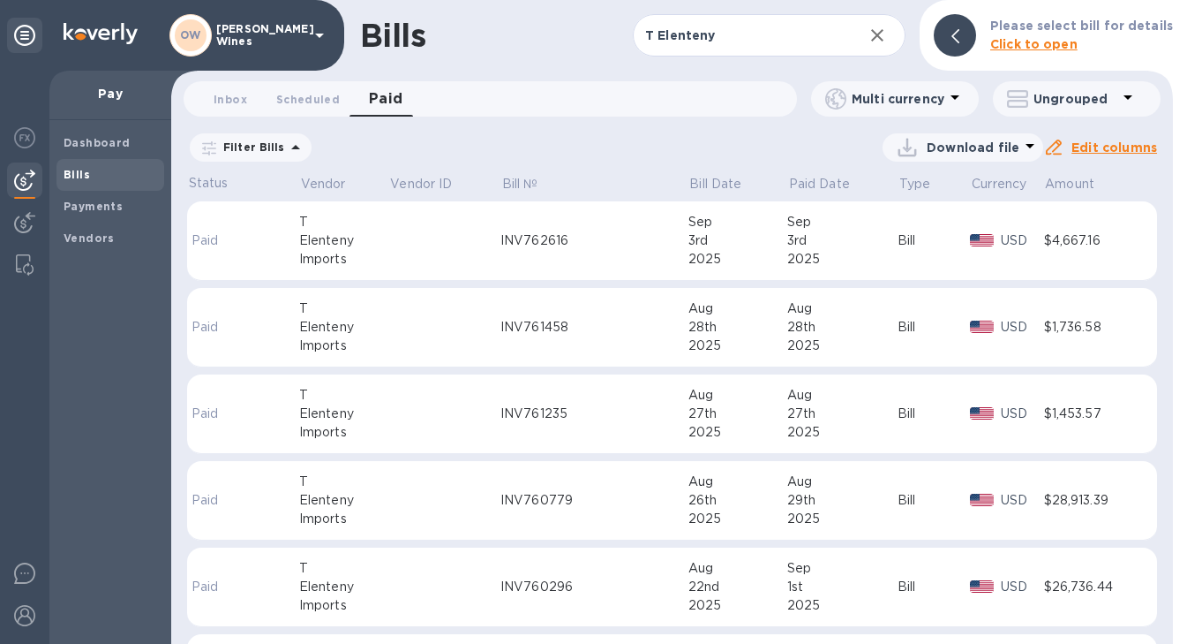
click at [91, 176] on span "Bills" at bounding box center [111, 175] width 94 height 18
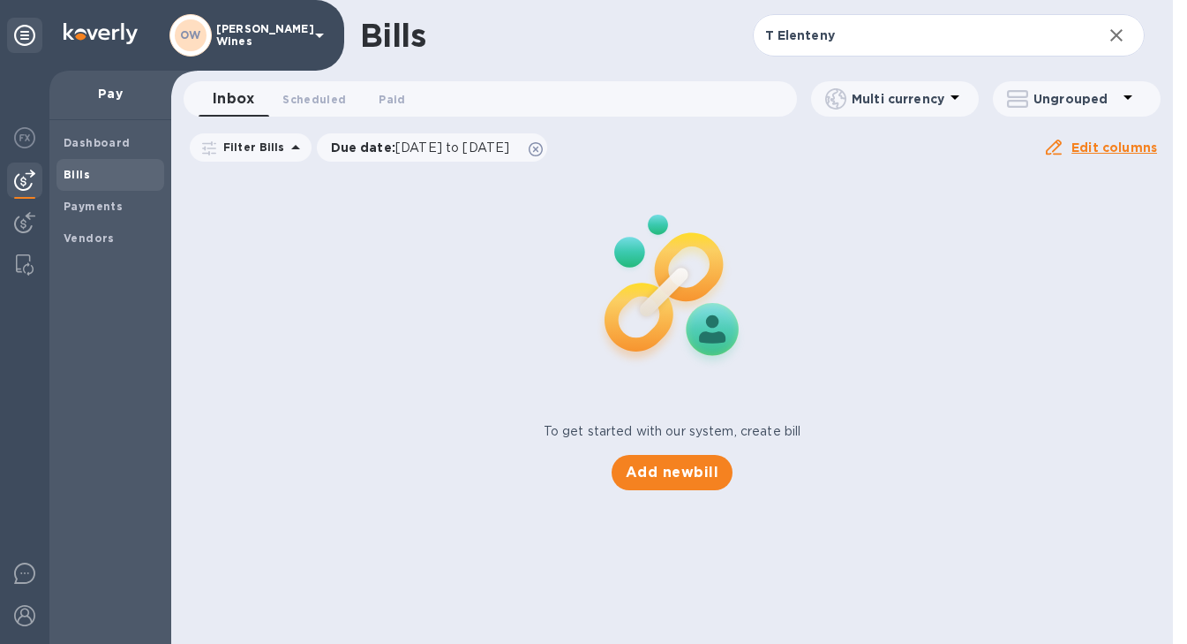
click at [237, 101] on span "Inbox 0" at bounding box center [233, 99] width 41 height 25
